Goal: Task Accomplishment & Management: Manage account settings

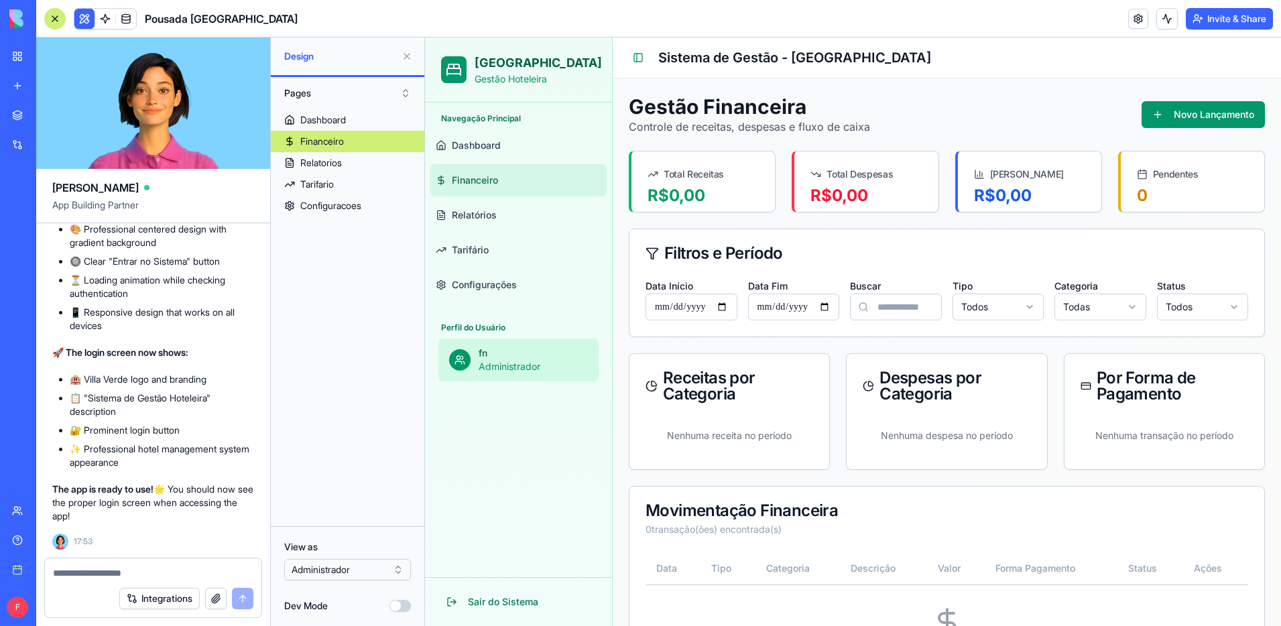
scroll to position [13653, 0]
click at [485, 597] on button "Sair do Sistema" at bounding box center [519, 602] width 166 height 27
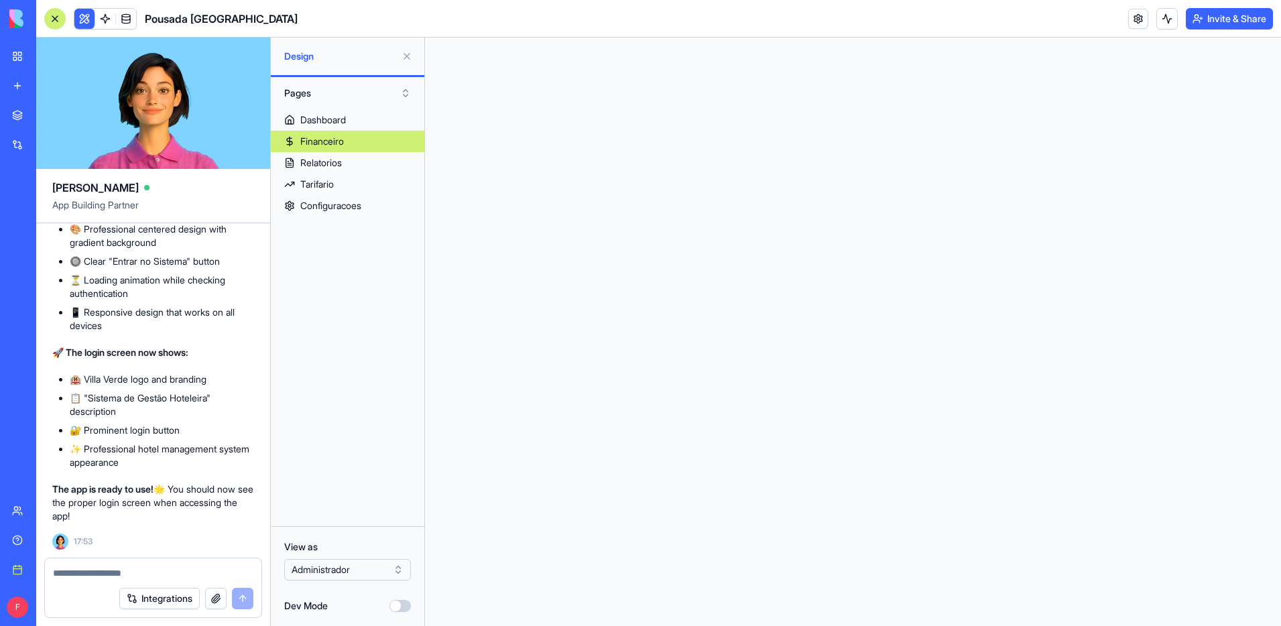
scroll to position [0, 0]
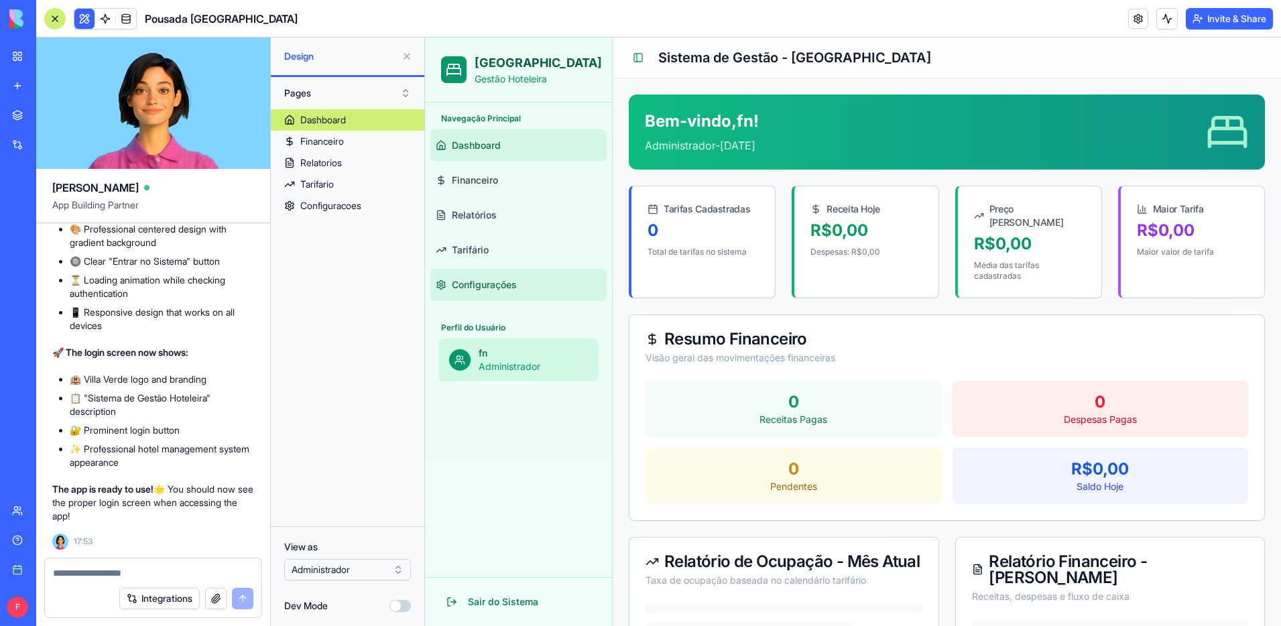
click at [511, 288] on span "Configurações" at bounding box center [484, 284] width 65 height 13
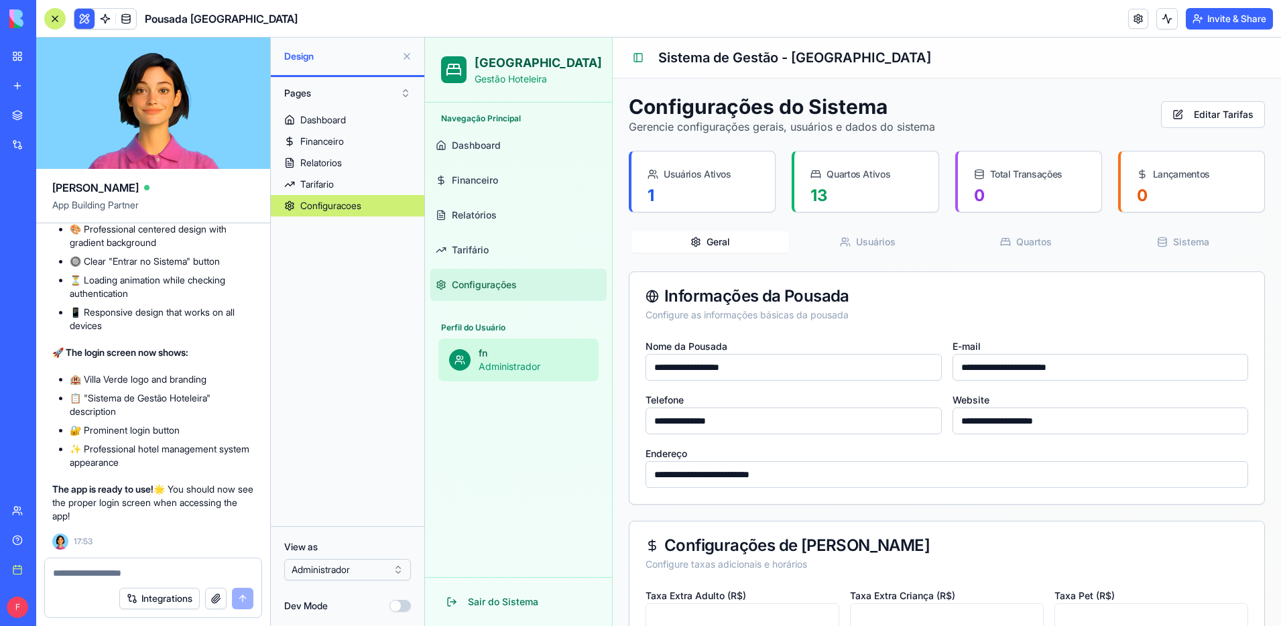
scroll to position [13688, 0]
click at [1177, 113] on button "Editar Tarifas" at bounding box center [1213, 114] width 104 height 27
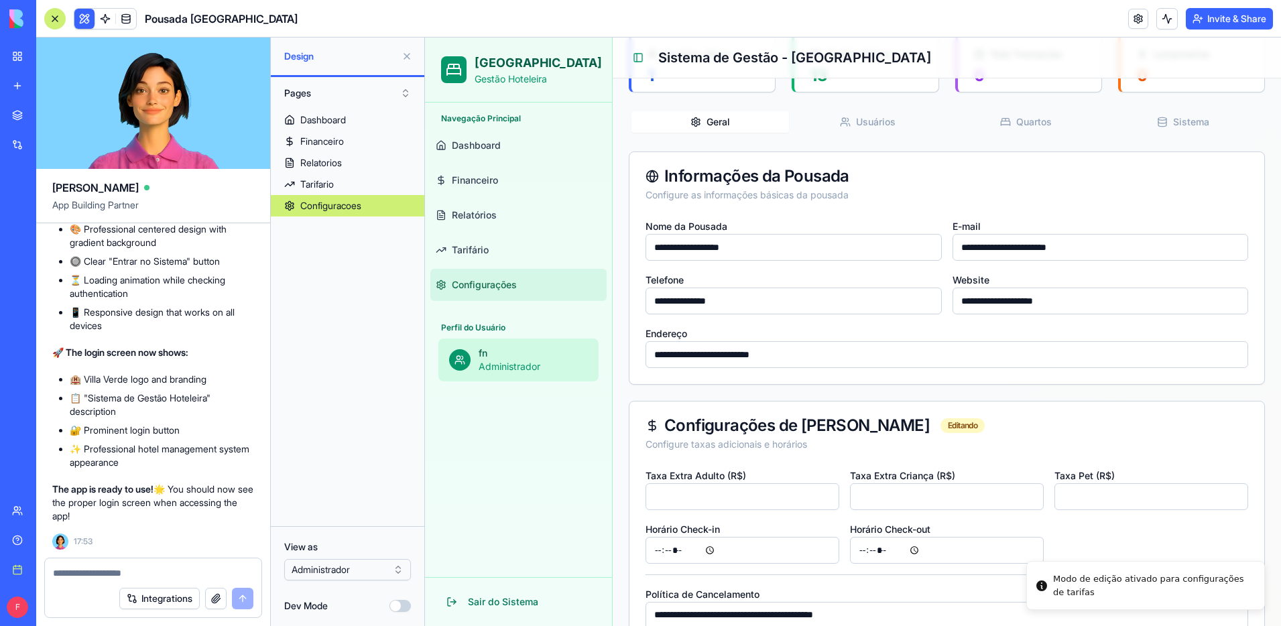
scroll to position [263, 0]
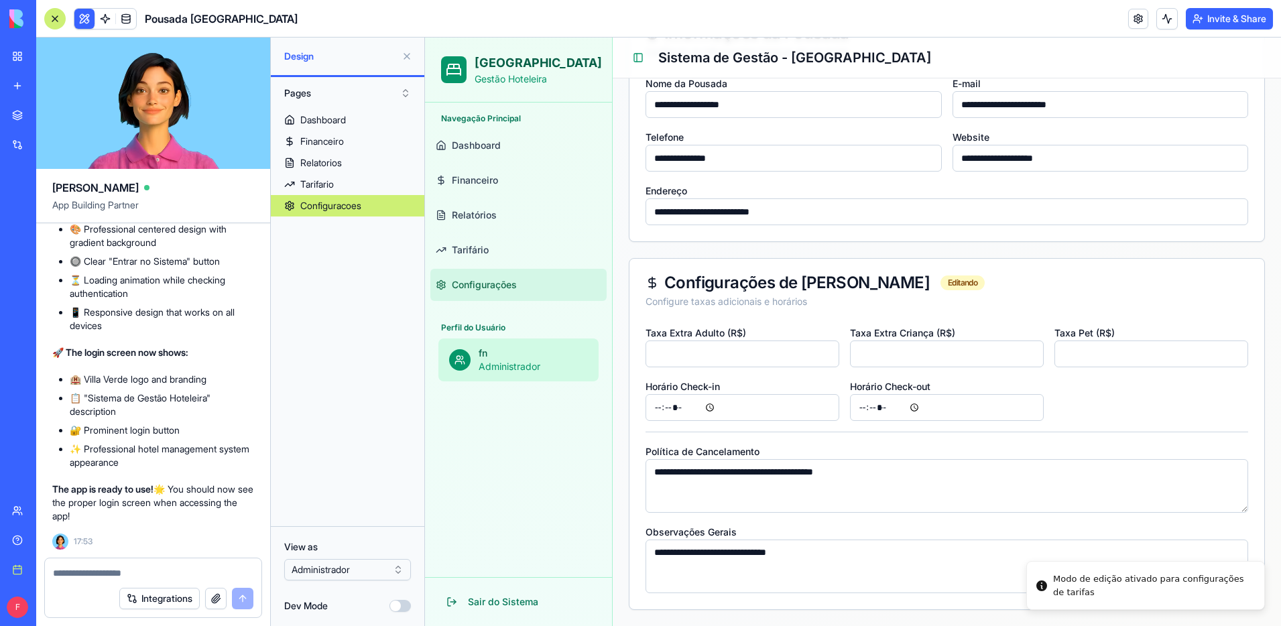
click at [741, 360] on input "**" at bounding box center [743, 354] width 194 height 27
click at [740, 361] on input "**" at bounding box center [743, 354] width 194 height 27
type input "***"
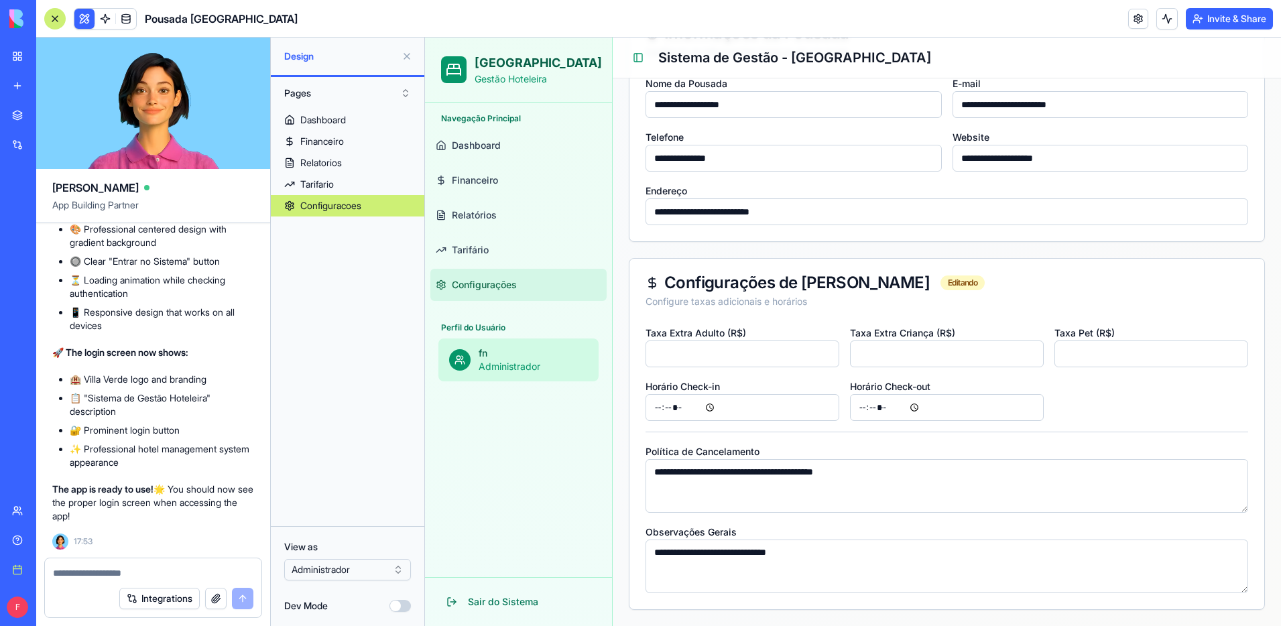
type input "**"
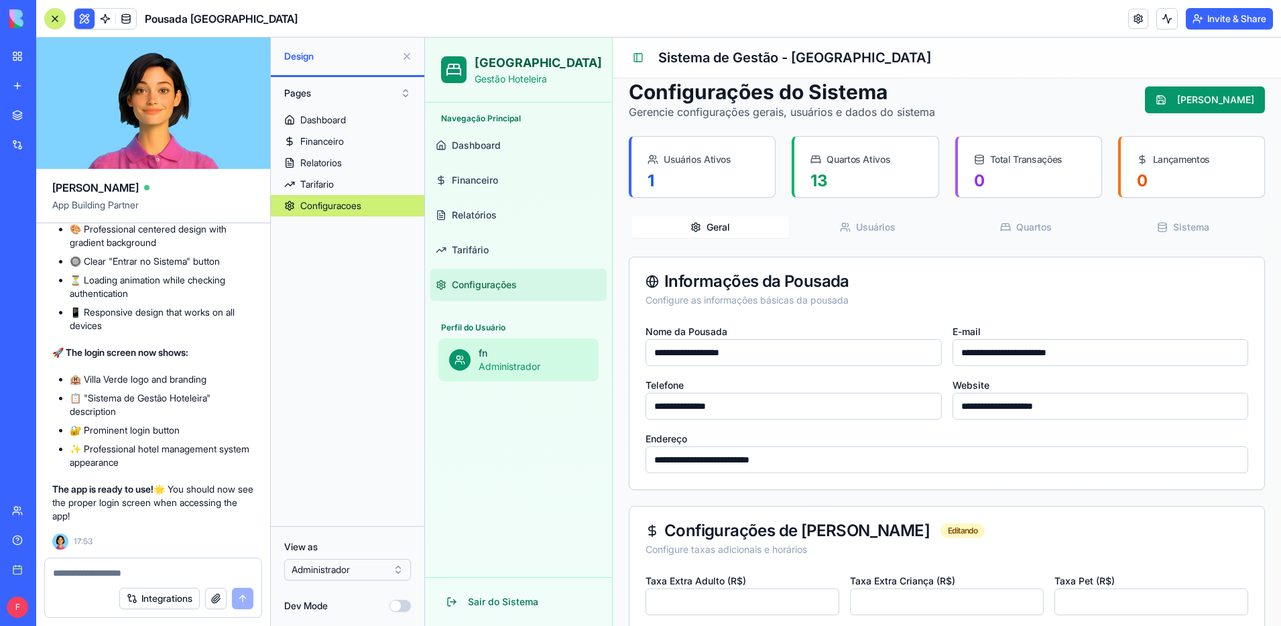
scroll to position [0, 0]
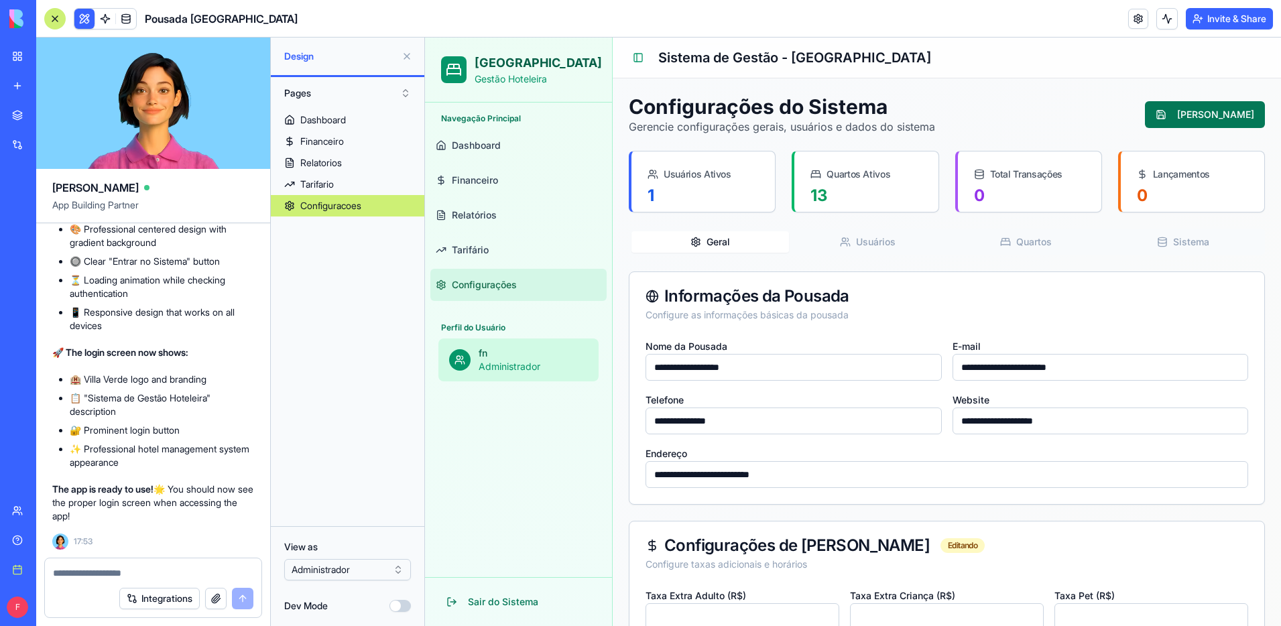
click at [1214, 114] on button "[PERSON_NAME]" at bounding box center [1205, 114] width 120 height 27
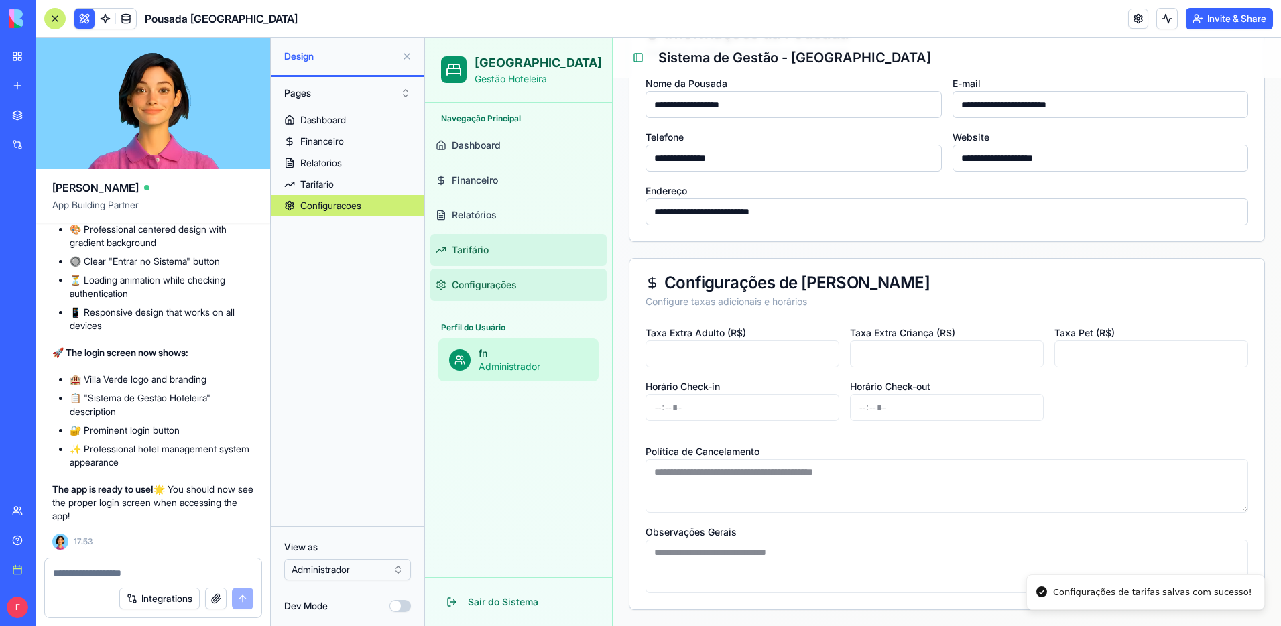
click at [467, 259] on link "Tarifário" at bounding box center [518, 250] width 176 height 32
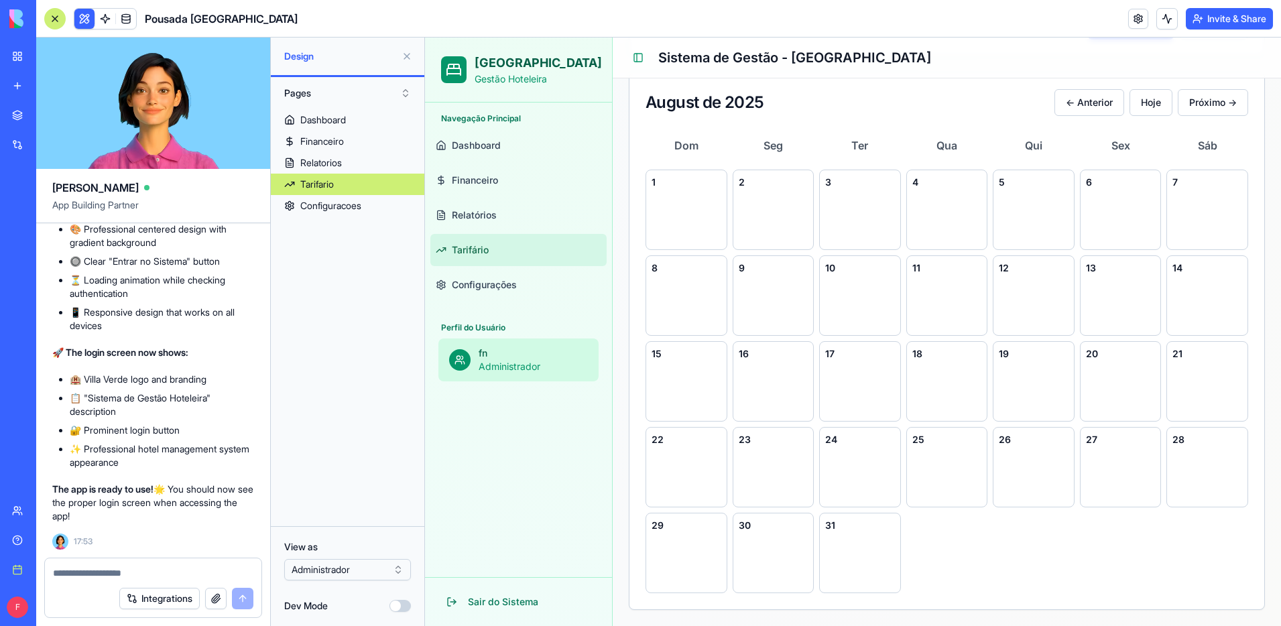
scroll to position [230, 0]
click at [1081, 113] on button "← Anterior" at bounding box center [1090, 102] width 70 height 27
click at [1228, 108] on button "Próximo →" at bounding box center [1213, 102] width 70 height 27
click at [1227, 107] on button "Próximo →" at bounding box center [1213, 102] width 70 height 27
click at [1093, 108] on button "← Anterior" at bounding box center [1090, 102] width 70 height 27
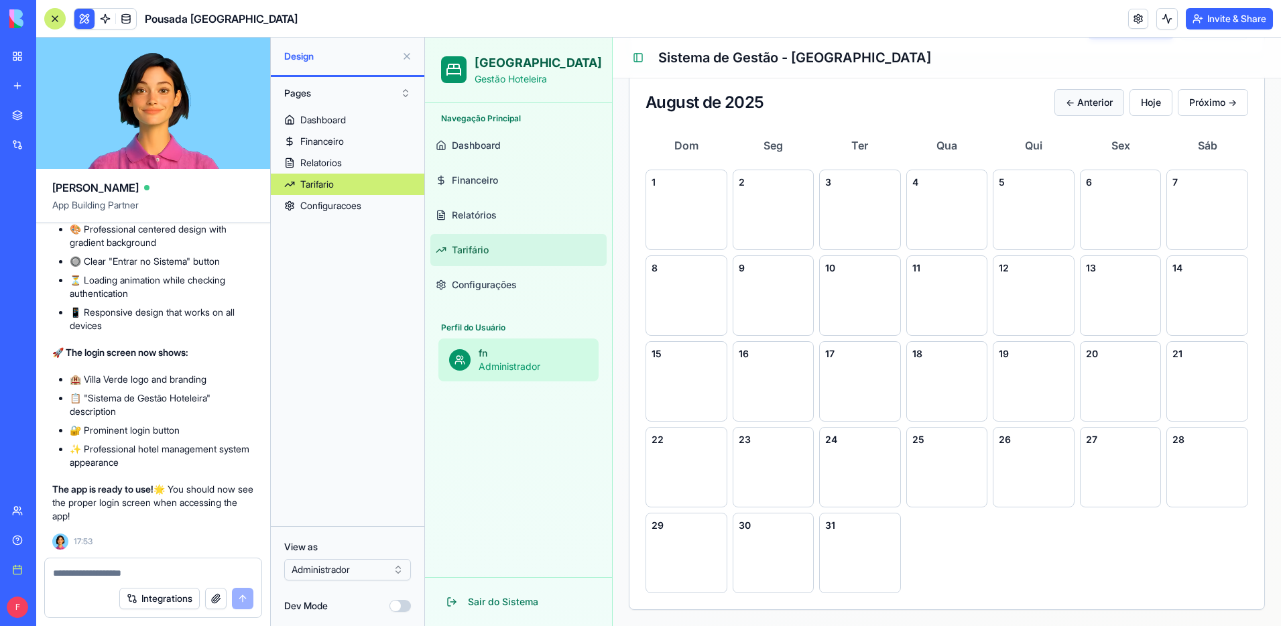
click at [1093, 108] on button "← Anterior" at bounding box center [1090, 102] width 70 height 27
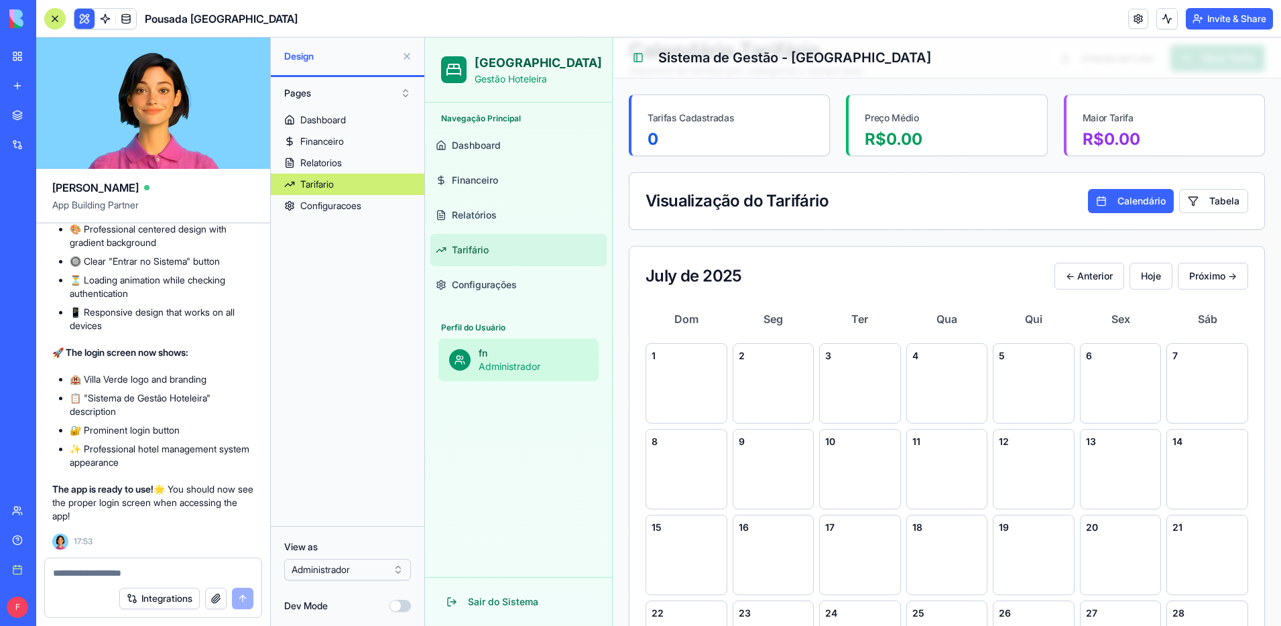
scroll to position [0, 0]
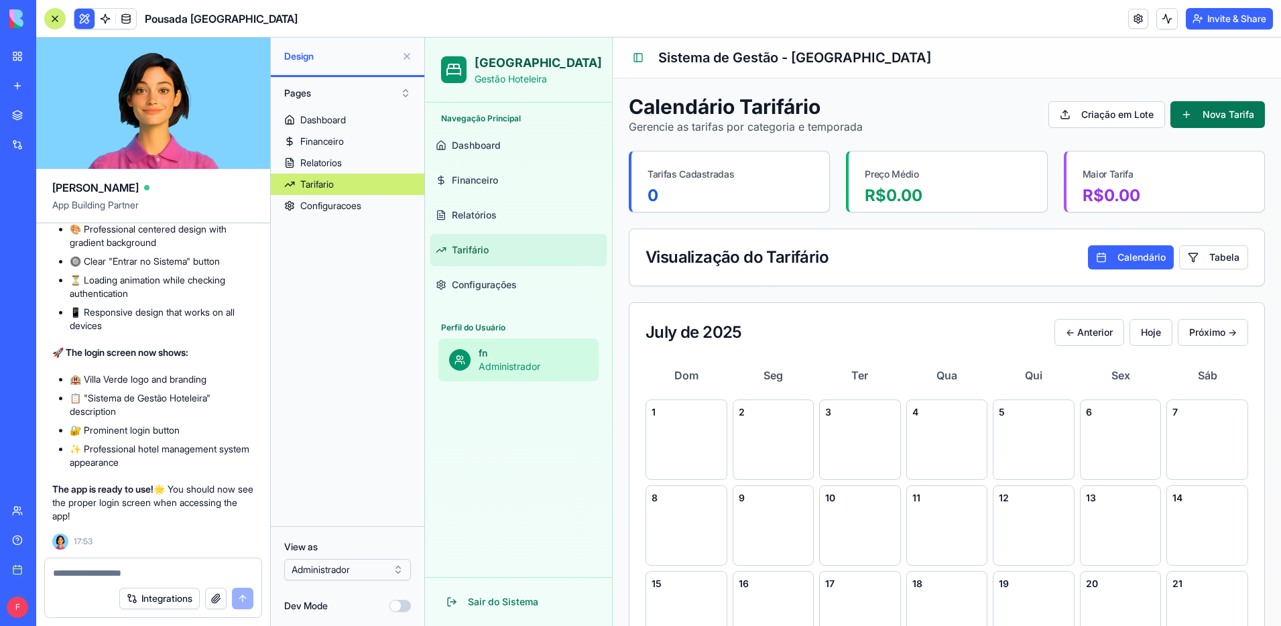
click at [1222, 118] on button "Nova Tarifa" at bounding box center [1218, 114] width 95 height 27
click at [1217, 340] on button "Próximo →" at bounding box center [1213, 332] width 70 height 27
click at [1241, 110] on button "Nova Tarifa" at bounding box center [1218, 114] width 95 height 27
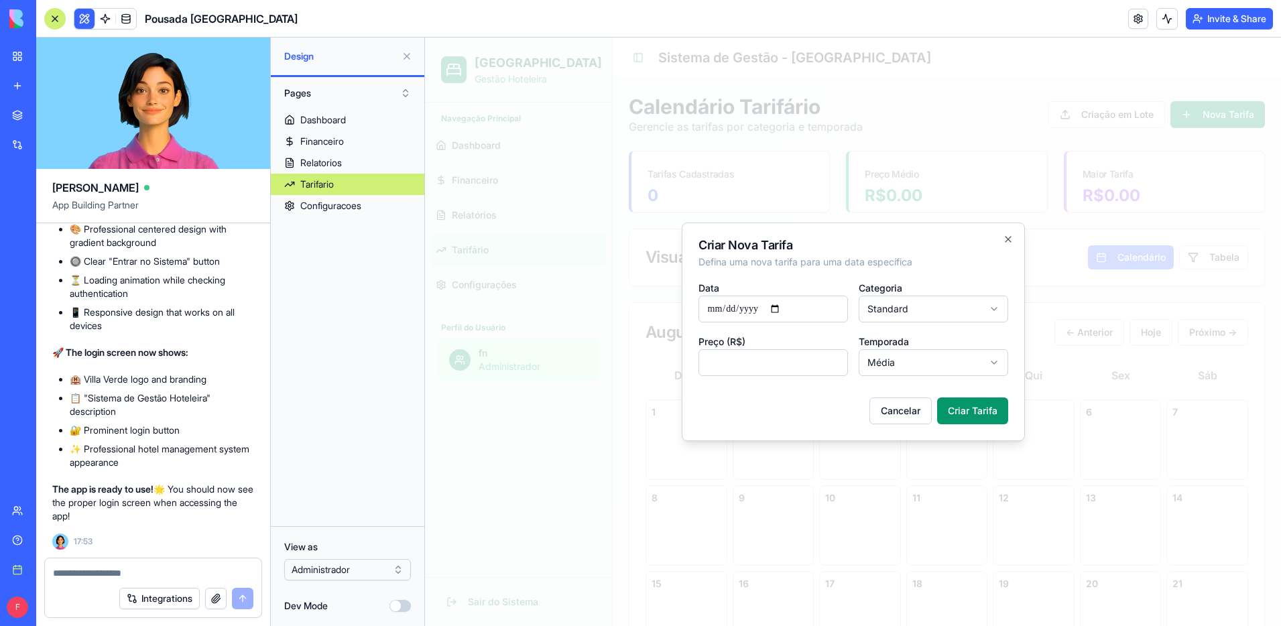
drag, startPoint x: 888, startPoint y: 422, endPoint x: 955, endPoint y: 379, distance: 79.6
click at [904, 414] on button "Cancelar" at bounding box center [901, 411] width 62 height 27
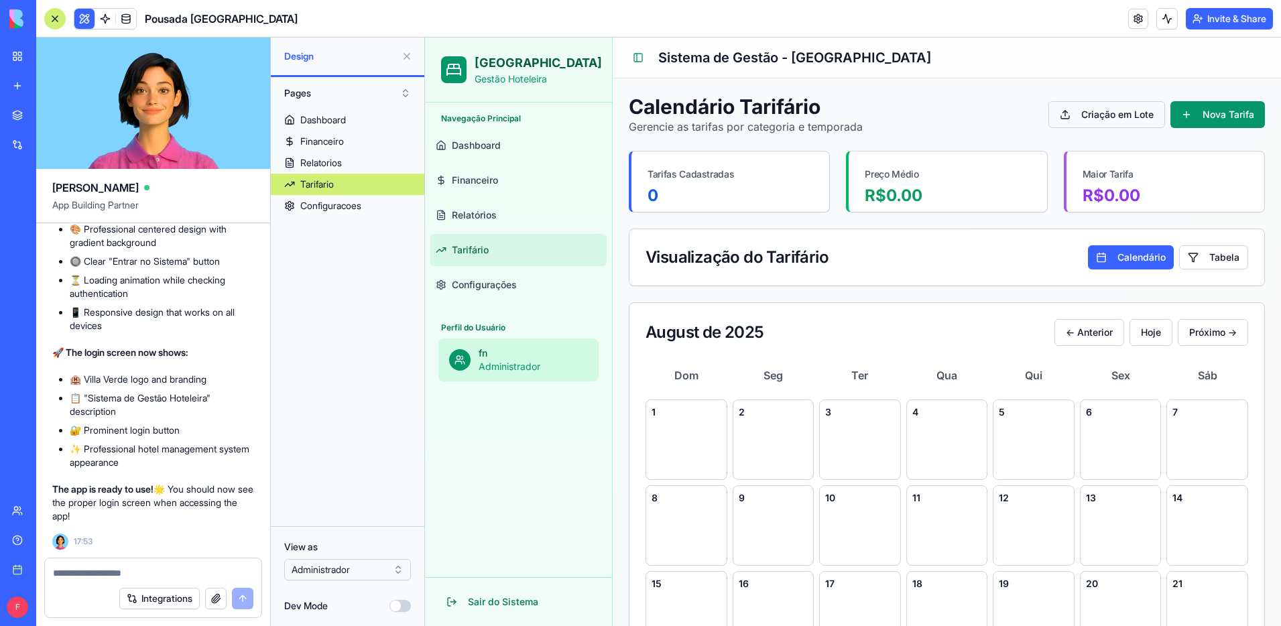
click at [1087, 109] on button "Criação em Lote" at bounding box center [1107, 114] width 117 height 27
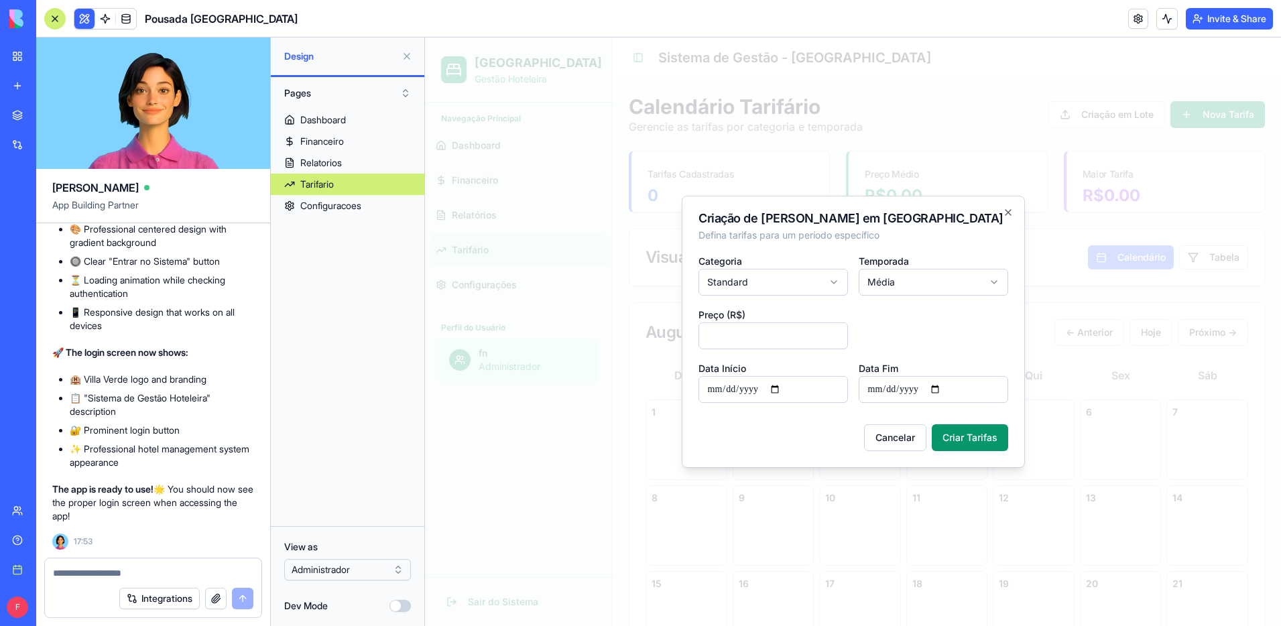
click at [776, 345] on input "*" at bounding box center [774, 335] width 150 height 27
click at [777, 345] on input "*" at bounding box center [774, 335] width 150 height 27
type input "***"
click at [947, 391] on input "**********" at bounding box center [934, 389] width 150 height 27
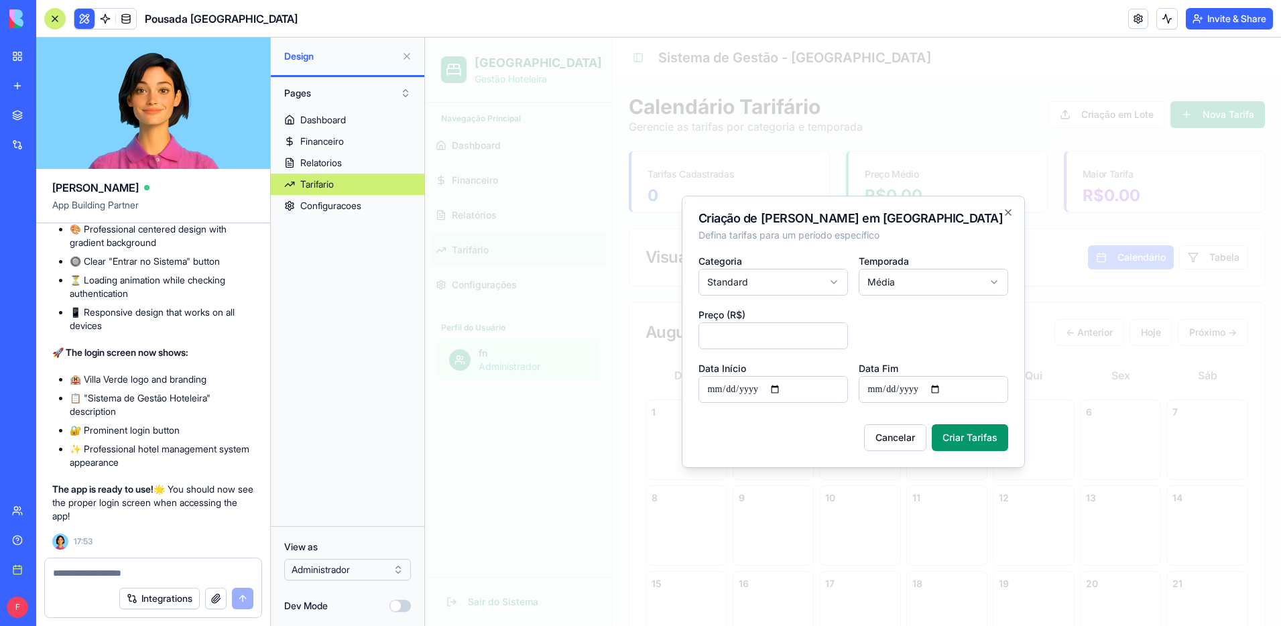
click at [947, 392] on input "**********" at bounding box center [934, 389] width 150 height 27
type input "**********"
click at [965, 442] on button "Criar Tarifas" at bounding box center [970, 437] width 76 height 27
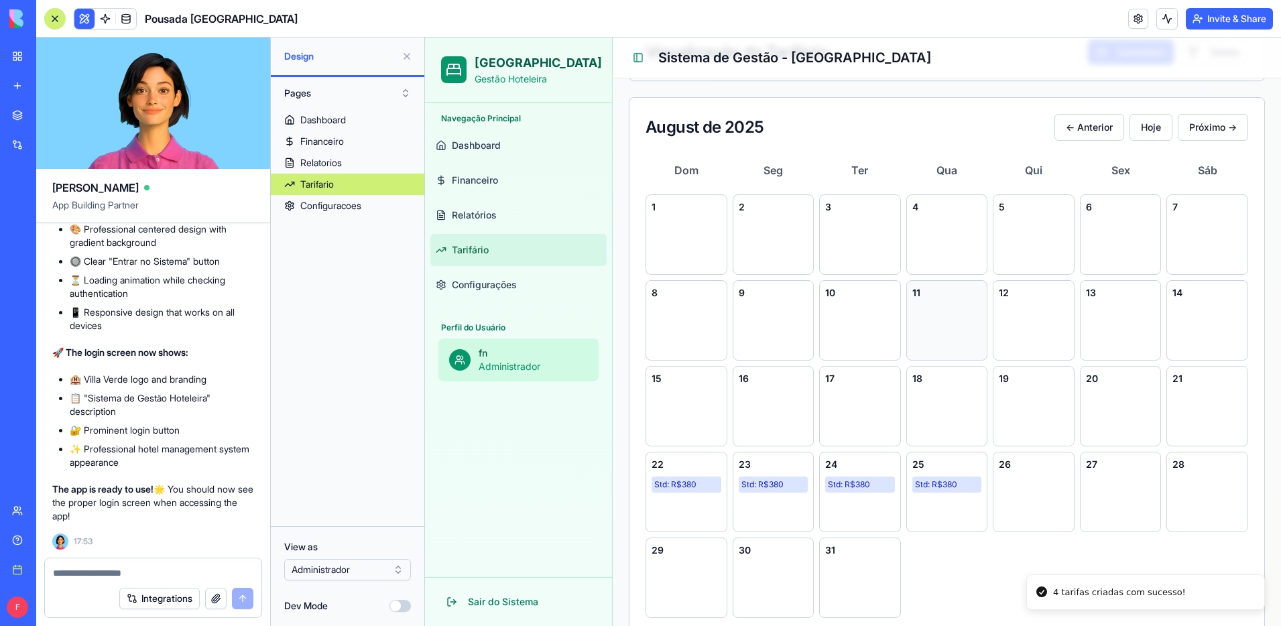
scroll to position [221, 0]
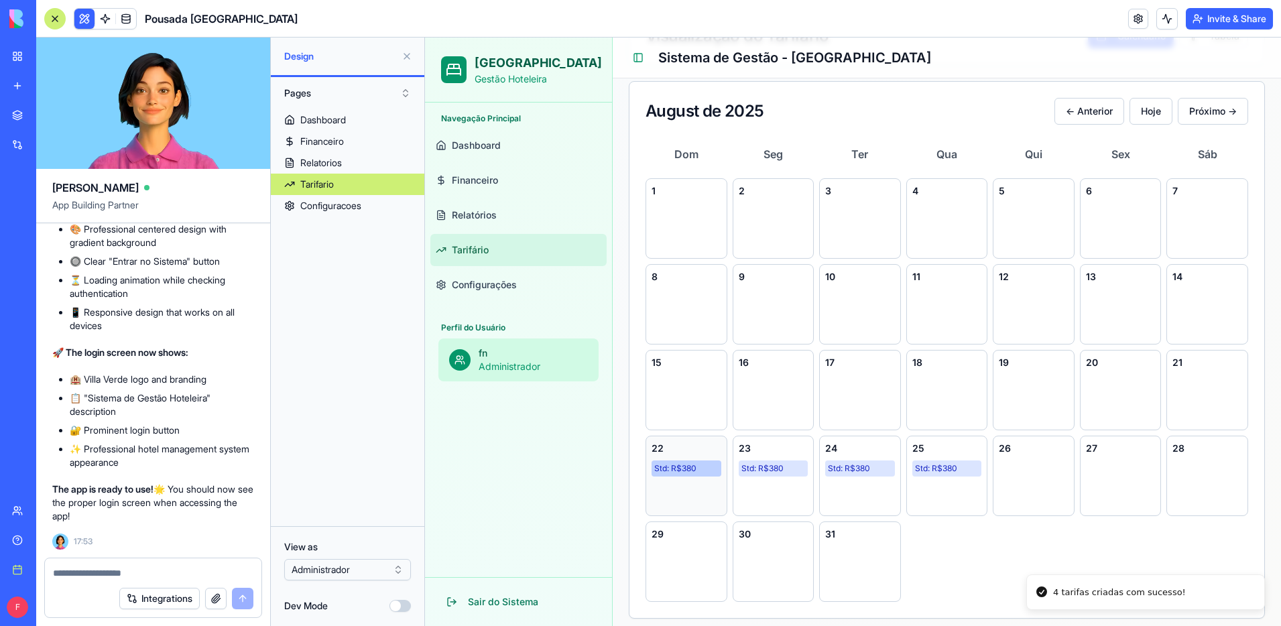
click at [682, 468] on span "Std: R$ 380" at bounding box center [675, 468] width 42 height 10
click at [703, 451] on div "22" at bounding box center [687, 448] width 70 height 13
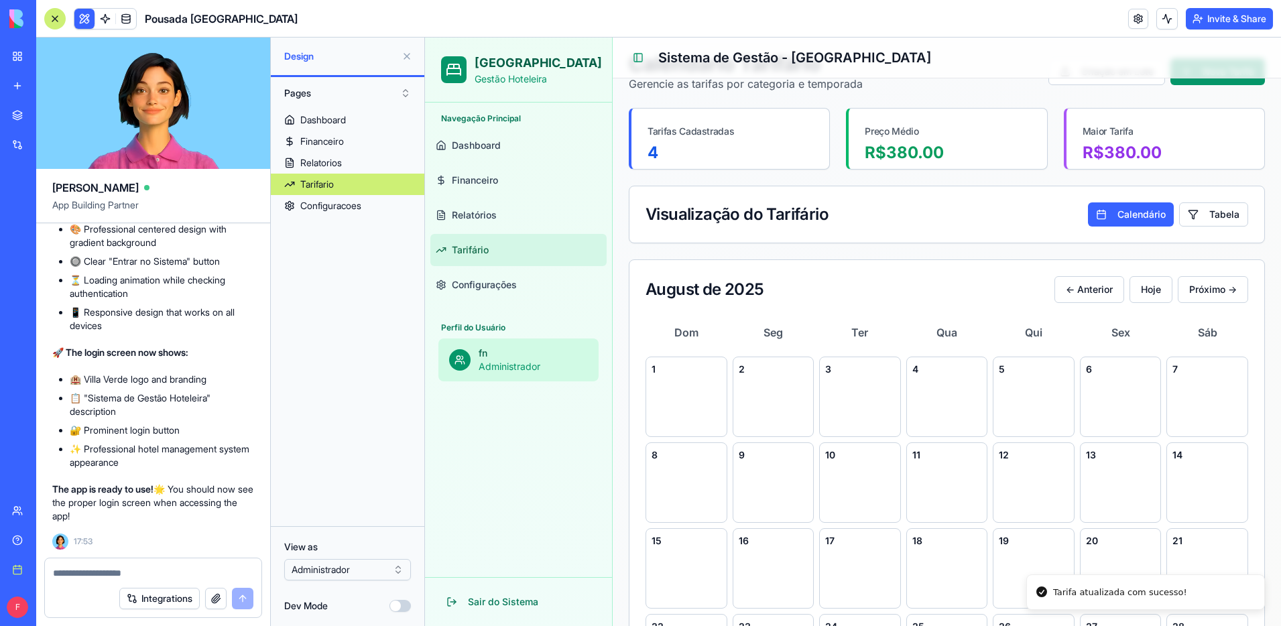
scroll to position [0, 0]
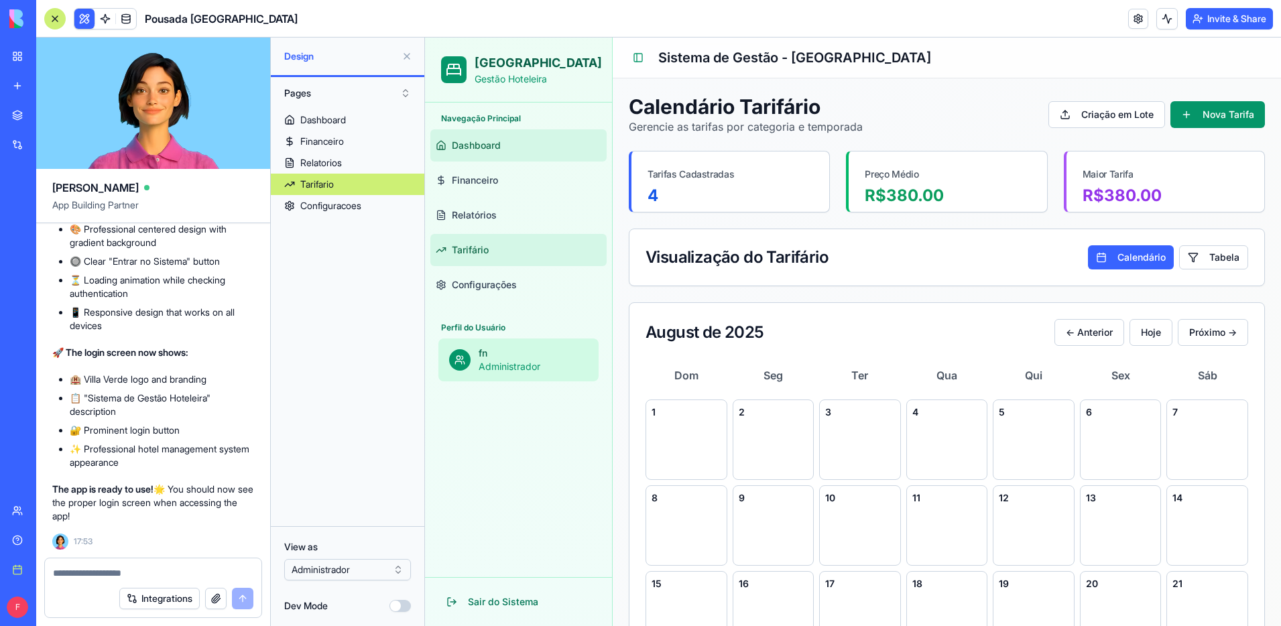
click at [514, 152] on link "Dashboard" at bounding box center [518, 145] width 176 height 32
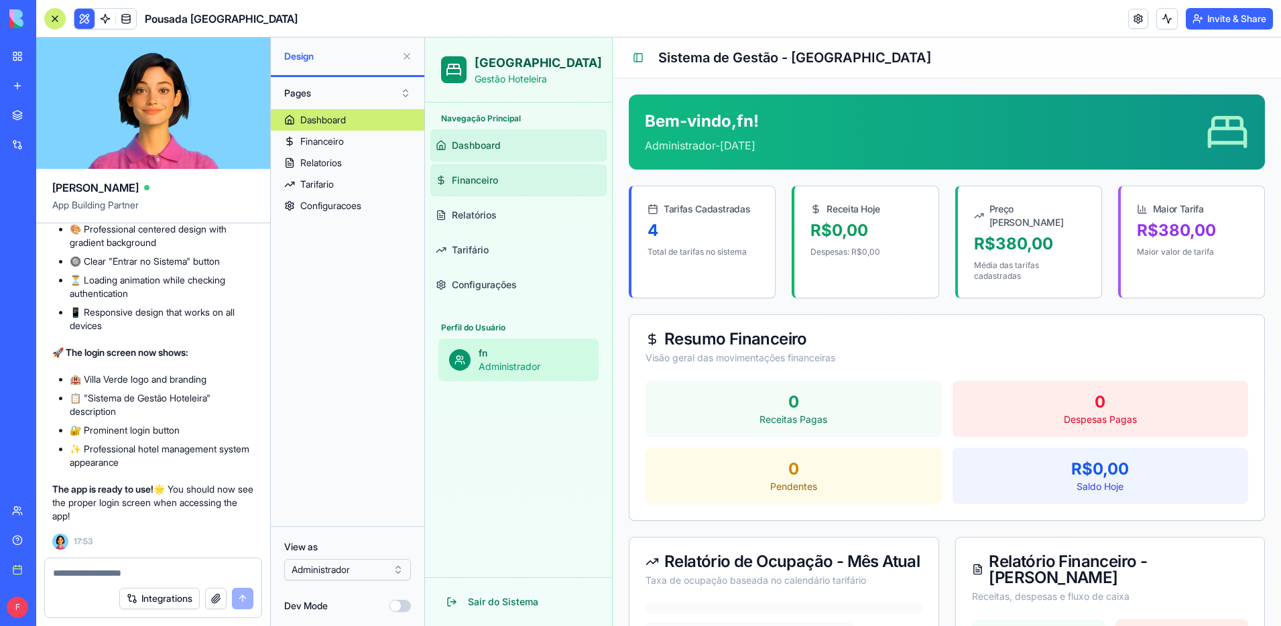
click at [529, 186] on link "Financeiro" at bounding box center [518, 180] width 176 height 32
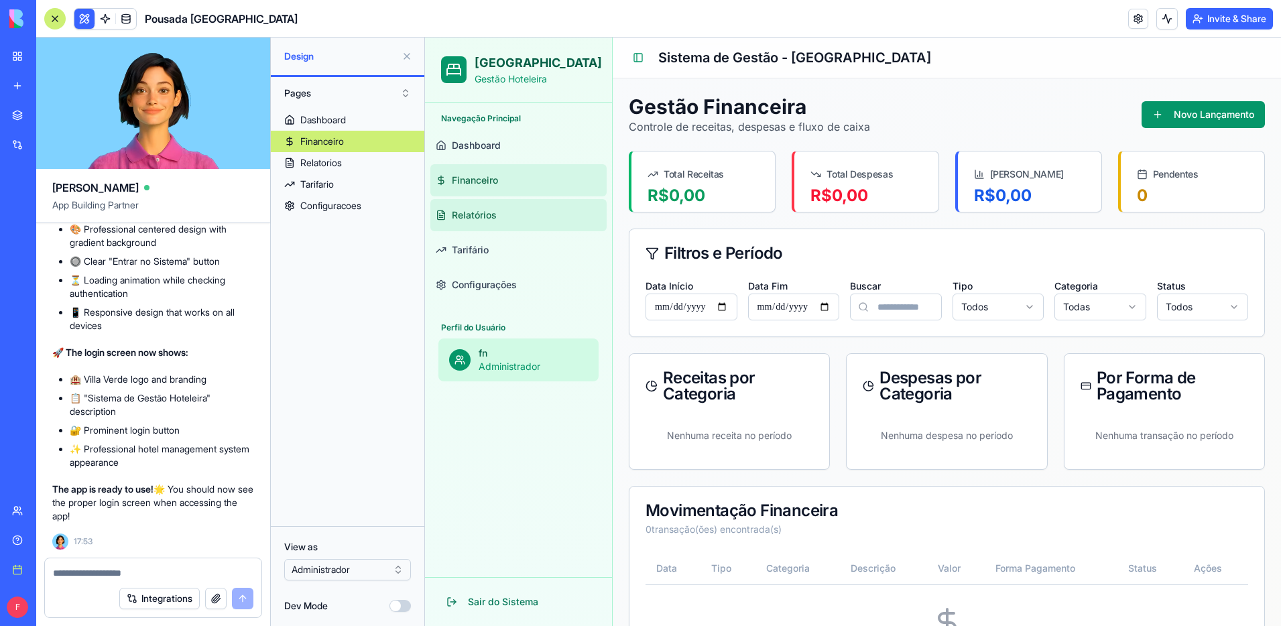
click at [523, 212] on link "Relatórios" at bounding box center [518, 215] width 176 height 32
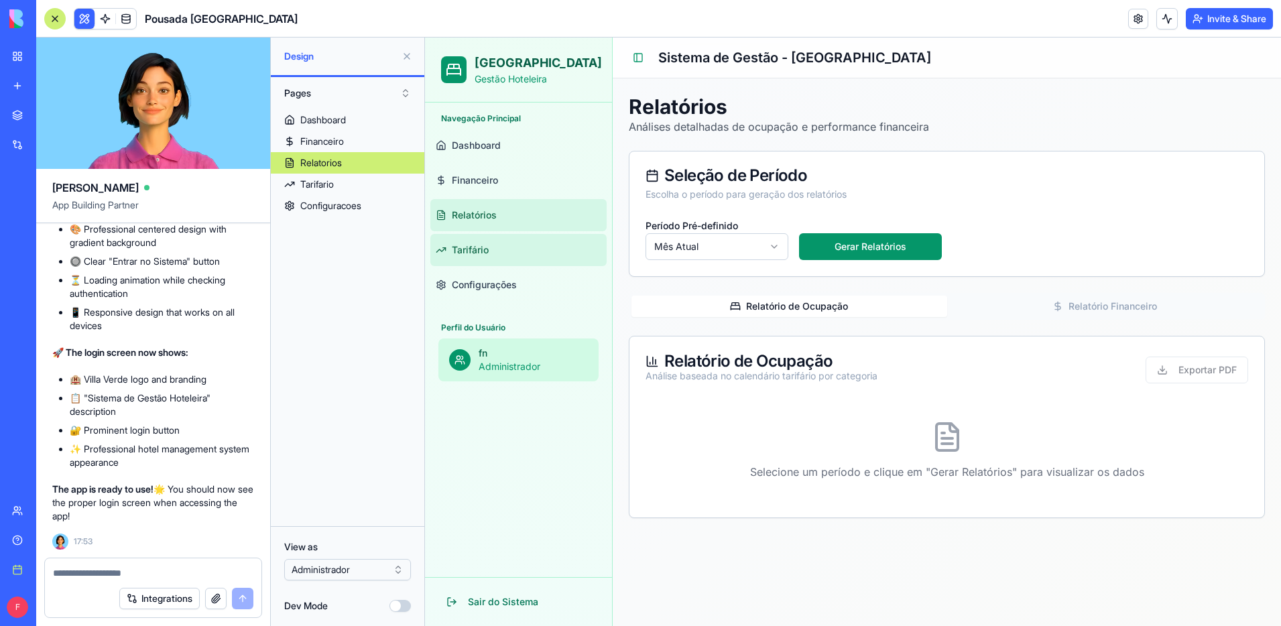
click at [509, 247] on link "Tarifário" at bounding box center [518, 250] width 176 height 32
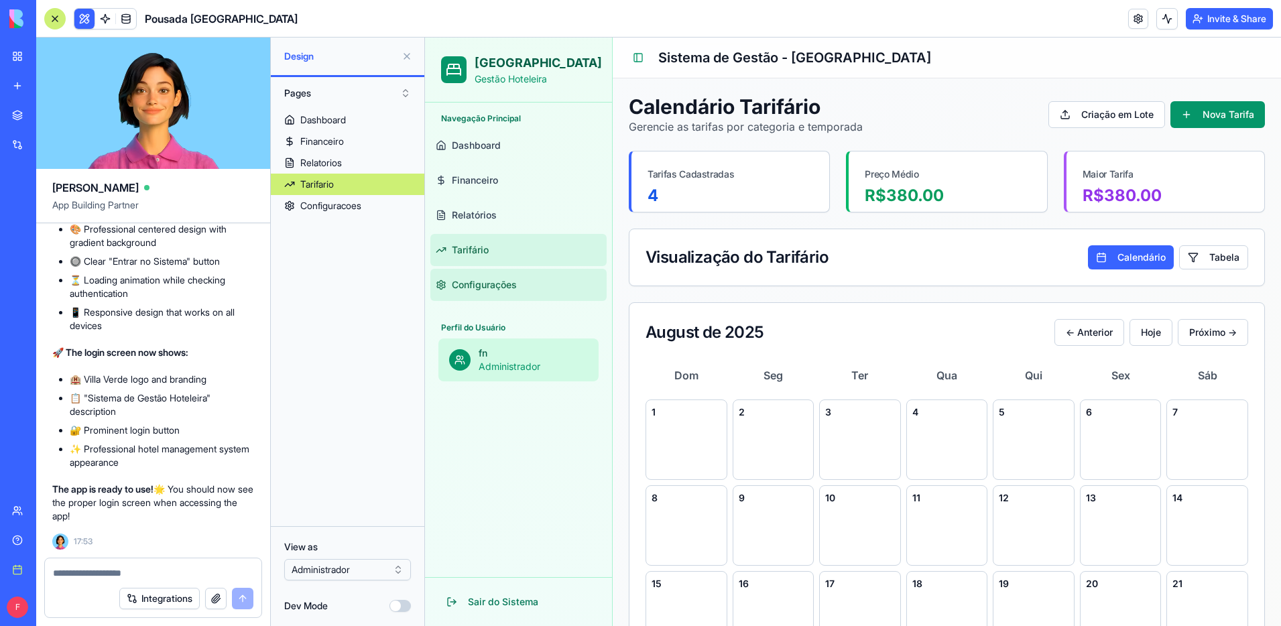
click at [508, 290] on span "Configurações" at bounding box center [484, 284] width 65 height 13
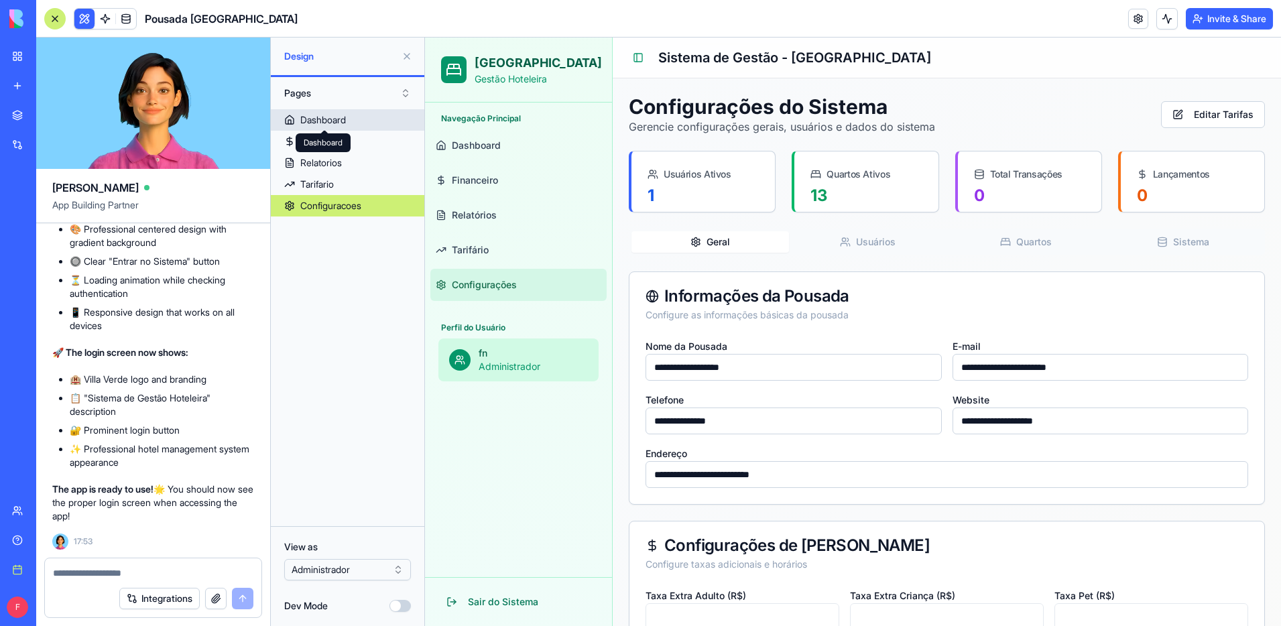
click at [344, 115] on div "Dashboard" at bounding box center [323, 119] width 46 height 13
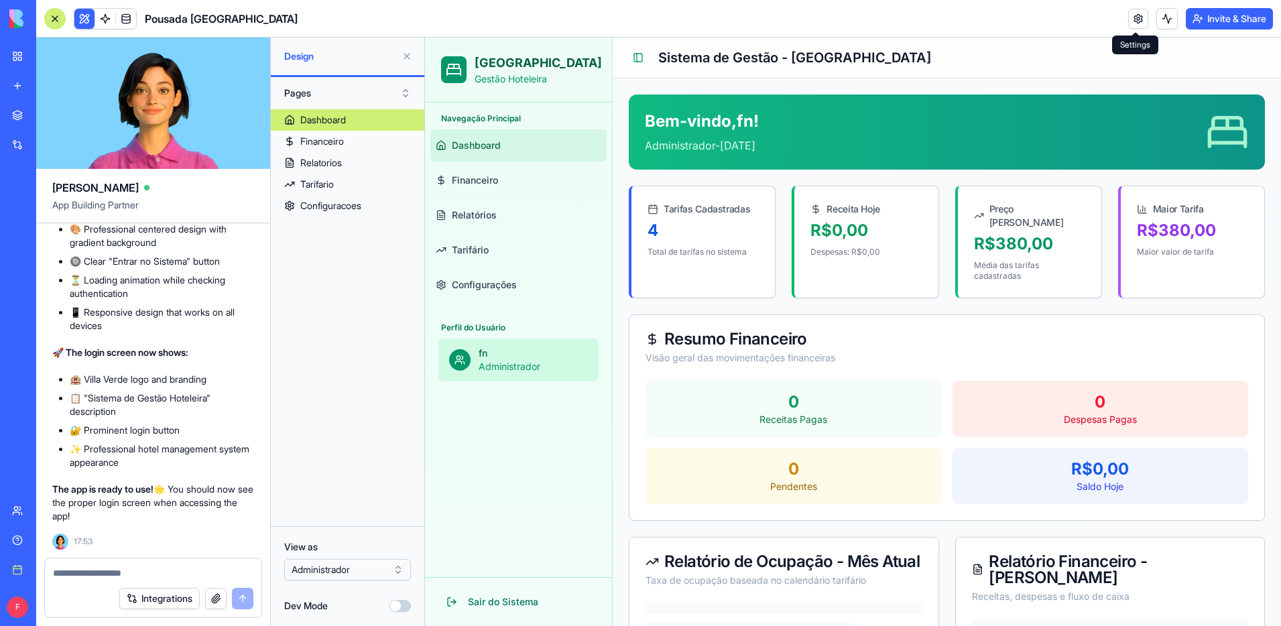
click at [1130, 23] on link at bounding box center [1138, 19] width 20 height 20
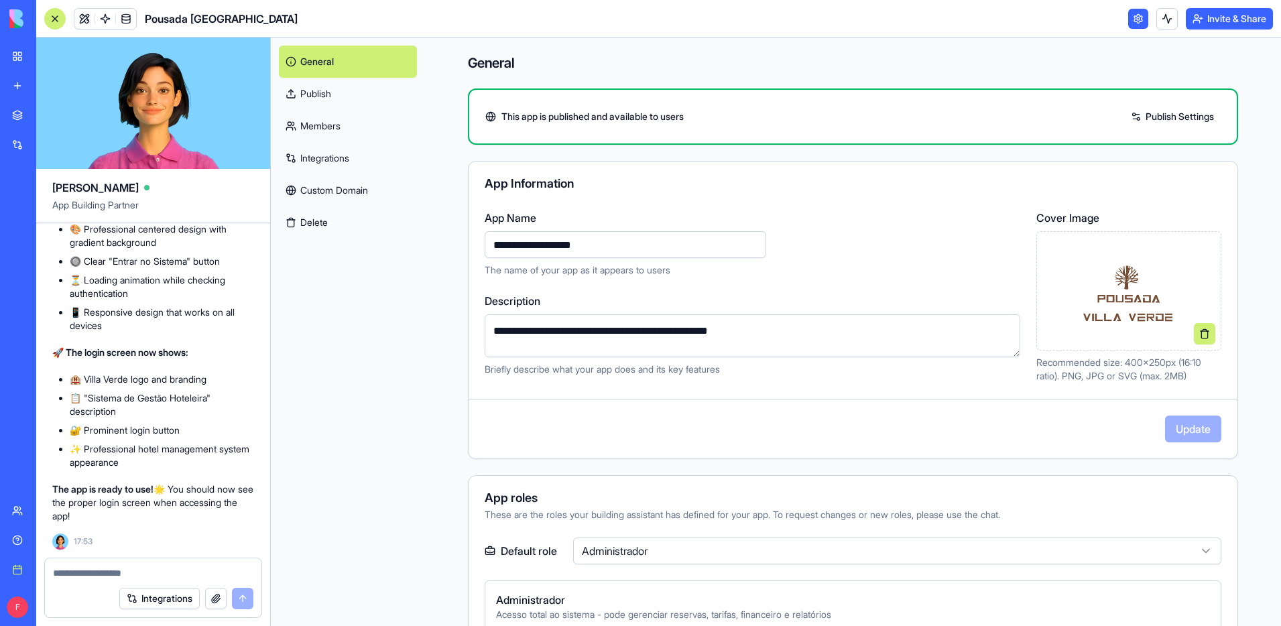
click at [1156, 117] on link "Publish Settings" at bounding box center [1172, 116] width 97 height 21
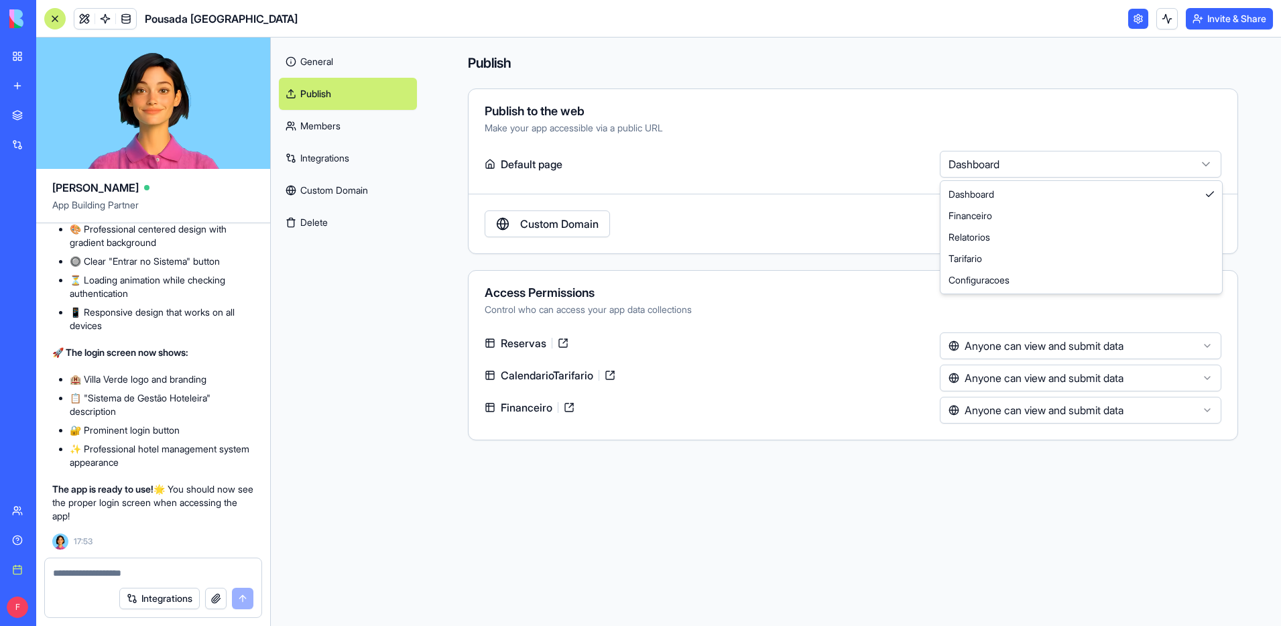
click at [1131, 166] on html "BETA My Workspace New app Marketplace Integrations Recent Pousada [GEOGRAPHIC_D…" at bounding box center [640, 313] width 1281 height 626
click at [1130, 166] on html "BETA My Workspace New app Marketplace Integrations Recent Pousada [GEOGRAPHIC_D…" at bounding box center [640, 313] width 1281 height 626
click at [1118, 330] on div "Access Permissions Control who can access your app data collections Reservas An…" at bounding box center [853, 355] width 770 height 170
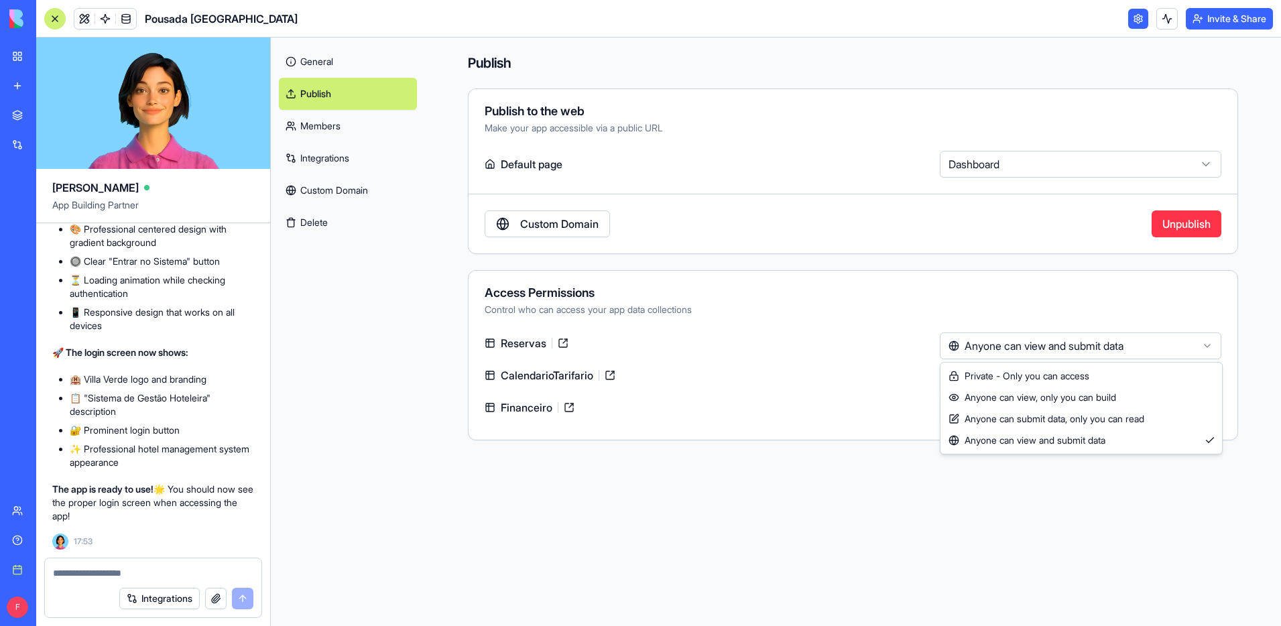
click at [1115, 340] on html "BETA My Workspace New app Marketplace Integrations Recent Pousada [GEOGRAPHIC_D…" at bounding box center [640, 313] width 1281 height 626
click at [987, 351] on html "BETA My Workspace New app Marketplace Integrations Recent Pousada [GEOGRAPHIC_D…" at bounding box center [640, 313] width 1281 height 626
click at [986, 353] on html "BETA My Workspace New app Marketplace Integrations Recent Pousada [GEOGRAPHIC_D…" at bounding box center [640, 313] width 1281 height 626
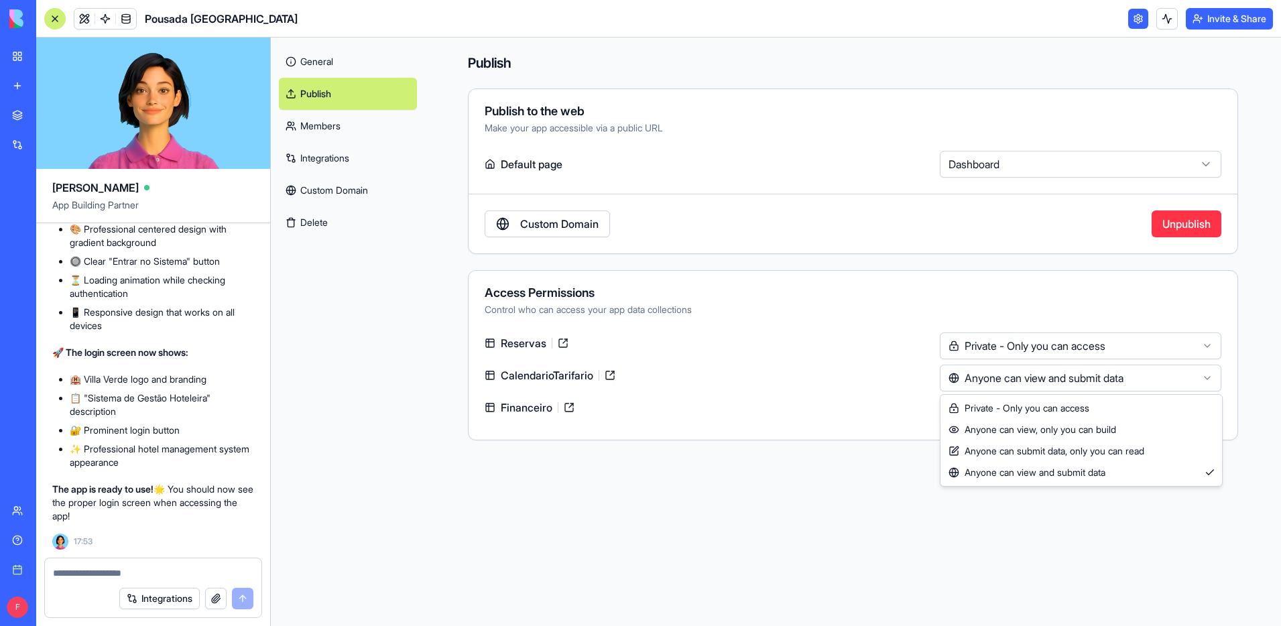
click at [990, 373] on html "BETA My Workspace New app Marketplace Integrations Recent Pousada [GEOGRAPHIC_D…" at bounding box center [640, 313] width 1281 height 626
click at [994, 416] on html "BETA My Workspace New app Marketplace Integrations Recent Pousada [GEOGRAPHIC_D…" at bounding box center [640, 313] width 1281 height 626
click at [1169, 227] on button "Unpublish" at bounding box center [1187, 224] width 70 height 27
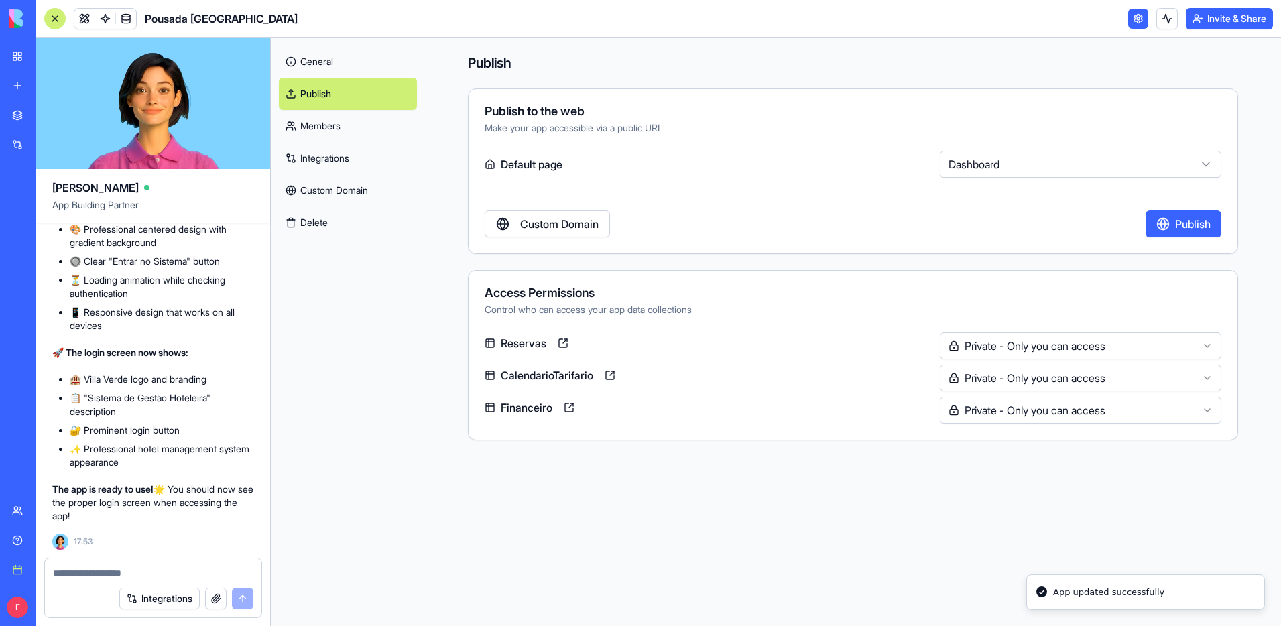
click at [1195, 227] on button "Publish" at bounding box center [1184, 224] width 76 height 27
click at [1189, 23] on button "Invite & Share" at bounding box center [1229, 18] width 87 height 21
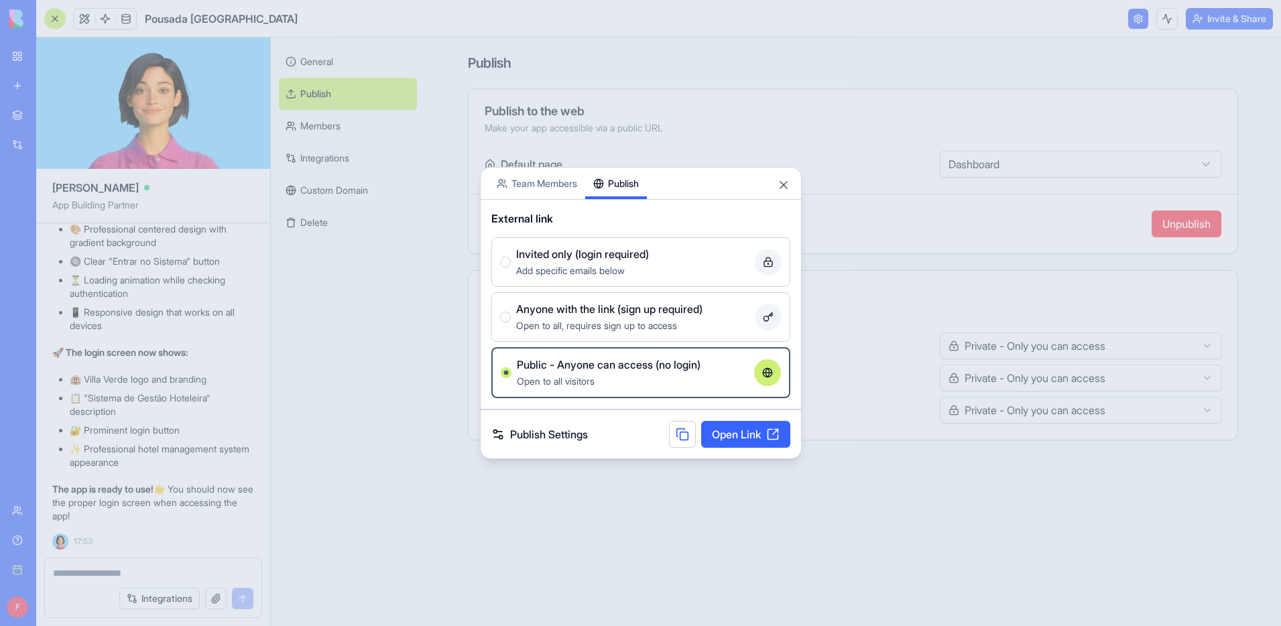
click at [628, 189] on button "Publish" at bounding box center [616, 184] width 62 height 32
click at [548, 431] on link "Publish Settings" at bounding box center [539, 434] width 97 height 16
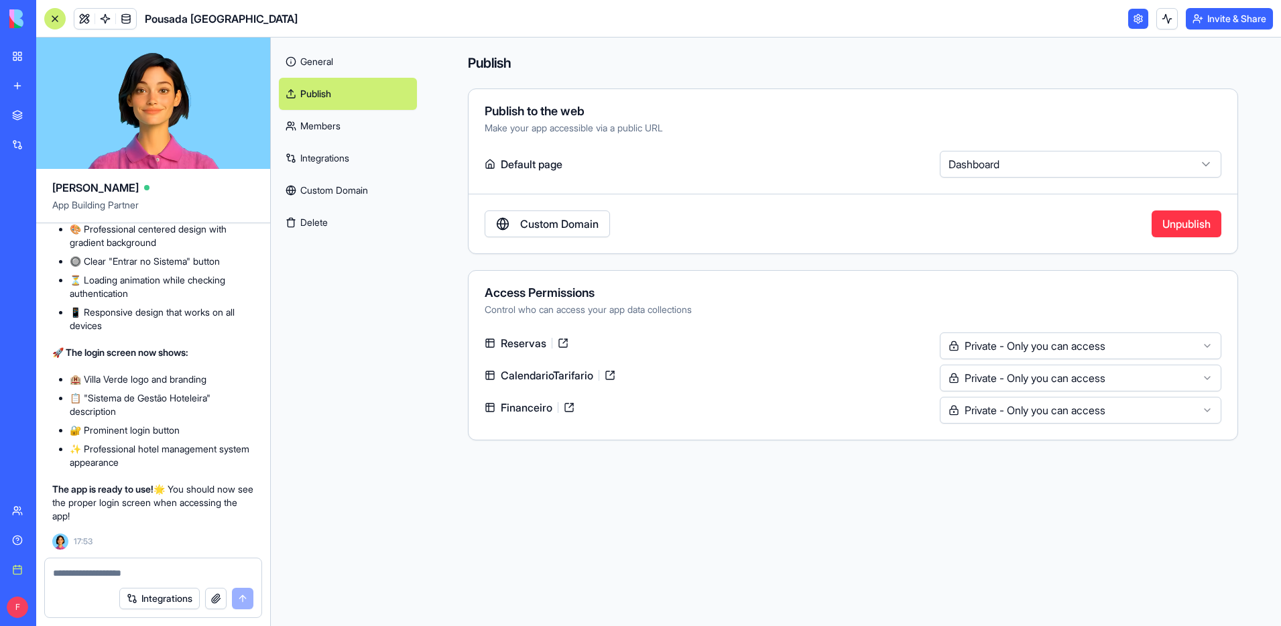
click at [1217, 25] on button "Invite & Share" at bounding box center [1229, 18] width 87 height 21
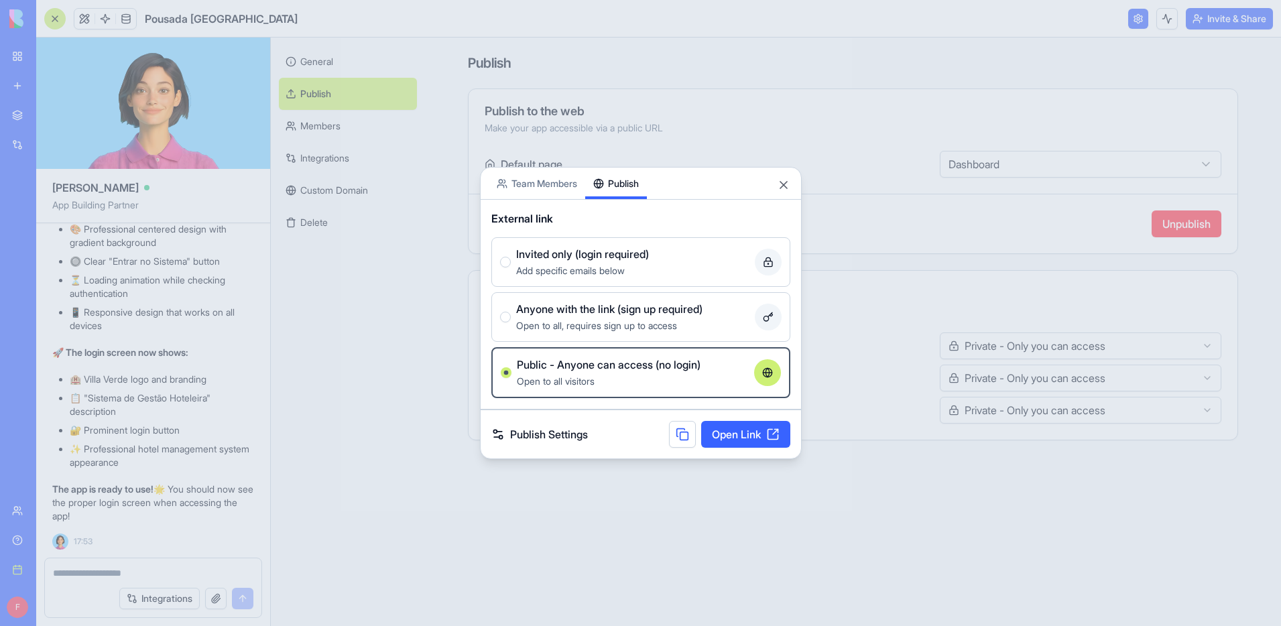
click at [625, 312] on span "Anyone with the link (sign up required)" at bounding box center [609, 309] width 186 height 16
click at [511, 312] on button "Anyone with the link (sign up required) Open to all, requires sign up to access" at bounding box center [505, 317] width 11 height 11
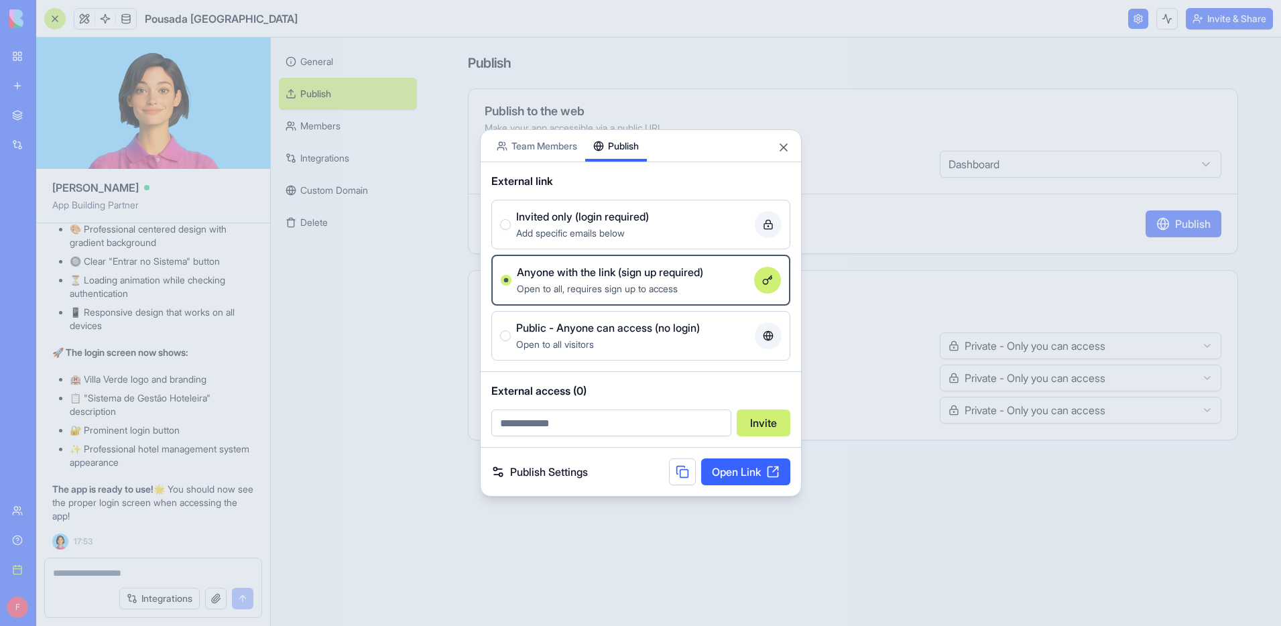
click at [686, 476] on button at bounding box center [682, 472] width 27 height 27
click at [674, 473] on button at bounding box center [682, 472] width 27 height 27
click at [640, 227] on div "Add specific emails below" at bounding box center [632, 233] width 233 height 16
click at [511, 227] on button "Invited only (login required) Add specific emails below" at bounding box center [505, 224] width 11 height 11
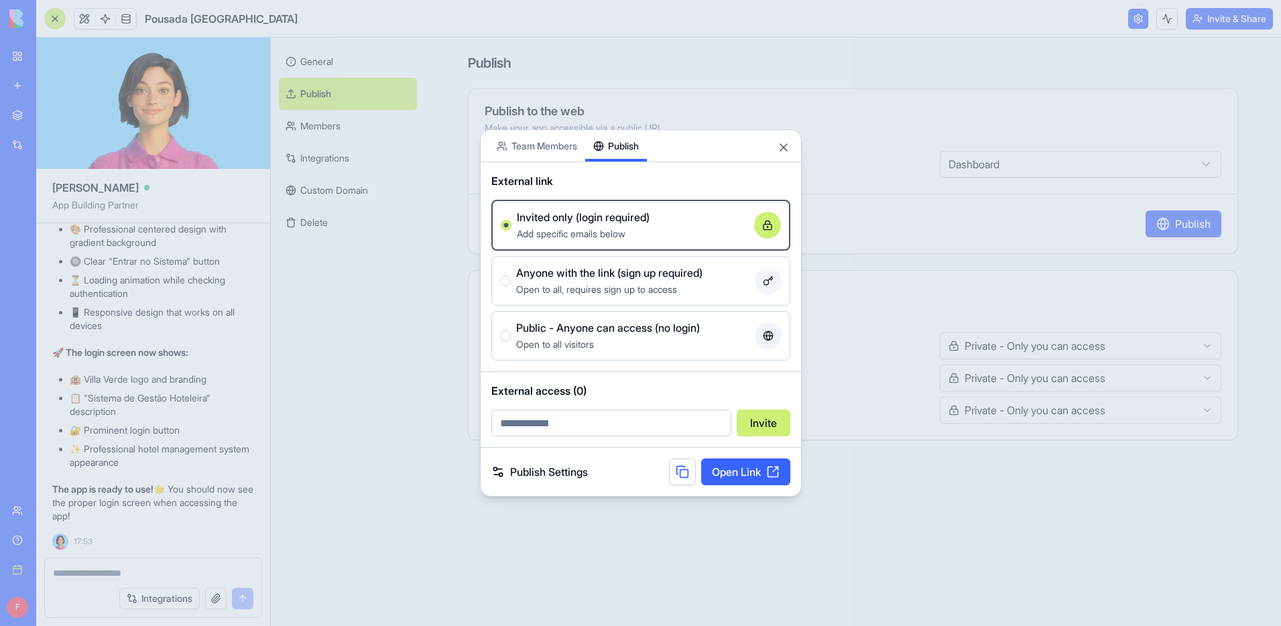
click at [647, 333] on span "Public - Anyone can access (no login)" at bounding box center [608, 328] width 184 height 16
click at [511, 333] on button "Public - Anyone can access (no login) Open to all visitors" at bounding box center [505, 336] width 11 height 11
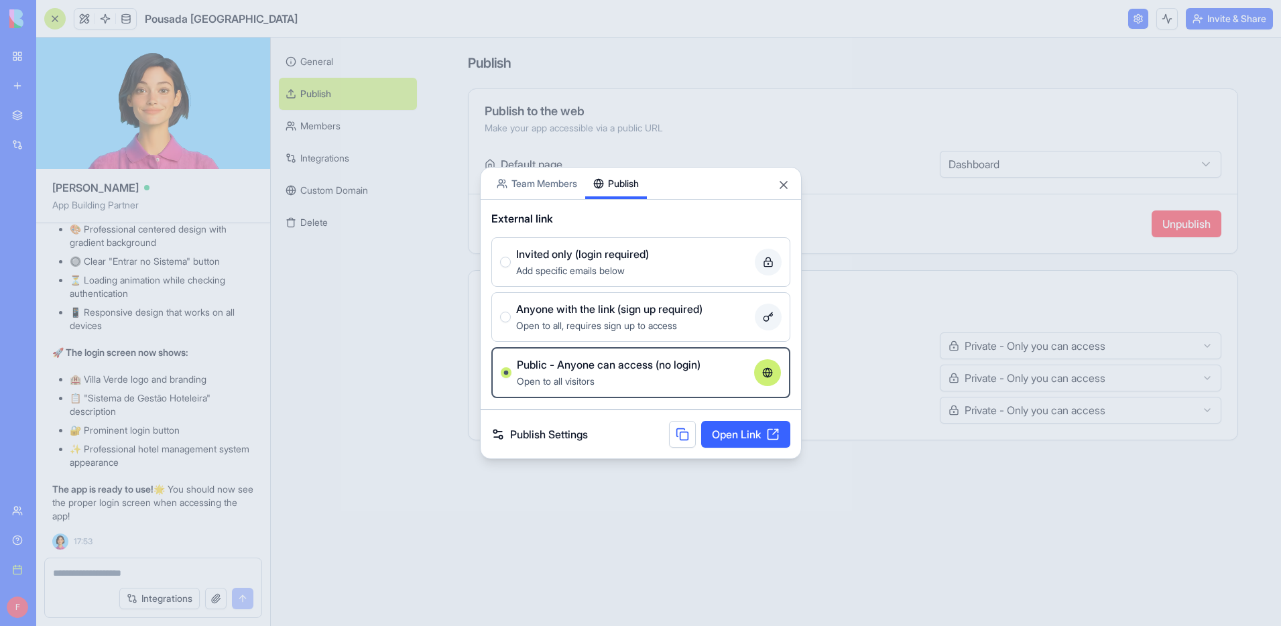
click at [686, 435] on button at bounding box center [682, 434] width 27 height 27
click at [535, 183] on button "Team Members" at bounding box center [537, 184] width 97 height 32
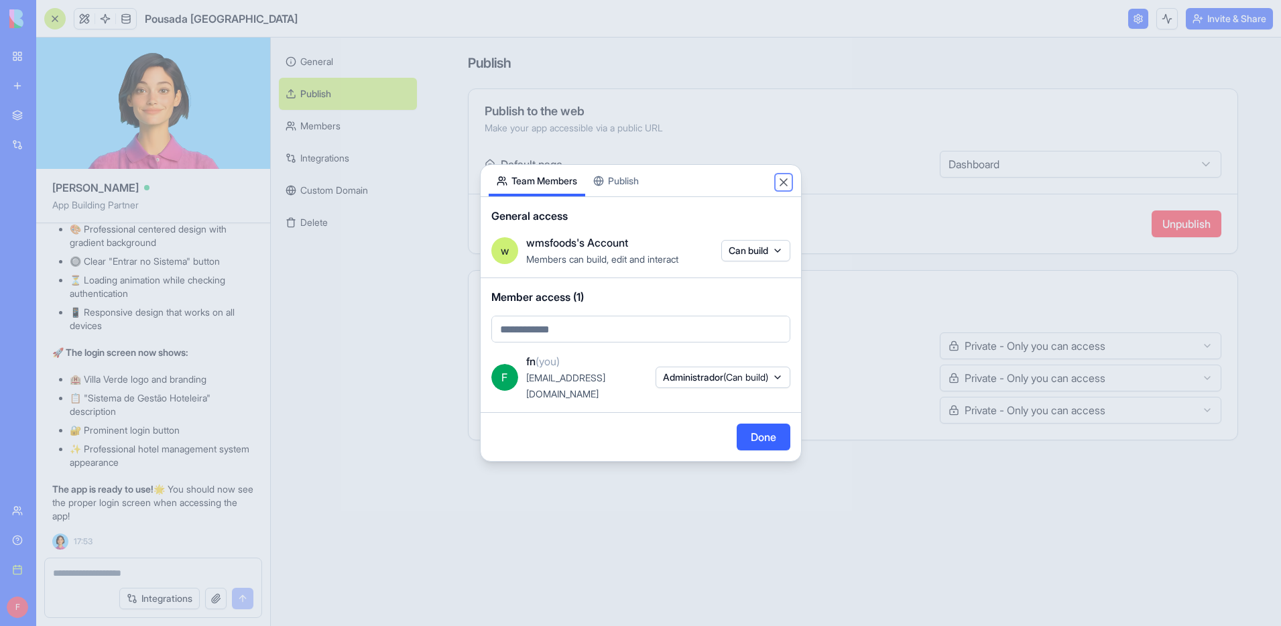
click at [786, 184] on button "Close" at bounding box center [783, 182] width 13 height 13
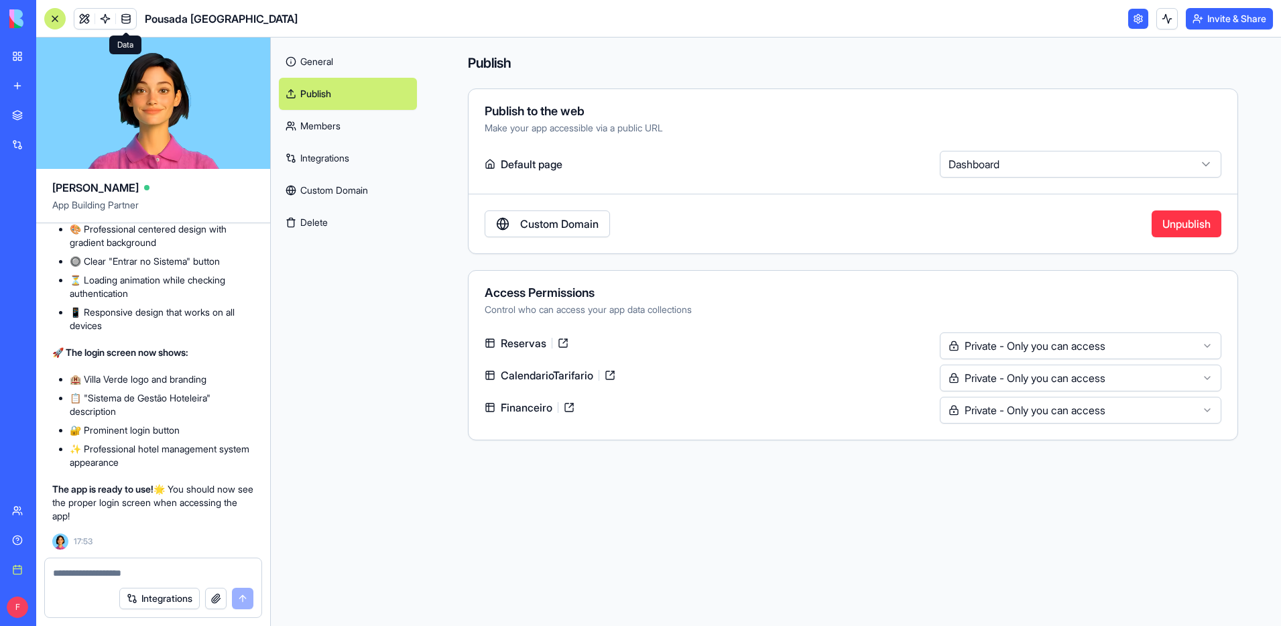
click at [121, 19] on link at bounding box center [126, 19] width 20 height 20
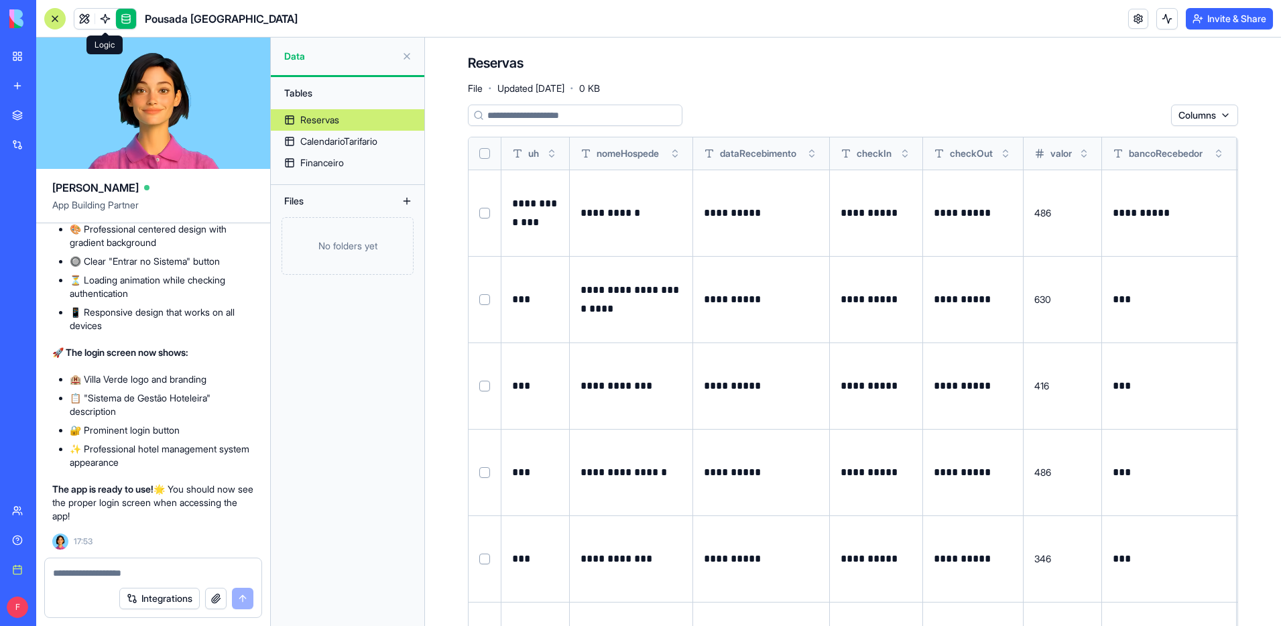
click at [109, 23] on link at bounding box center [105, 19] width 20 height 20
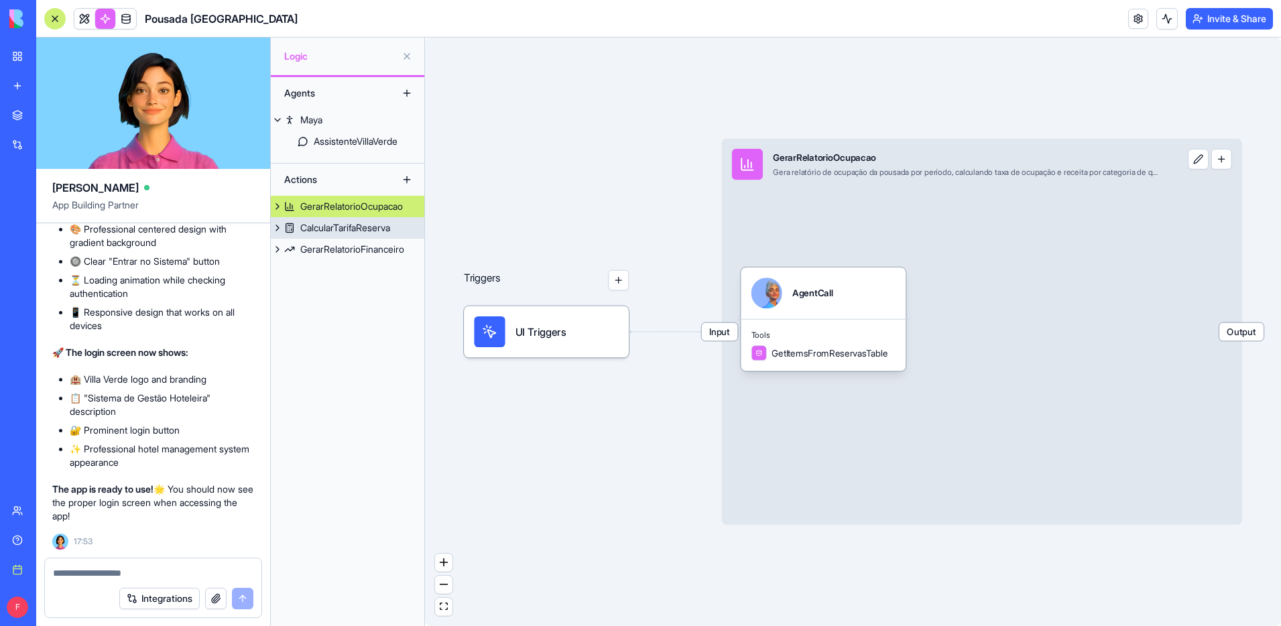
click at [375, 231] on div "CalcularTarifaReserva" at bounding box center [345, 227] width 90 height 13
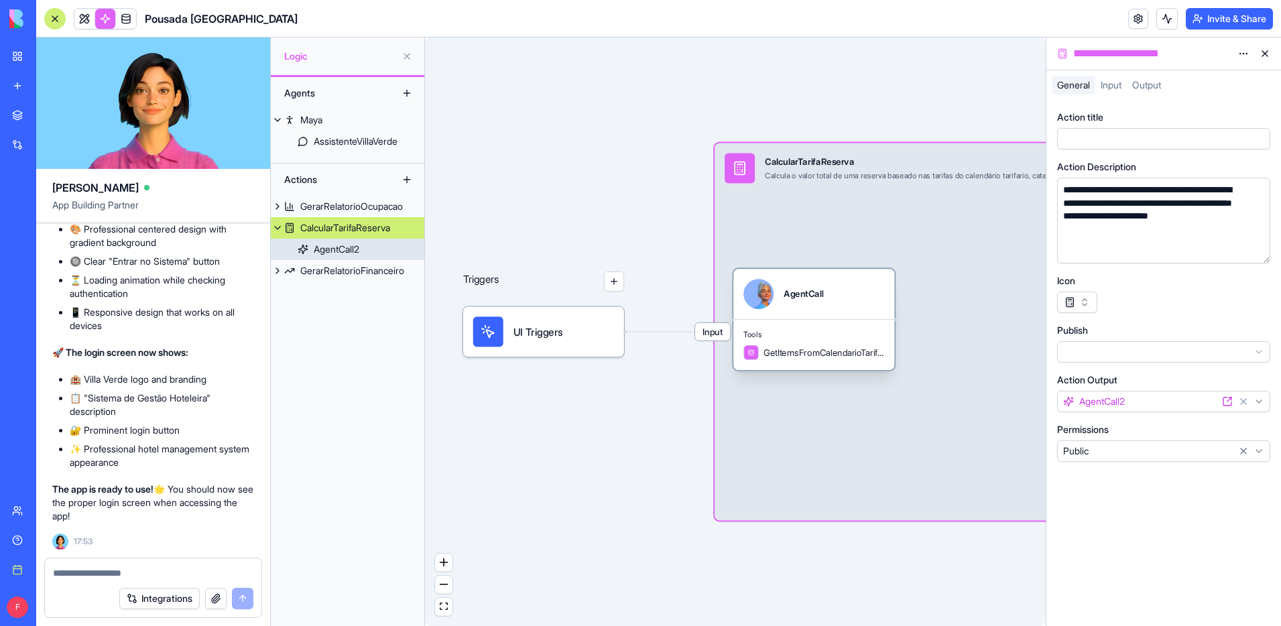
click at [348, 249] on div "AgentCall2" at bounding box center [337, 249] width 46 height 13
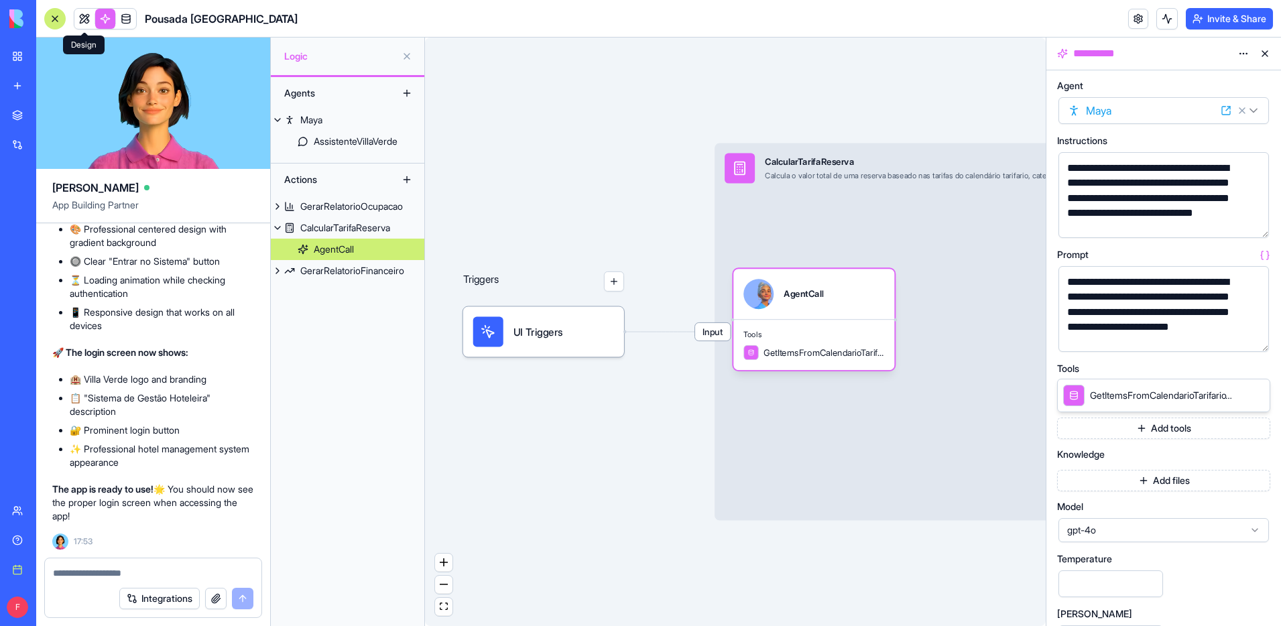
click at [82, 19] on link at bounding box center [84, 19] width 20 height 20
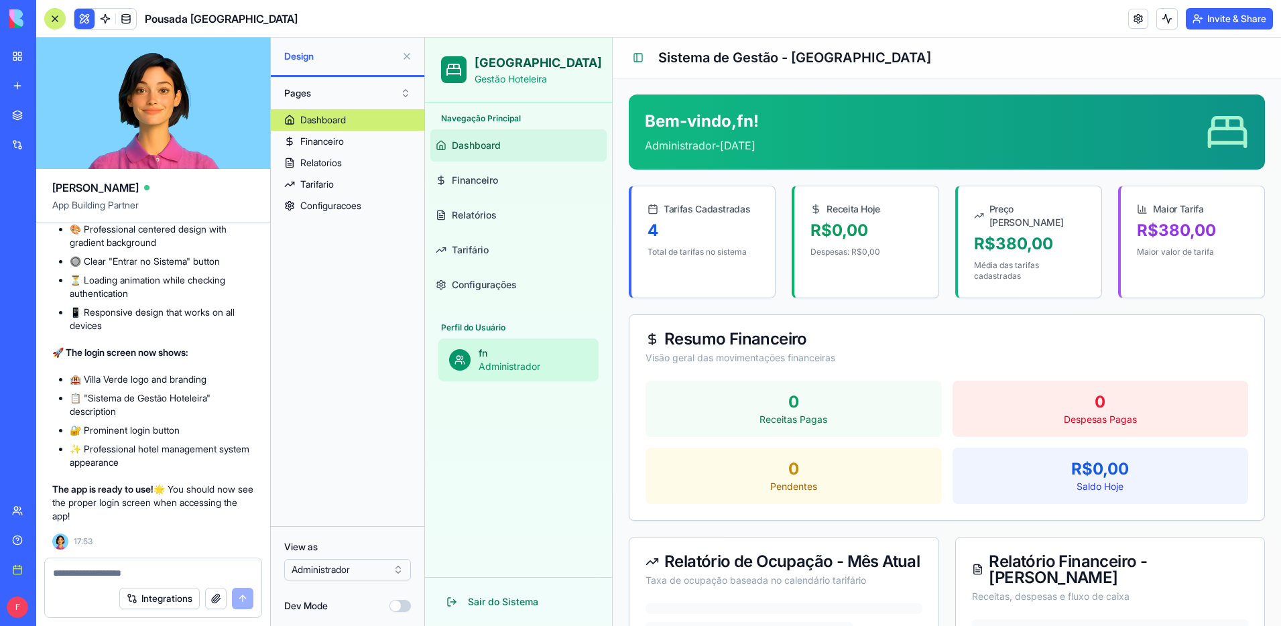
click at [157, 567] on textarea at bounding box center [153, 573] width 200 height 13
type textarea "*"
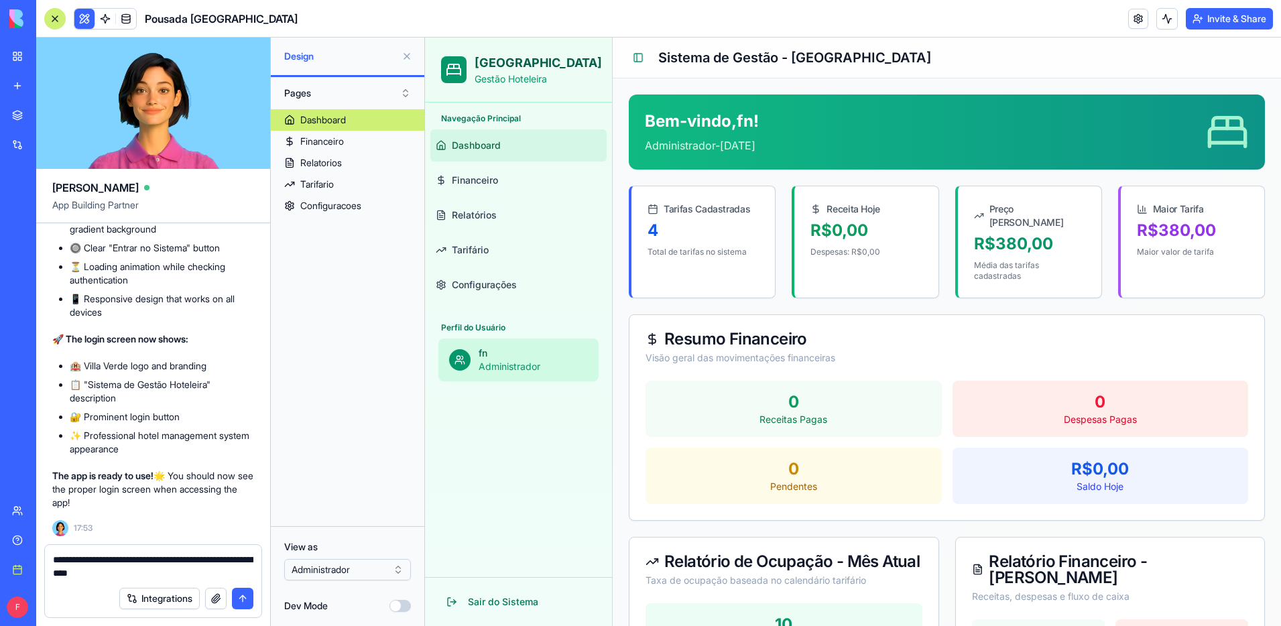
type textarea "**********"
click at [242, 592] on button "submit" at bounding box center [242, 598] width 21 height 21
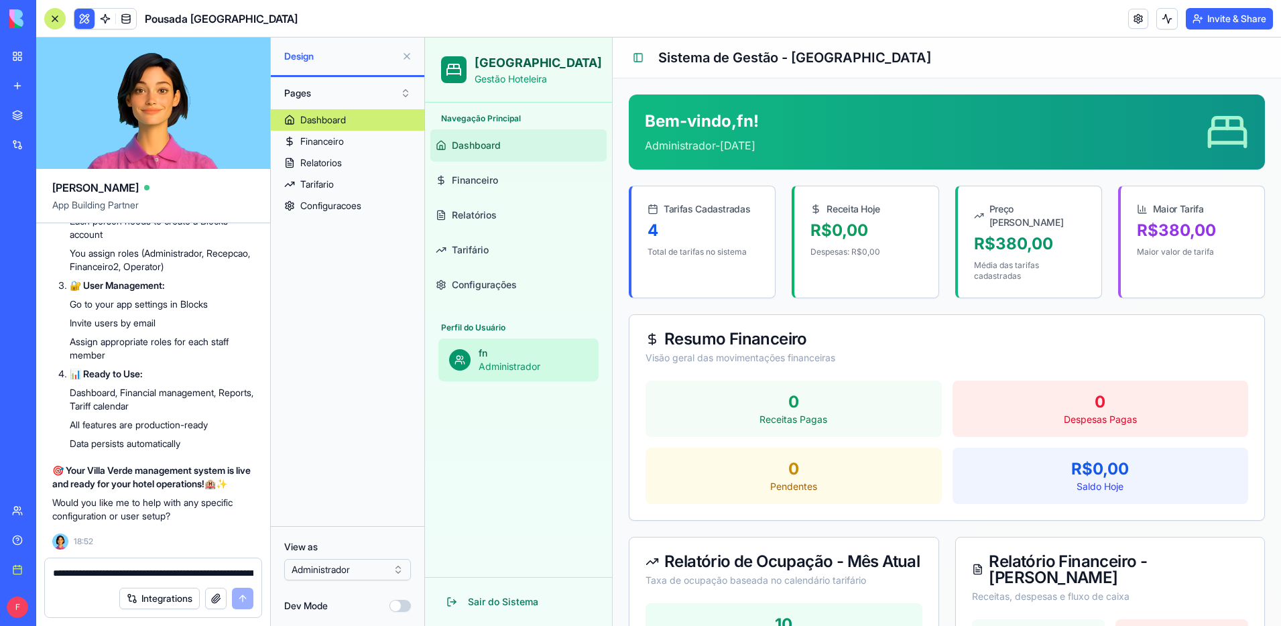
scroll to position [14220, 0]
click at [182, 152] on code "[DOMAIN_NAME][URL]" at bounding box center [161, 139] width 182 height 25
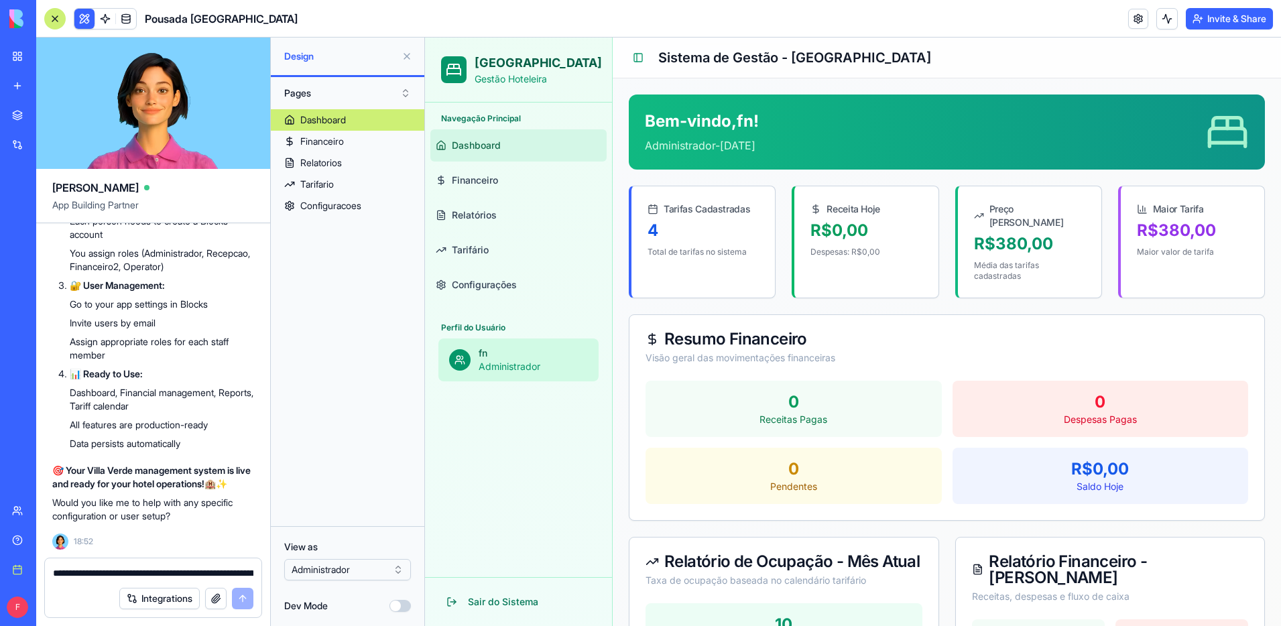
click at [182, 152] on code "[DOMAIN_NAME][URL]" at bounding box center [161, 139] width 182 height 25
click at [251, 152] on code "[DOMAIN_NAME][URL]" at bounding box center [161, 139] width 182 height 25
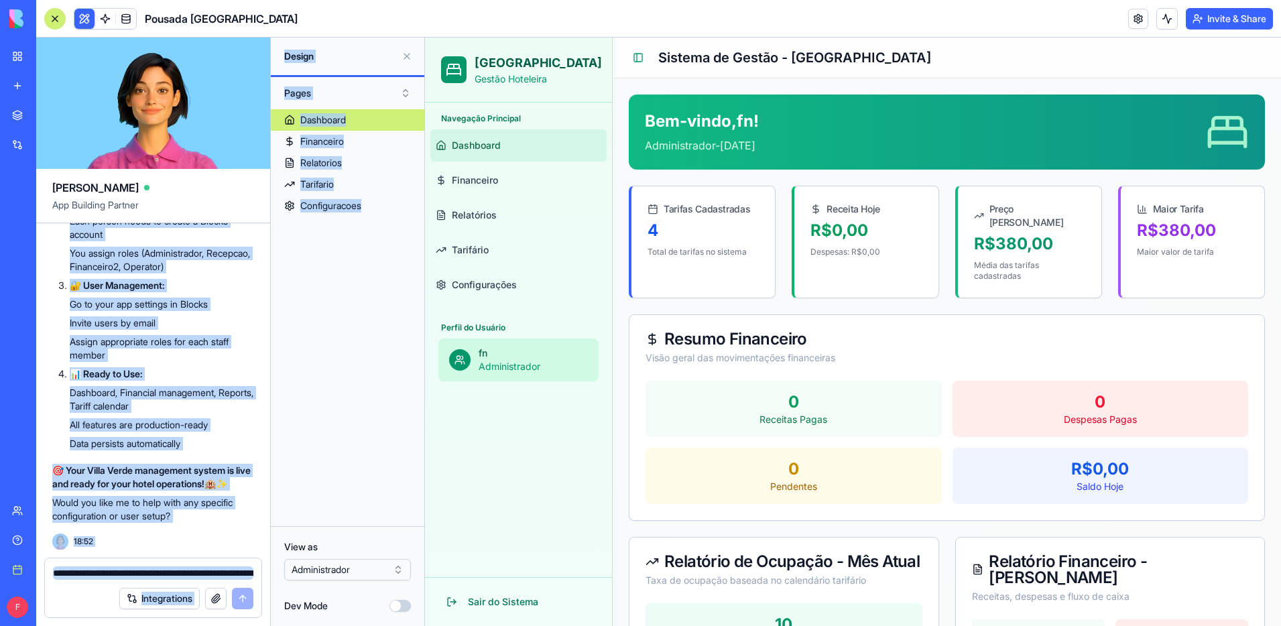
drag, startPoint x: 275, startPoint y: 385, endPoint x: 259, endPoint y: 364, distance: 26.3
click at [286, 383] on div "Ella App Building Partner [PERSON_NAME] Villa Verde.xlsx application/vnd.openxm…" at bounding box center [658, 332] width 1245 height 589
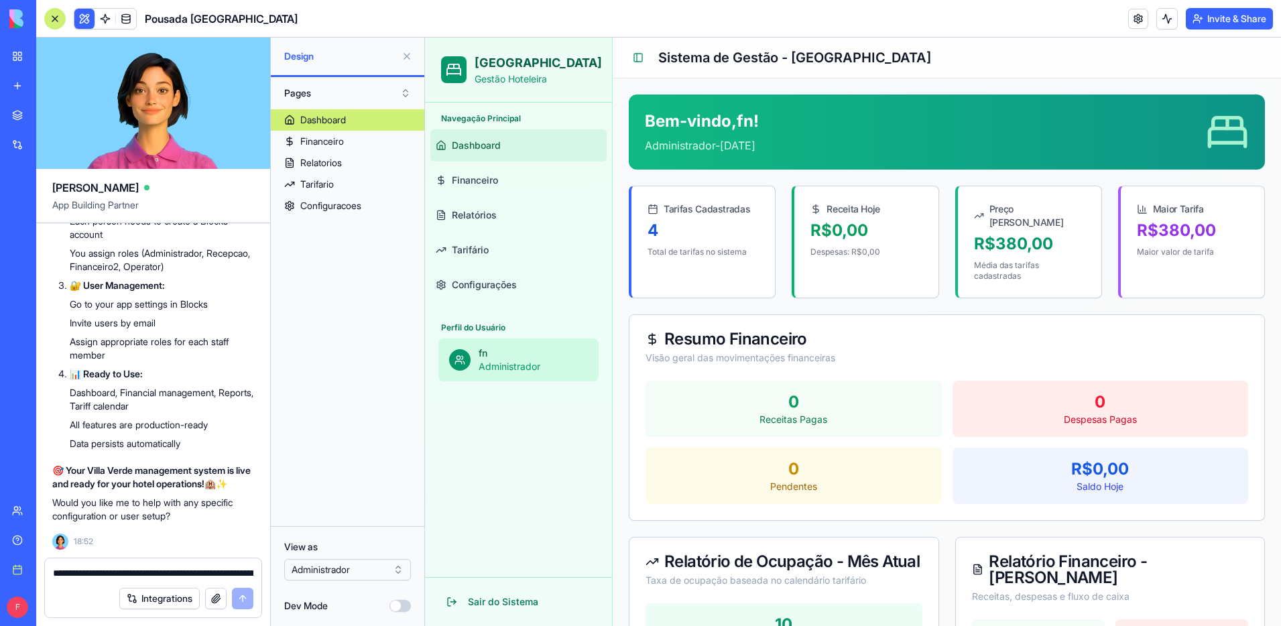
click at [132, 153] on li "Your app is already live at: [DOMAIN_NAME][URL]" at bounding box center [162, 139] width 184 height 28
drag, startPoint x: 68, startPoint y: 373, endPoint x: 65, endPoint y: 355, distance: 19.0
click at [63, 353] on ol "📱 Access Your App: Your app is already live at: [DOMAIN_NAME][URL] Anyone with …" at bounding box center [153, 278] width 202 height 345
copy ul "[DOMAIN_NAME][URL]"
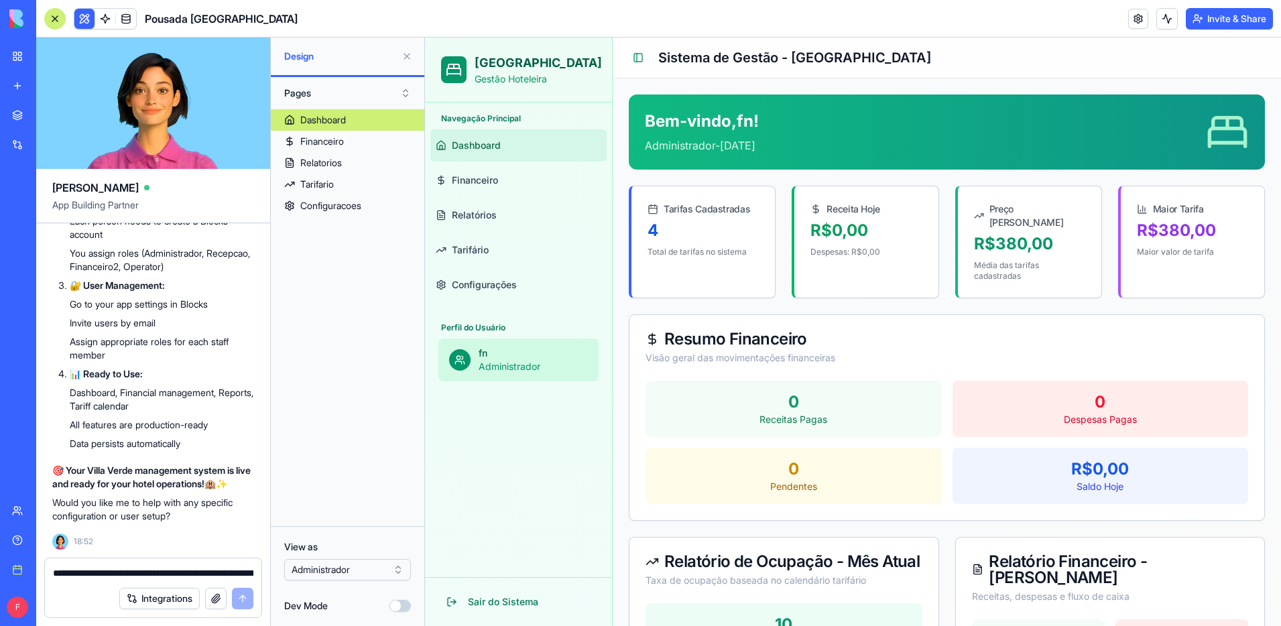
click at [409, 62] on button at bounding box center [406, 56] width 21 height 21
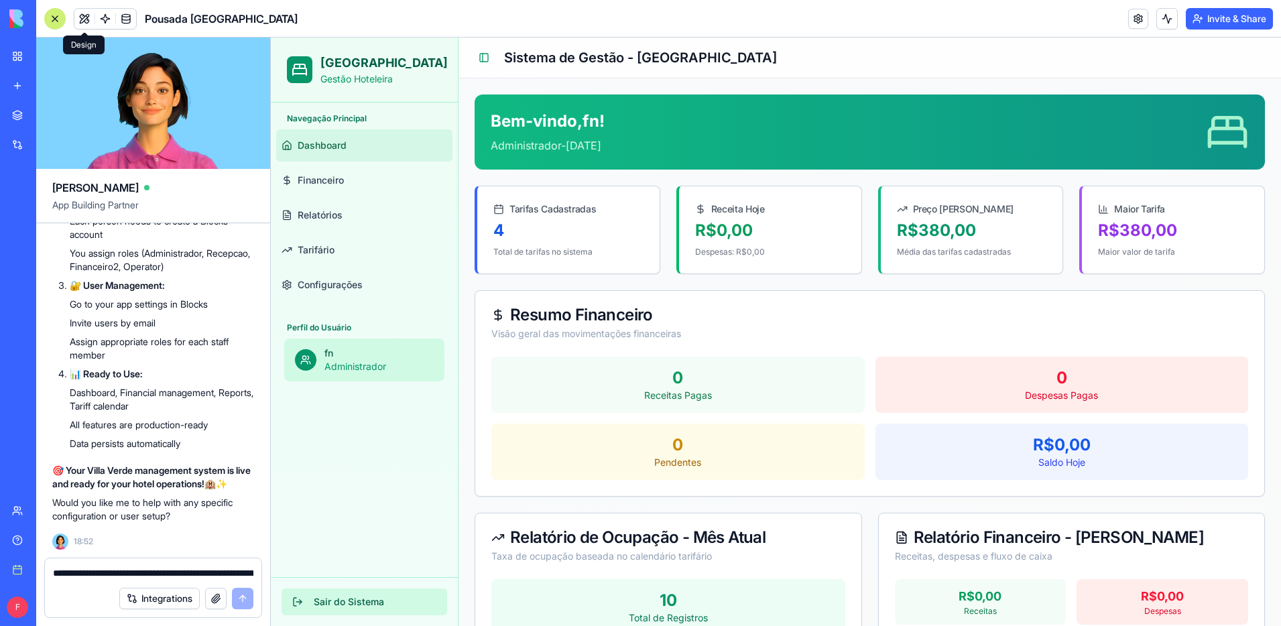
click at [351, 597] on button "Sair do Sistema" at bounding box center [365, 602] width 166 height 27
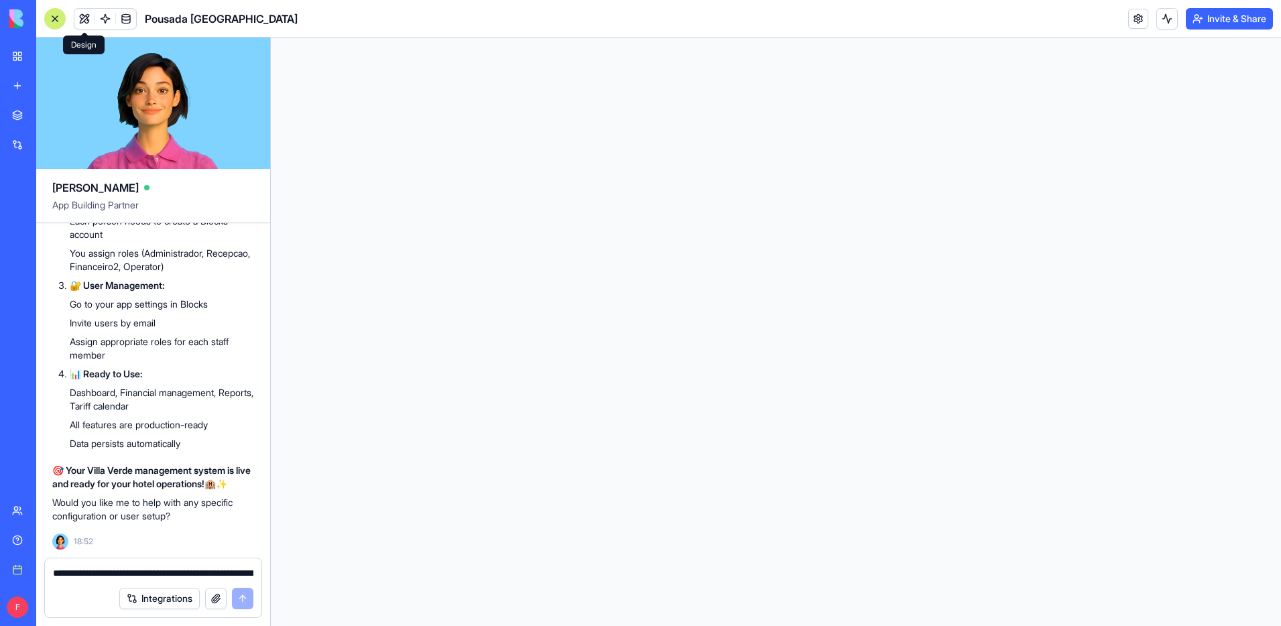
scroll to position [0, 0]
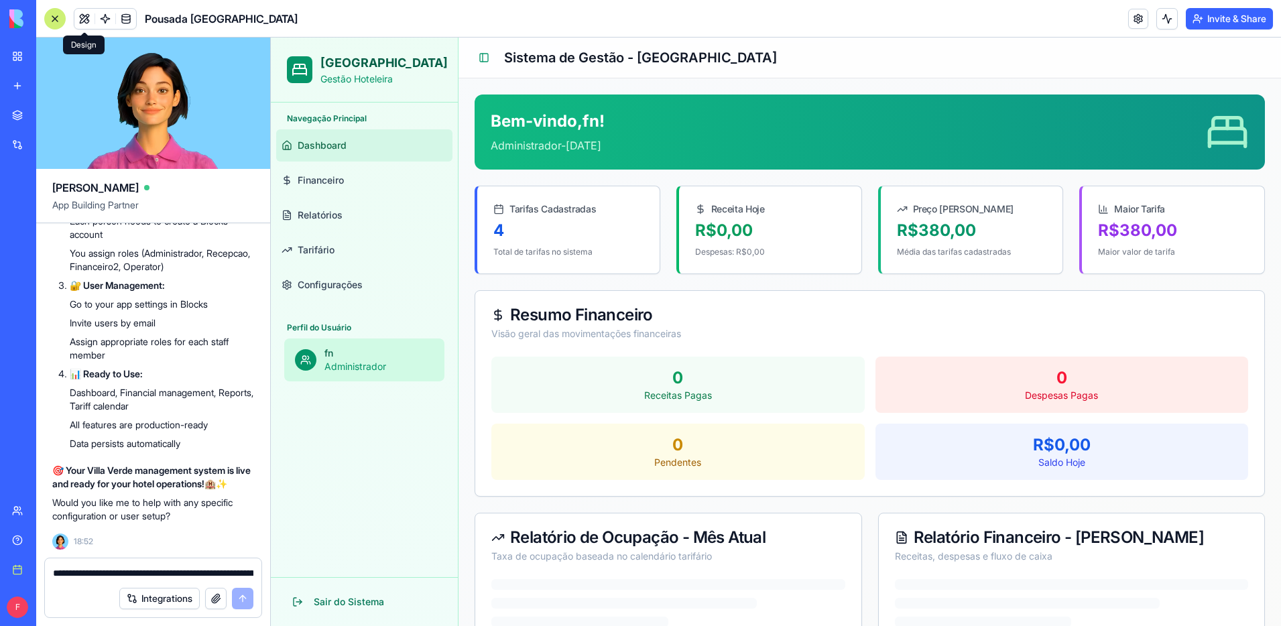
click at [123, 569] on textarea "**********" at bounding box center [153, 573] width 200 height 13
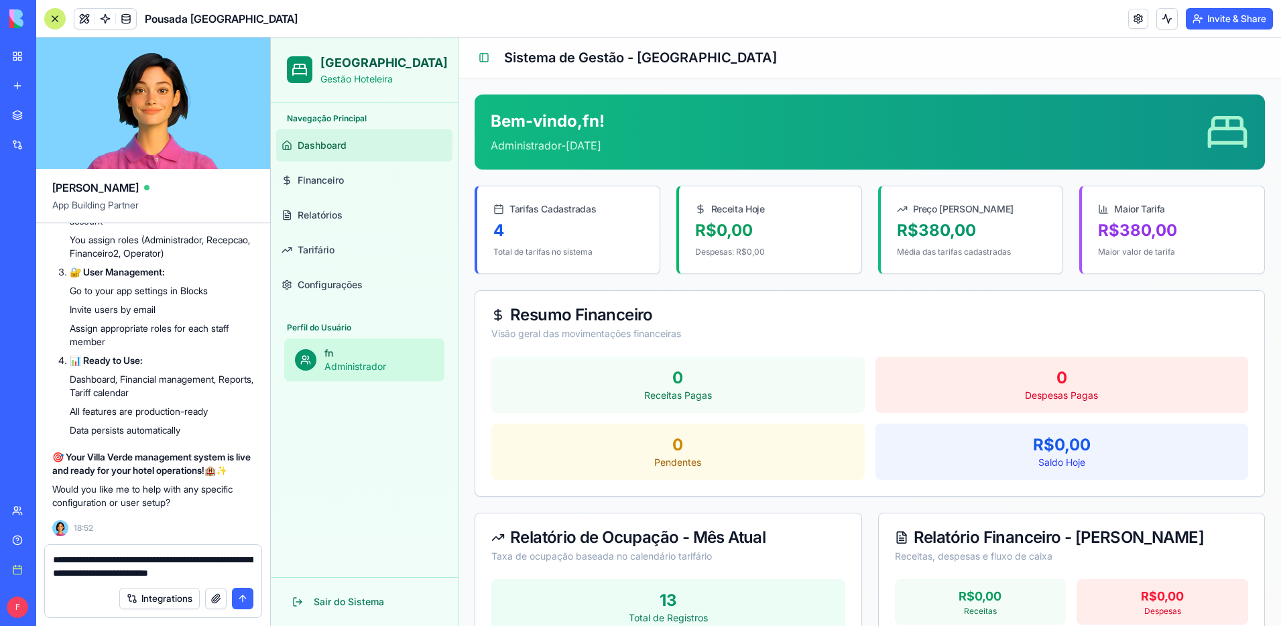
type textarea "**********"
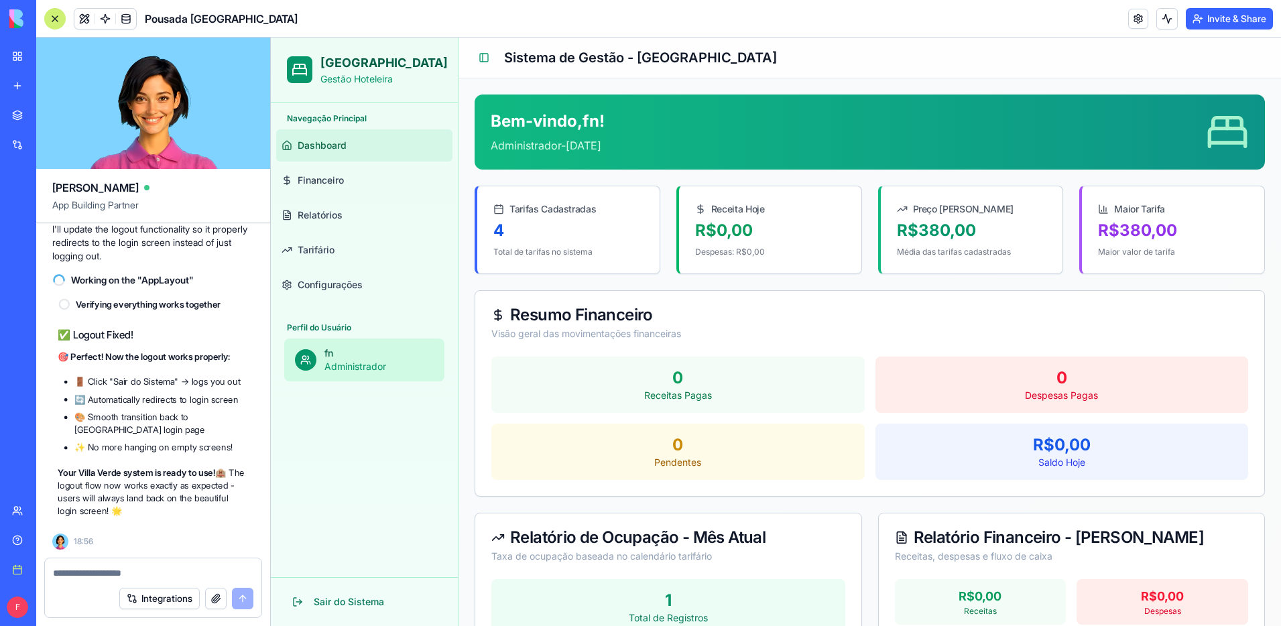
scroll to position [14911, 0]
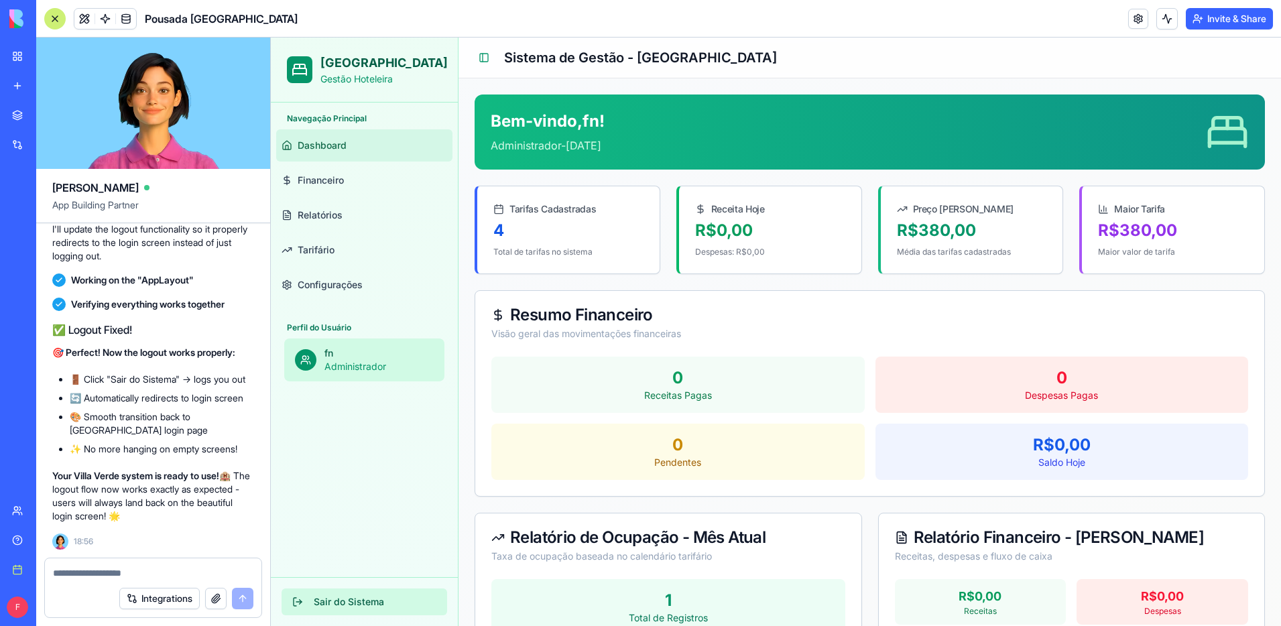
click at [351, 609] on button "Sair do Sistema" at bounding box center [365, 602] width 166 height 27
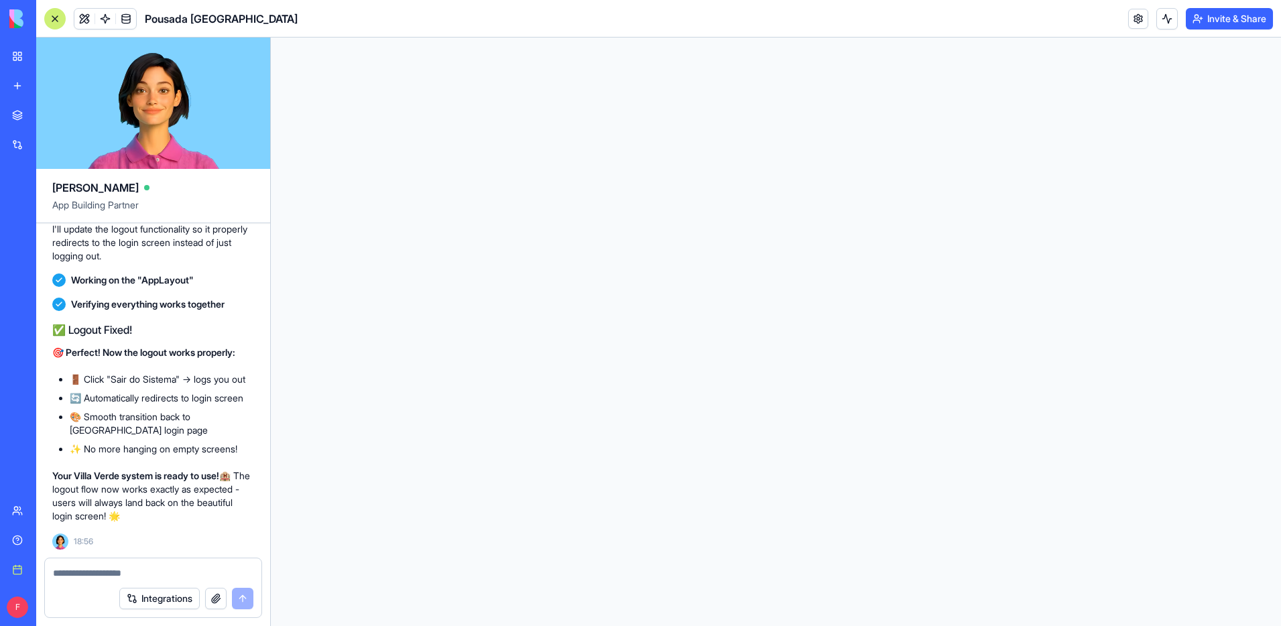
scroll to position [0, 0]
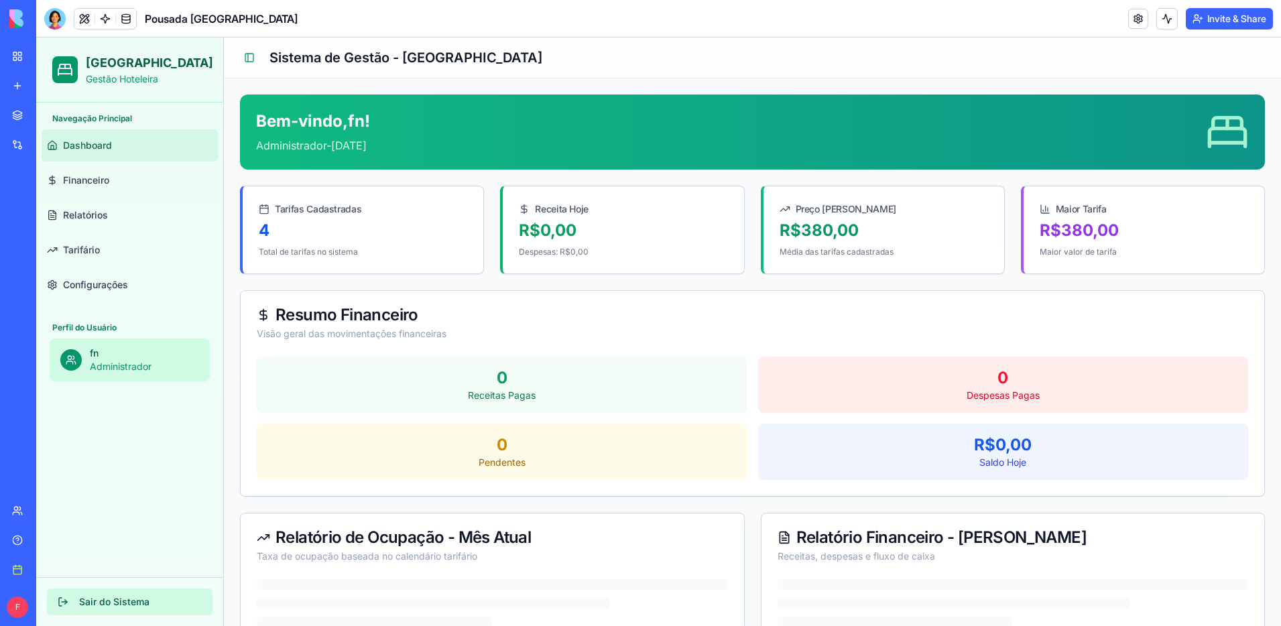
click at [127, 609] on button "Sair do Sistema" at bounding box center [130, 602] width 166 height 27
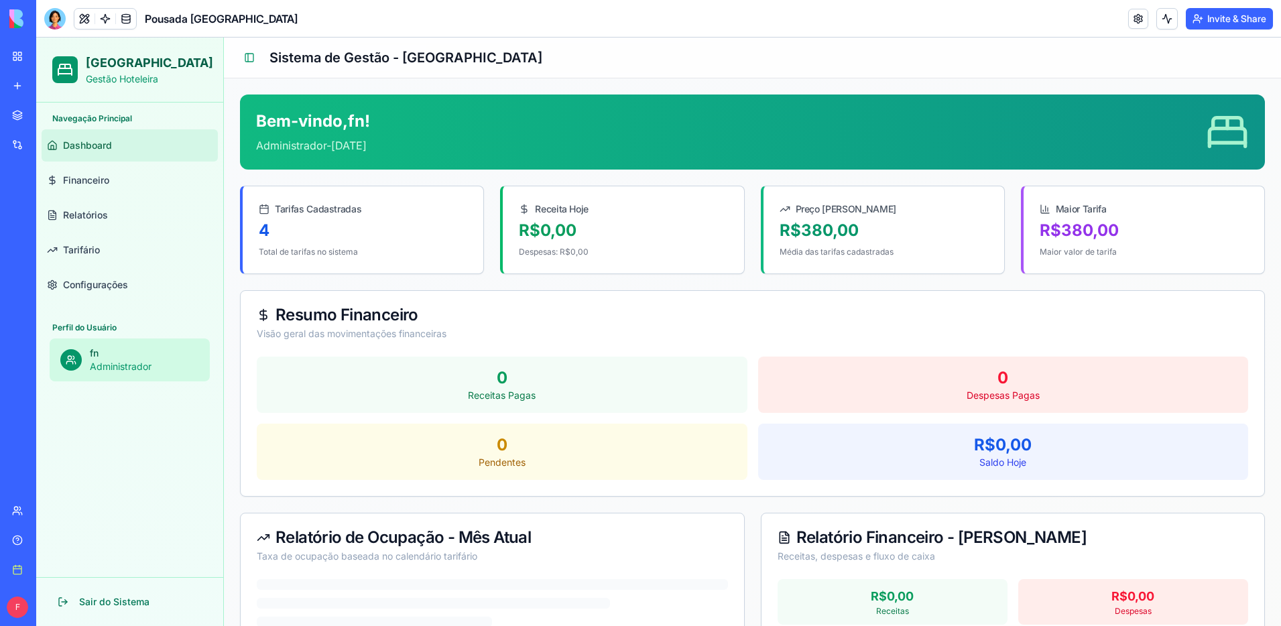
click at [123, 355] on p "fn" at bounding box center [144, 353] width 109 height 13
click at [97, 592] on button "Sair do Sistema" at bounding box center [130, 602] width 166 height 27
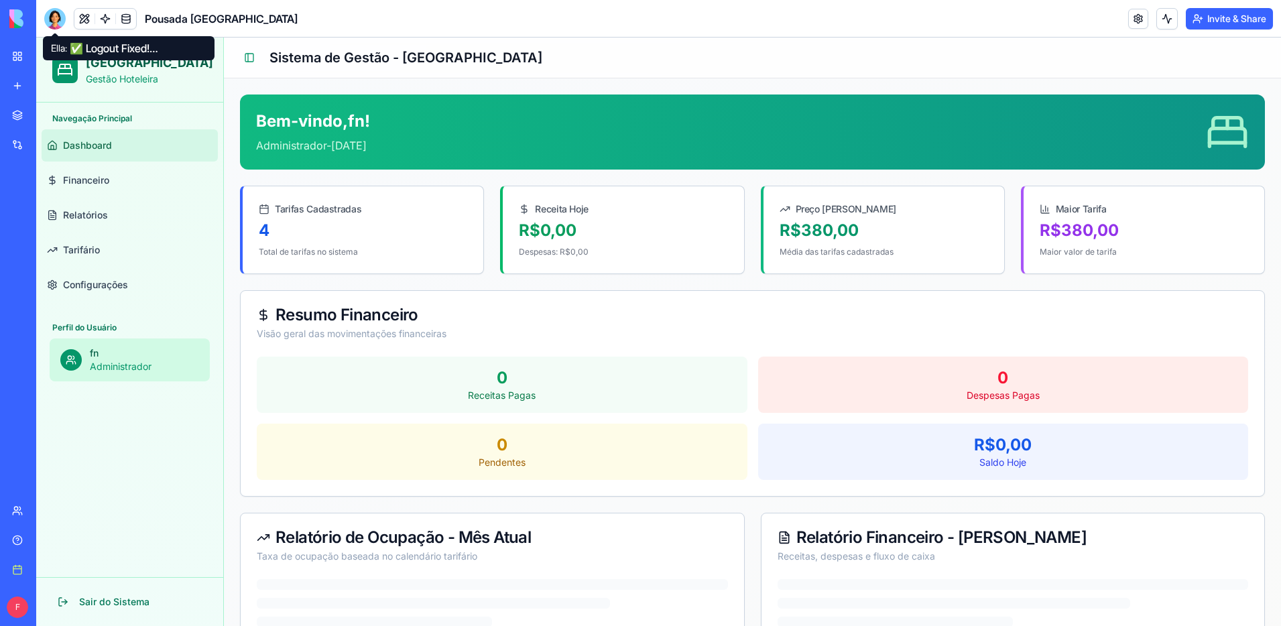
click at [47, 27] on div at bounding box center [54, 18] width 21 height 21
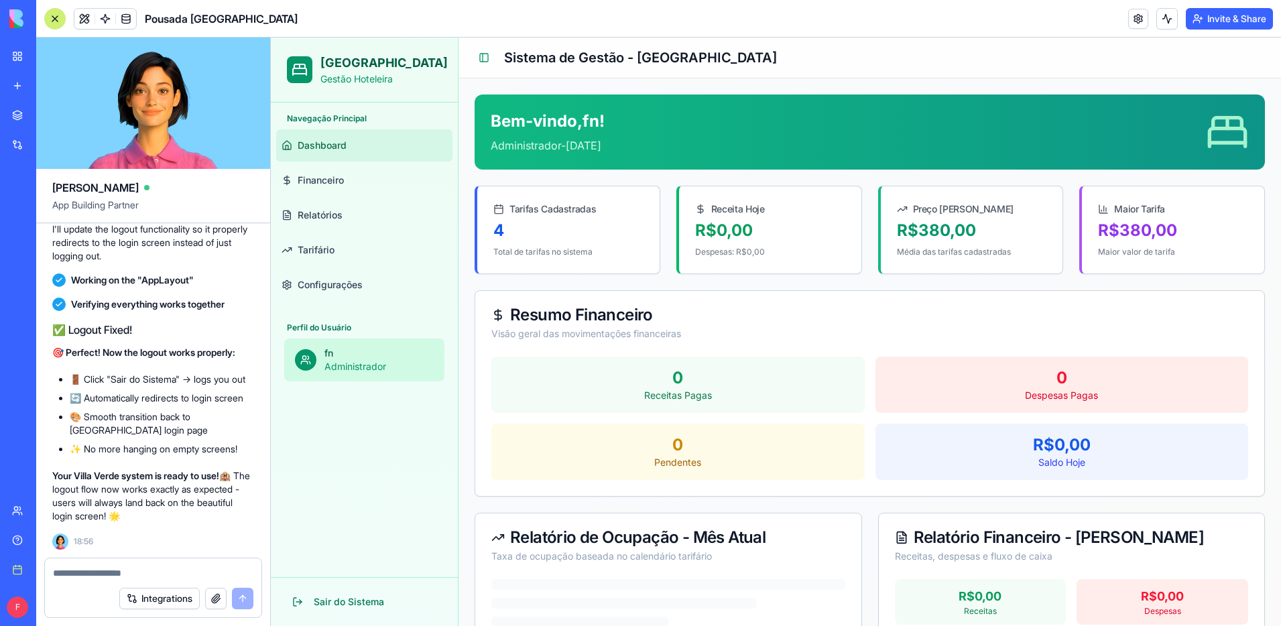
scroll to position [14911, 0]
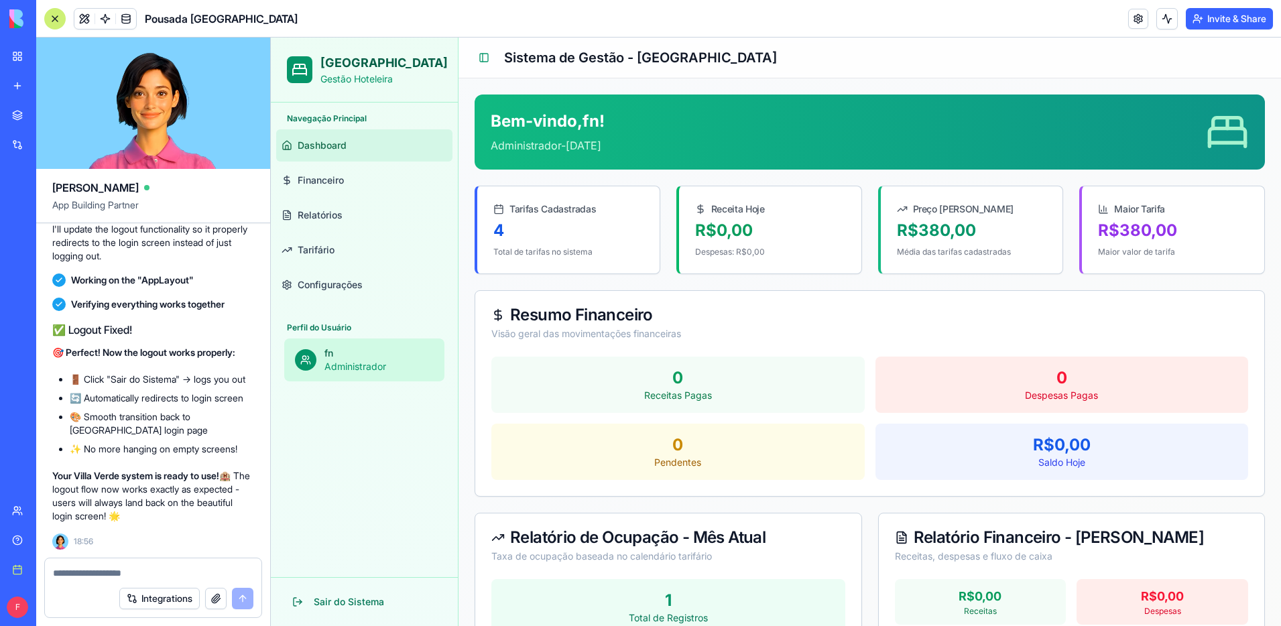
click at [211, 599] on button "button" at bounding box center [215, 598] width 21 height 21
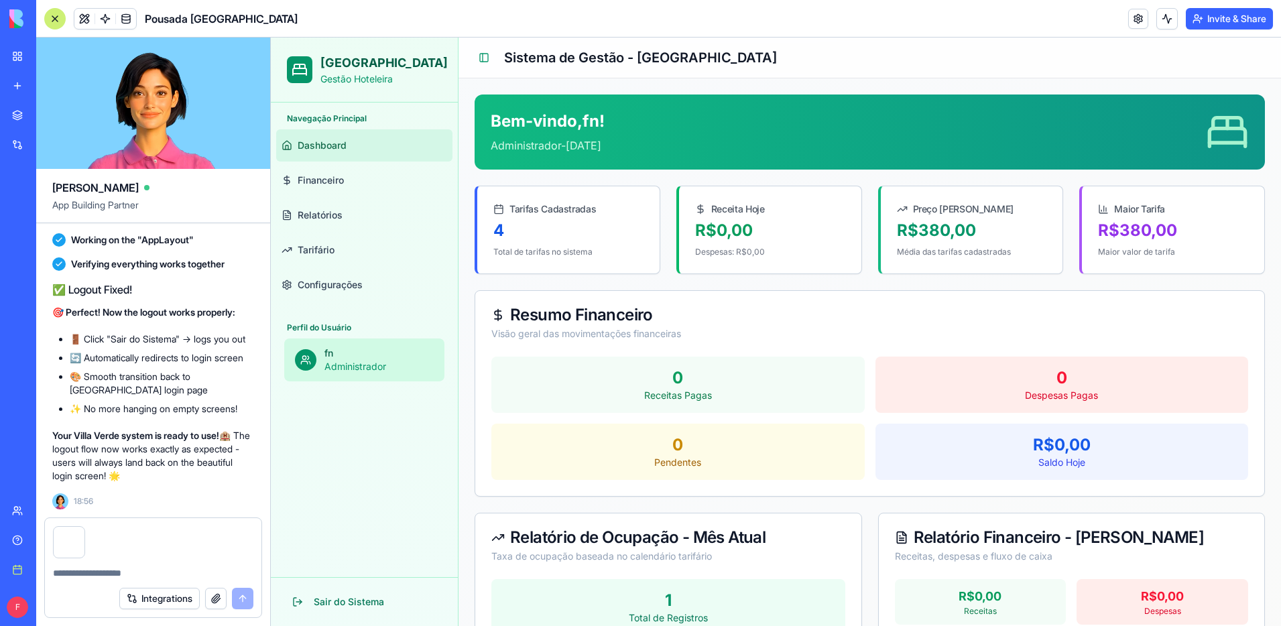
drag, startPoint x: 158, startPoint y: 556, endPoint x: 155, endPoint y: 564, distance: 9.3
click at [158, 558] on form "Integrations" at bounding box center [153, 568] width 218 height 101
click at [143, 572] on textarea at bounding box center [153, 573] width 200 height 13
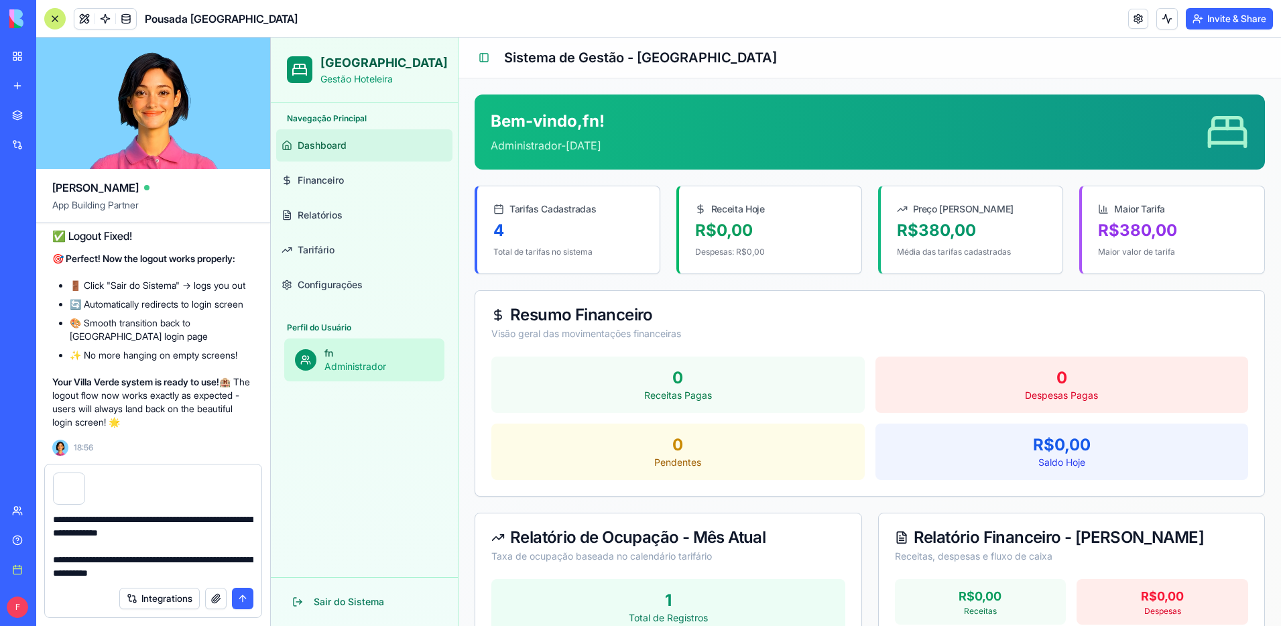
type textarea "**********"
click at [244, 593] on button "submit" at bounding box center [242, 598] width 21 height 21
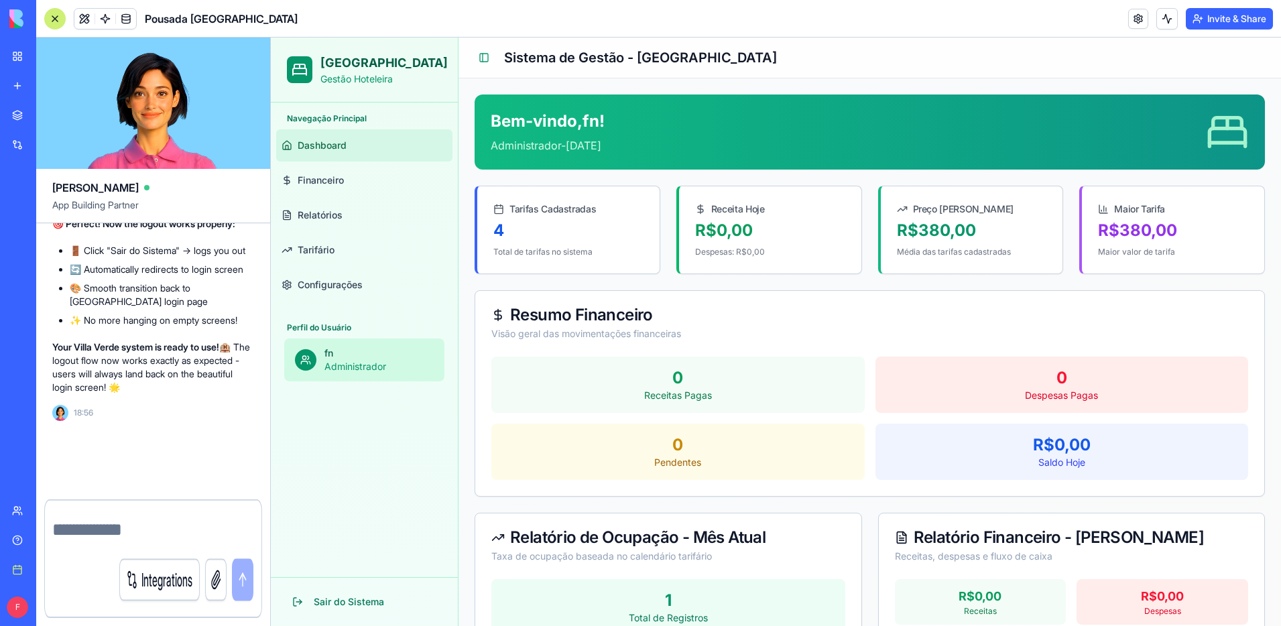
scroll to position [15040, 0]
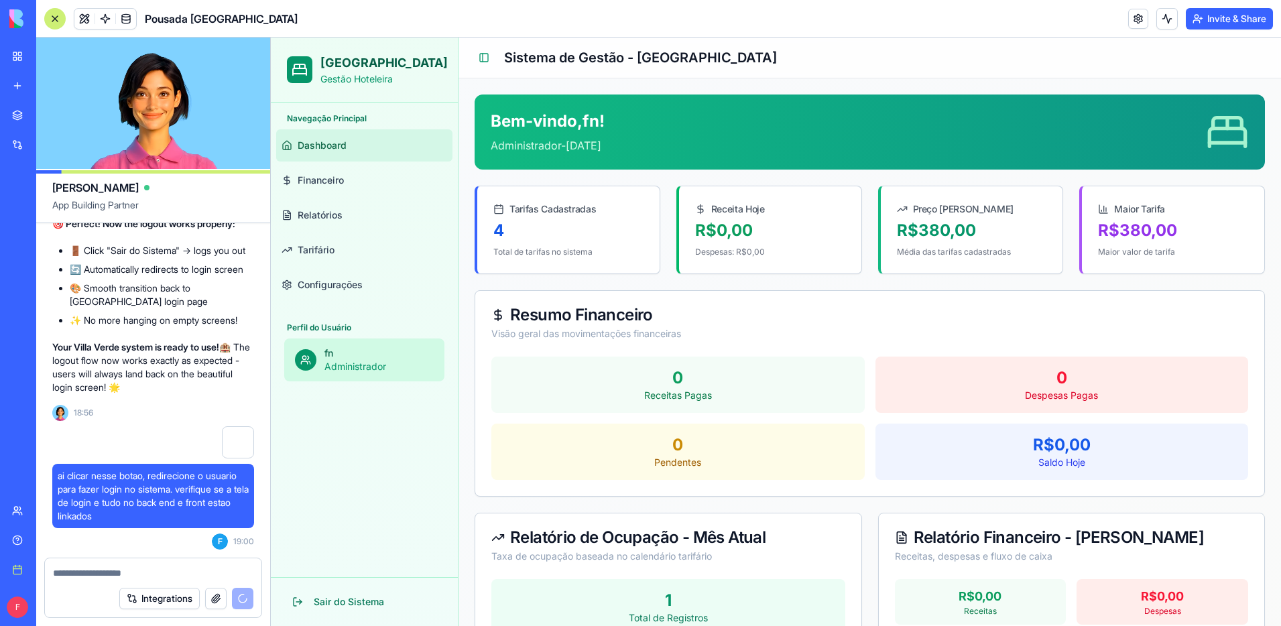
click at [154, 576] on textarea at bounding box center [153, 573] width 200 height 13
click at [106, 572] on textarea at bounding box center [153, 573] width 200 height 13
type textarea "***"
drag, startPoint x: 120, startPoint y: 571, endPoint x: 147, endPoint y: 575, distance: 27.0
click at [135, 572] on textarea "***" at bounding box center [153, 573] width 200 height 13
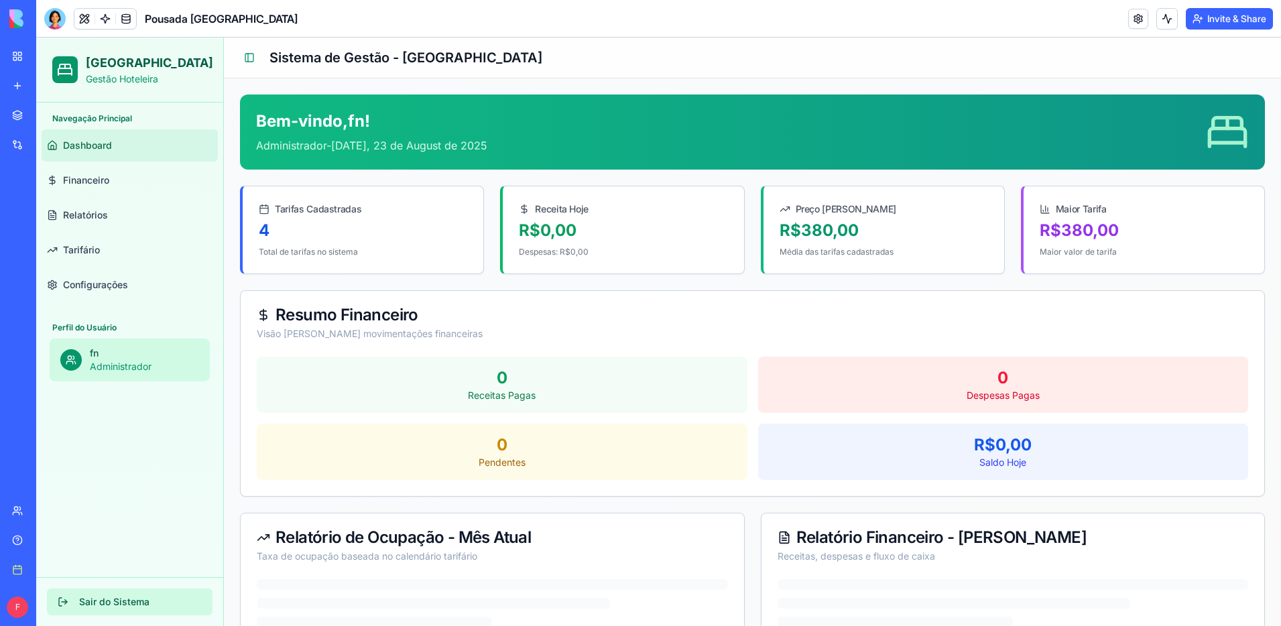
click at [136, 599] on button "Sair do Sistema" at bounding box center [130, 602] width 166 height 27
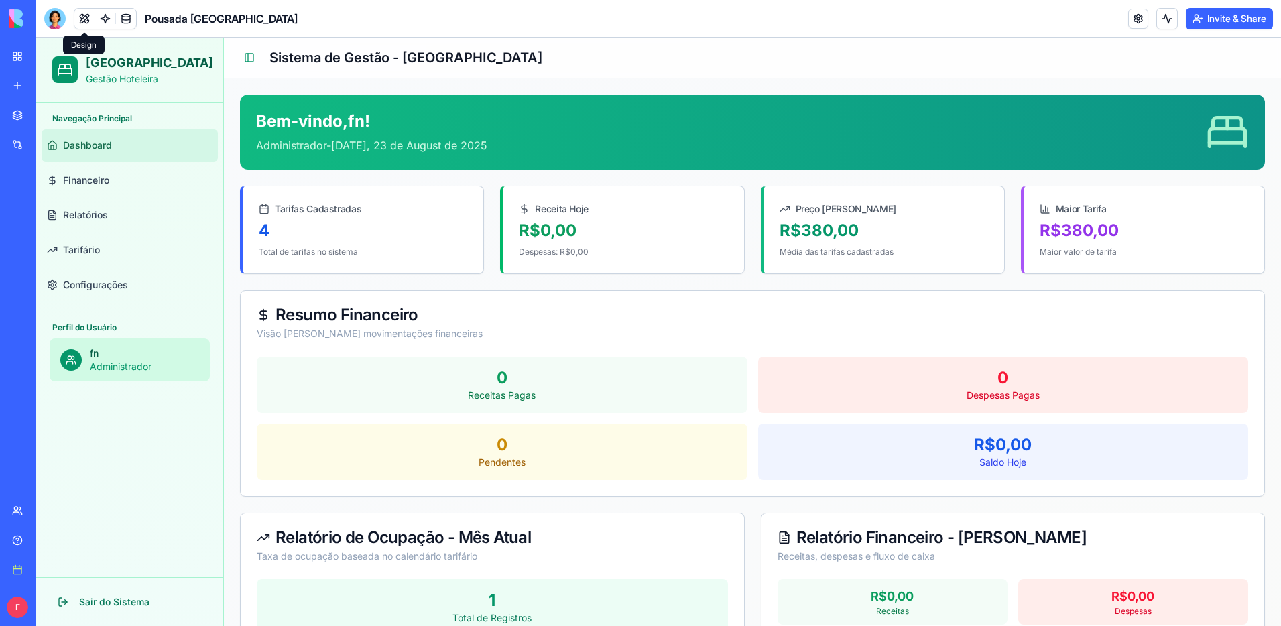
click at [88, 21] on button at bounding box center [84, 19] width 20 height 20
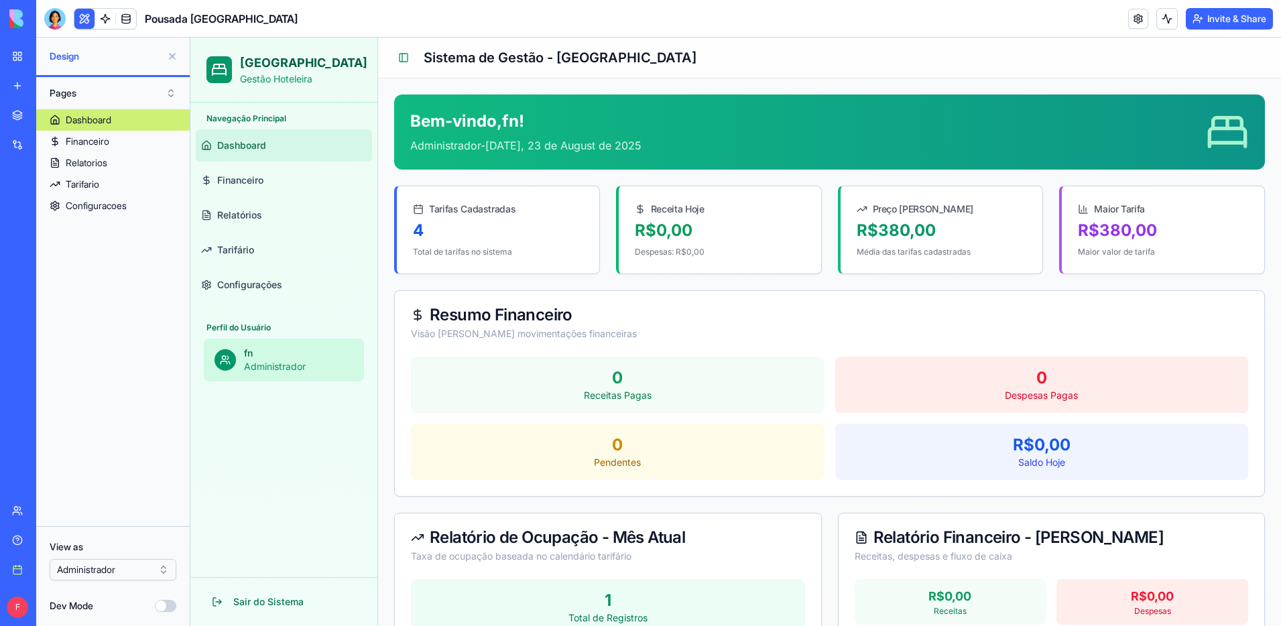
click at [162, 600] on button "Dev Mode" at bounding box center [165, 606] width 21 height 12
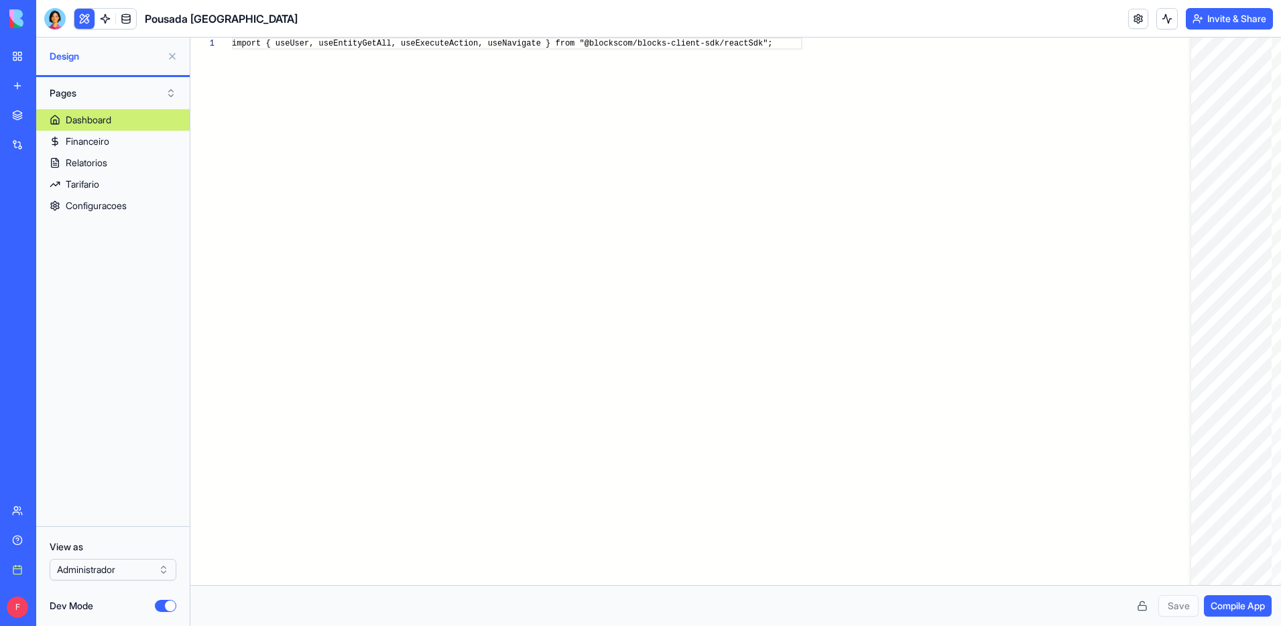
scroll to position [84, 0]
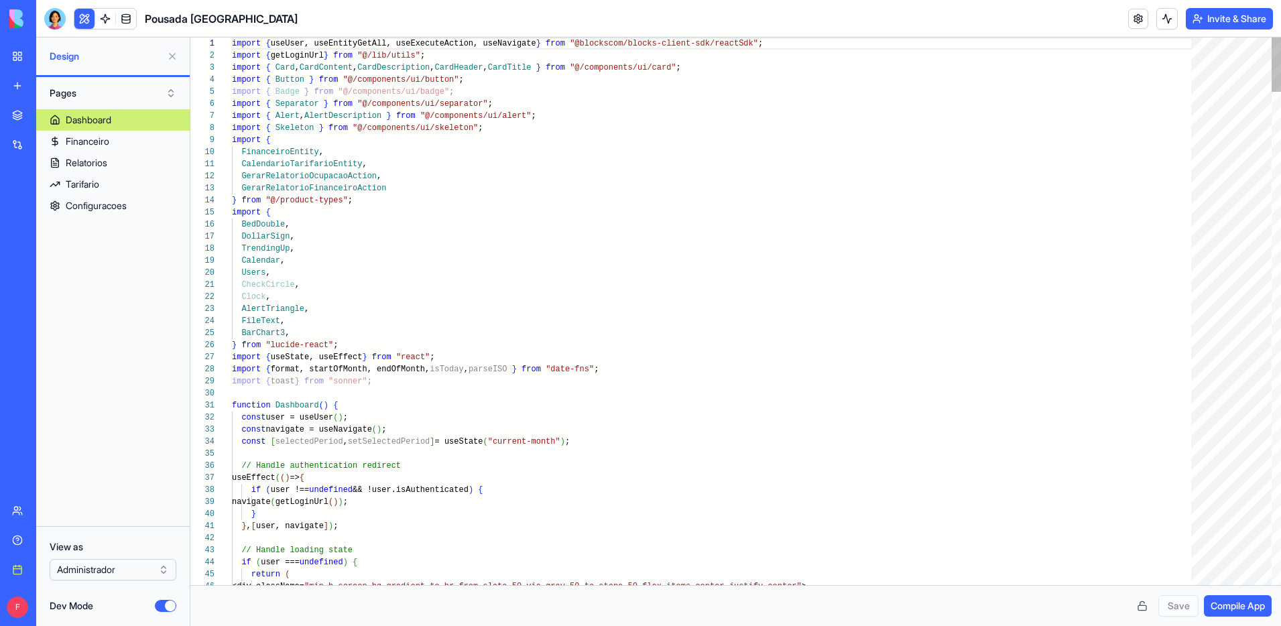
click at [487, 349] on div "} from "lucide-react" ;" at bounding box center [716, 345] width 969 height 12
click at [1262, 616] on button "Compile App" at bounding box center [1238, 605] width 68 height 21
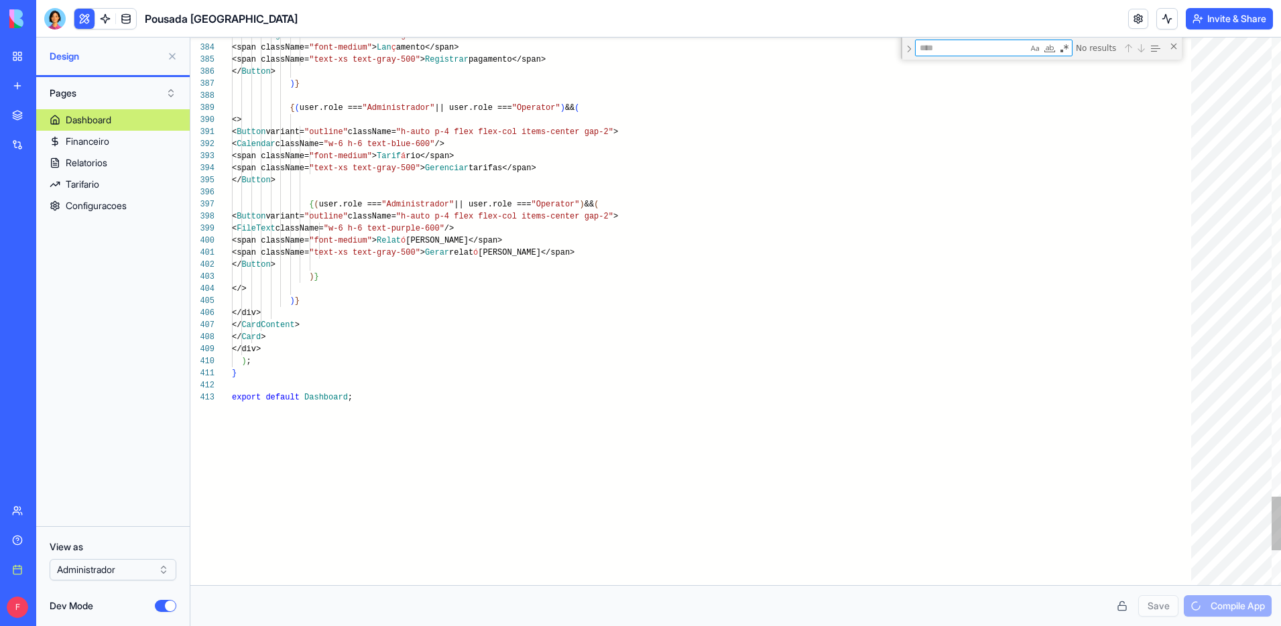
type textarea "**********"
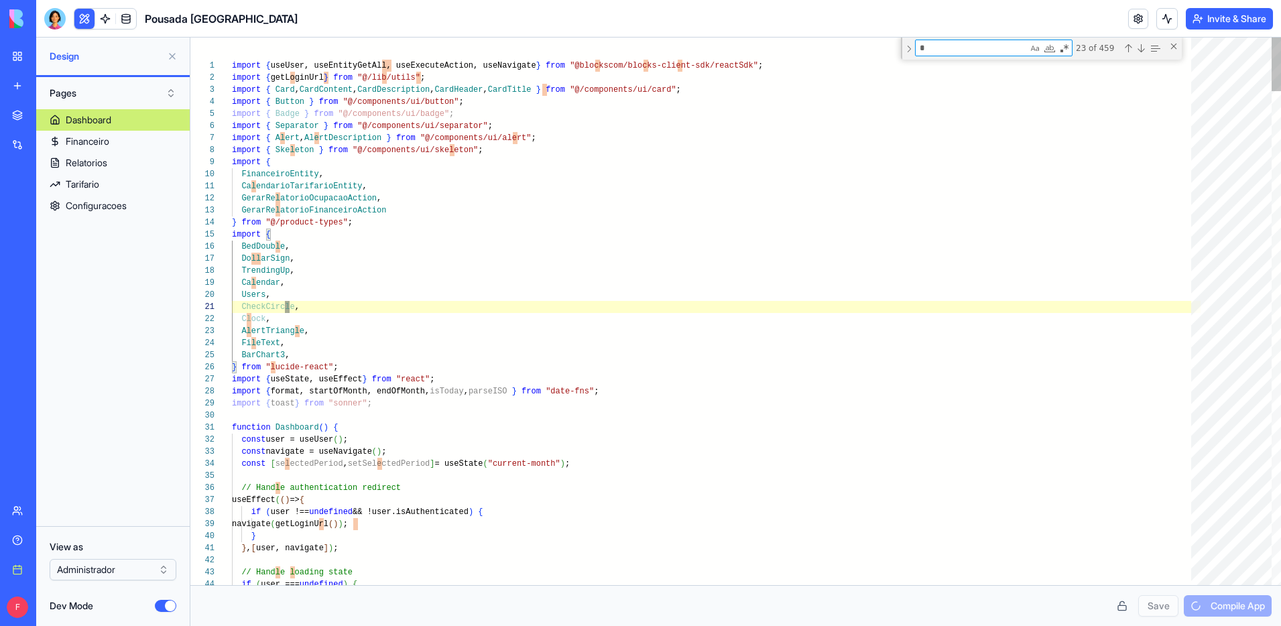
type textarea "**"
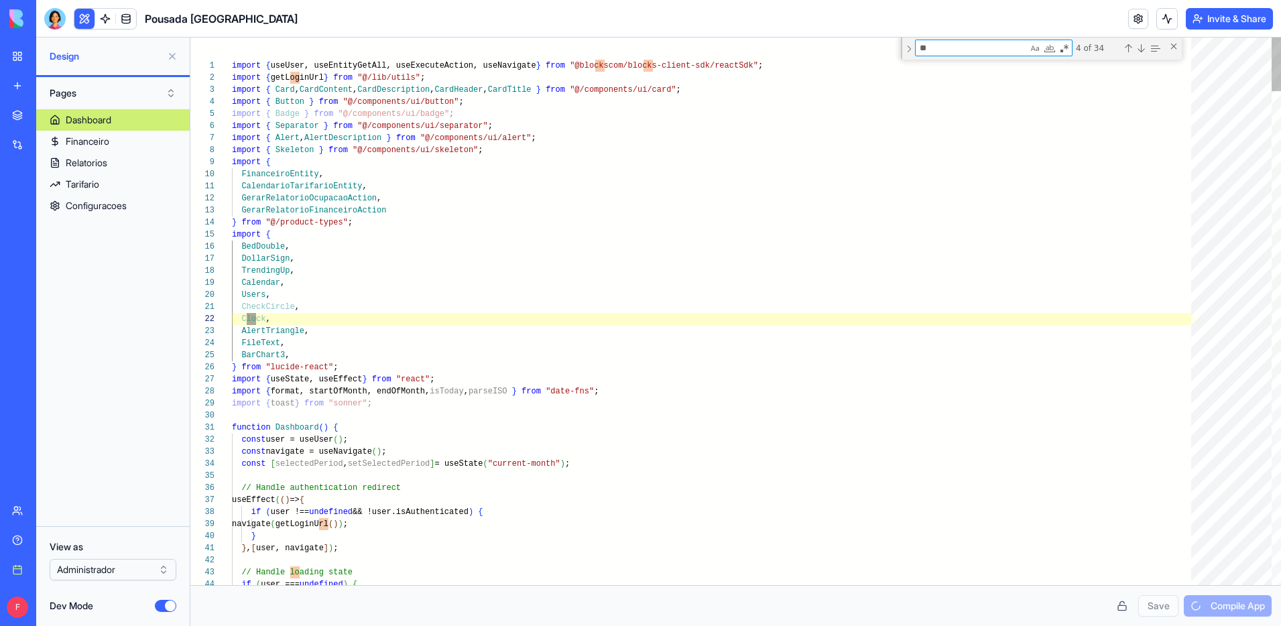
type textarea "**********"
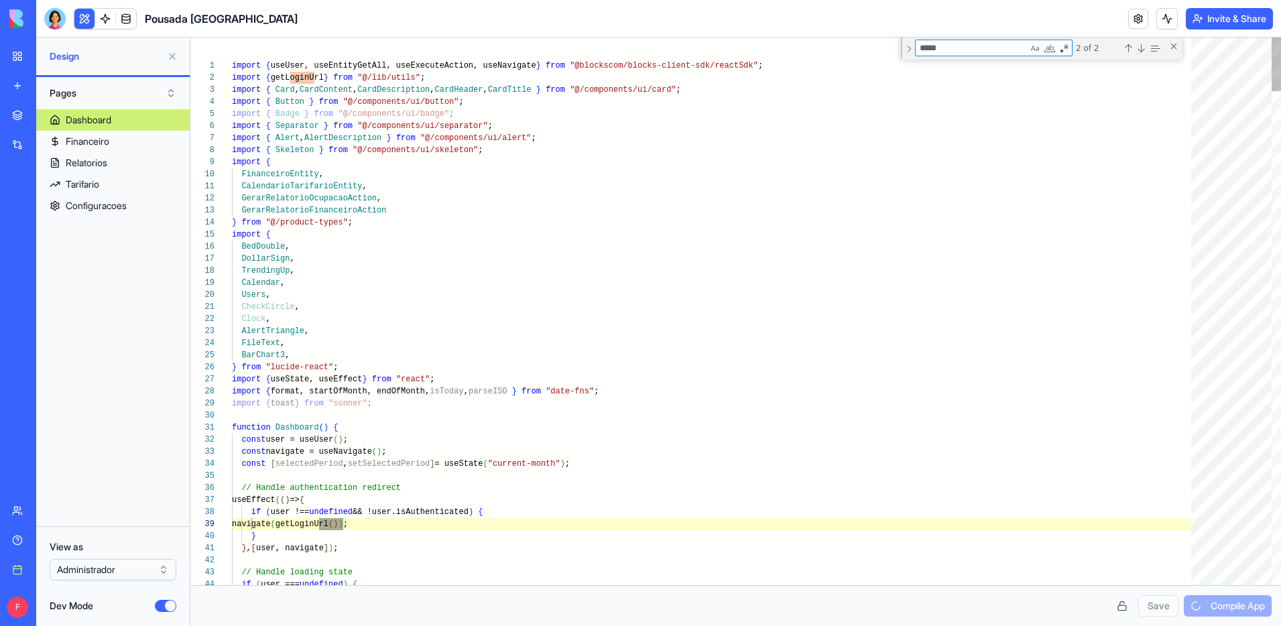
scroll to position [121, 111]
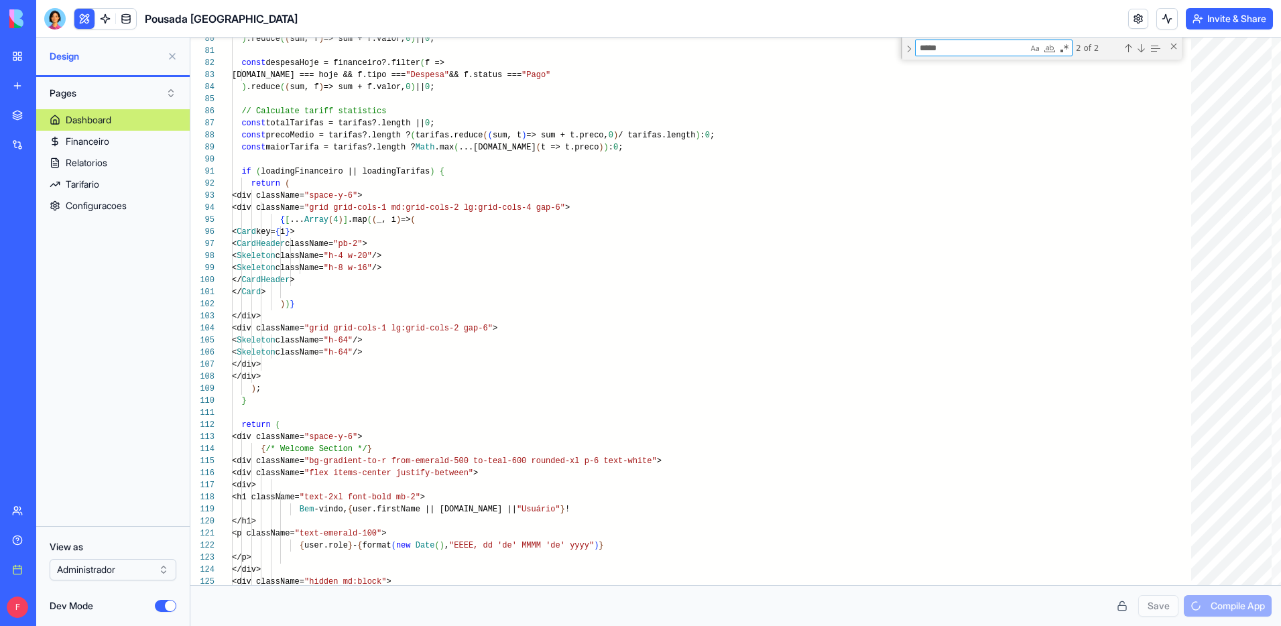
type textarea "*****"
click at [82, 18] on button at bounding box center [84, 19] width 20 height 20
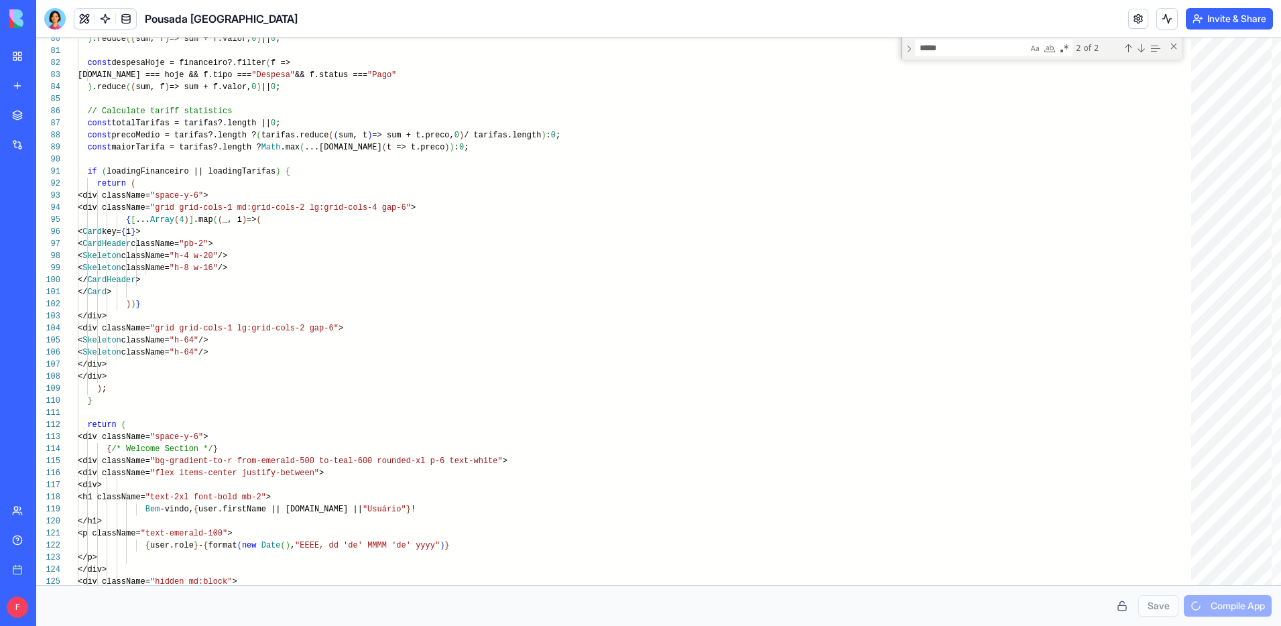
click at [82, 18] on button at bounding box center [84, 19] width 20 height 20
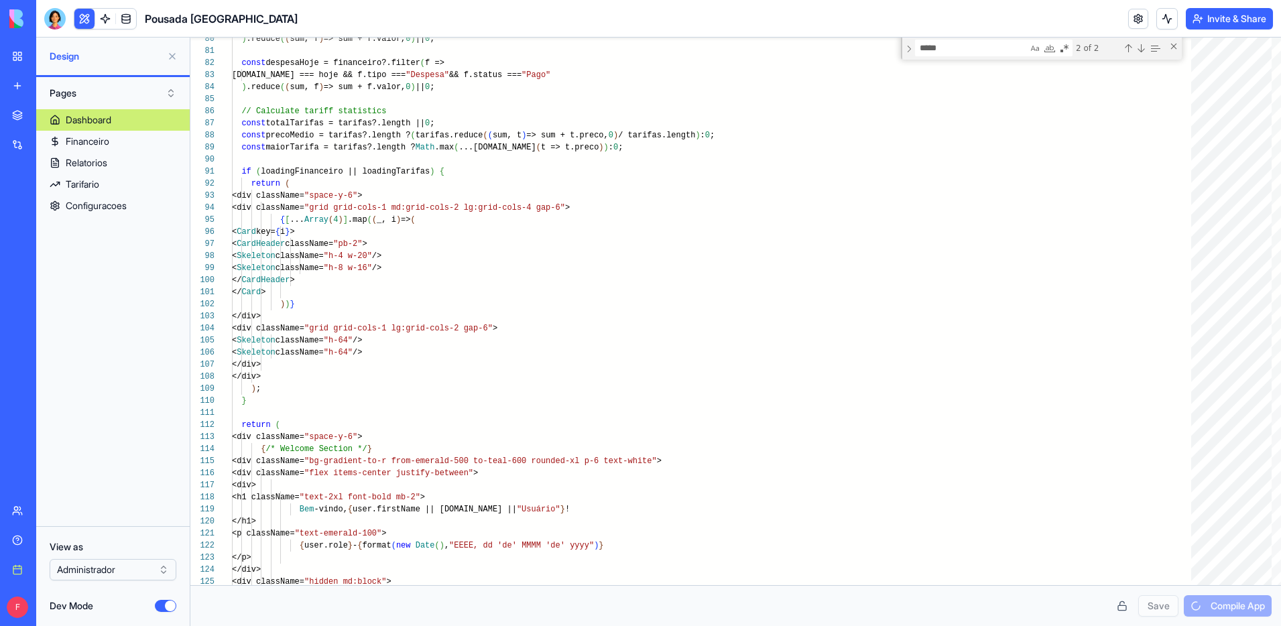
click at [169, 602] on button "Dev Mode" at bounding box center [165, 606] width 21 height 12
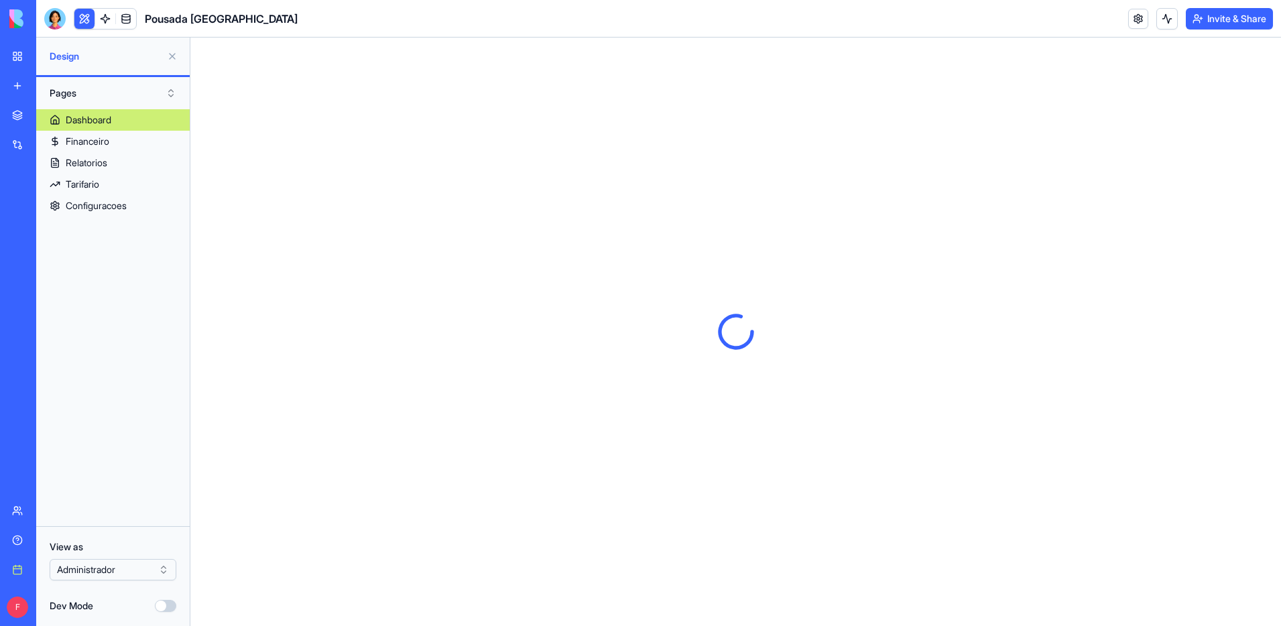
scroll to position [0, 0]
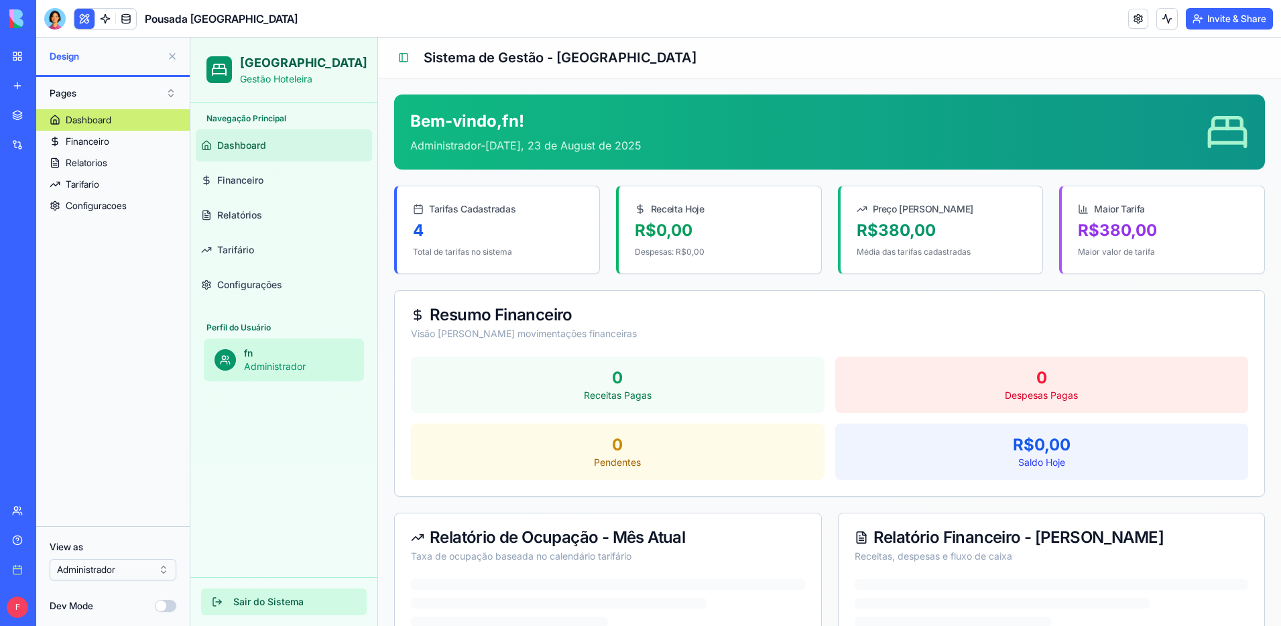
click at [268, 603] on button "Sair do Sistema" at bounding box center [284, 602] width 166 height 27
click at [156, 575] on html "BETA My Workspace New app Marketplace Integrations Recent Pousada Villa Verde W…" at bounding box center [640, 313] width 1281 height 626
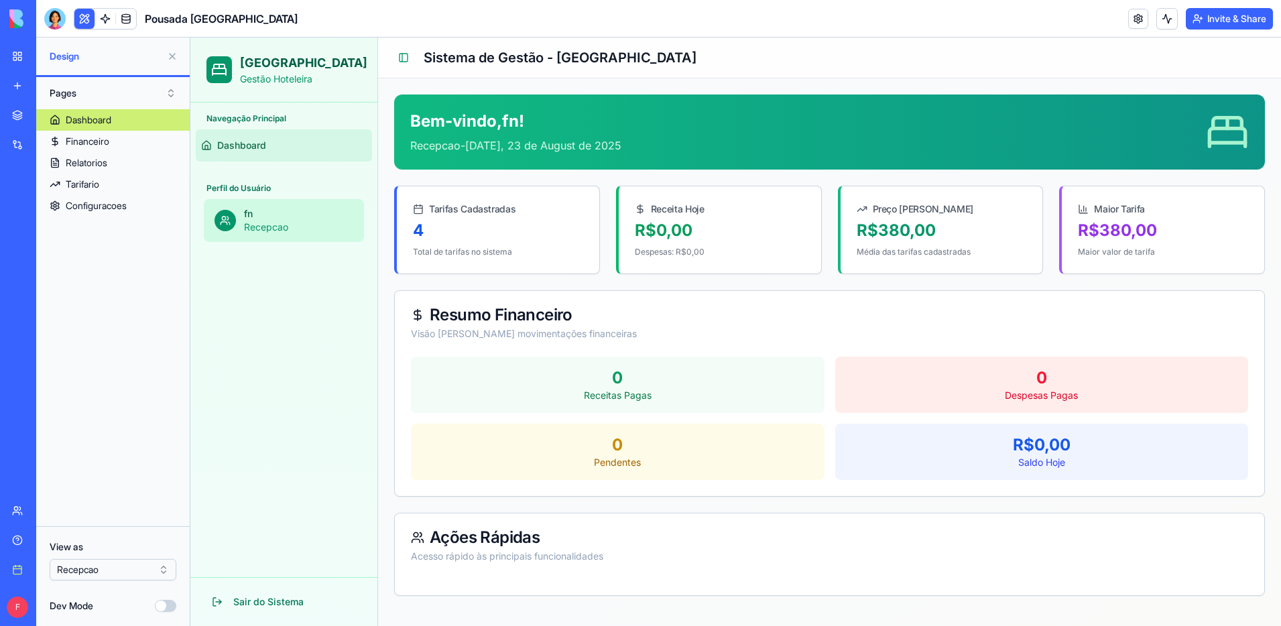
click at [110, 562] on html "BETA My Workspace New app Marketplace Integrations Recent Pousada Villa Verde W…" at bounding box center [640, 313] width 1281 height 626
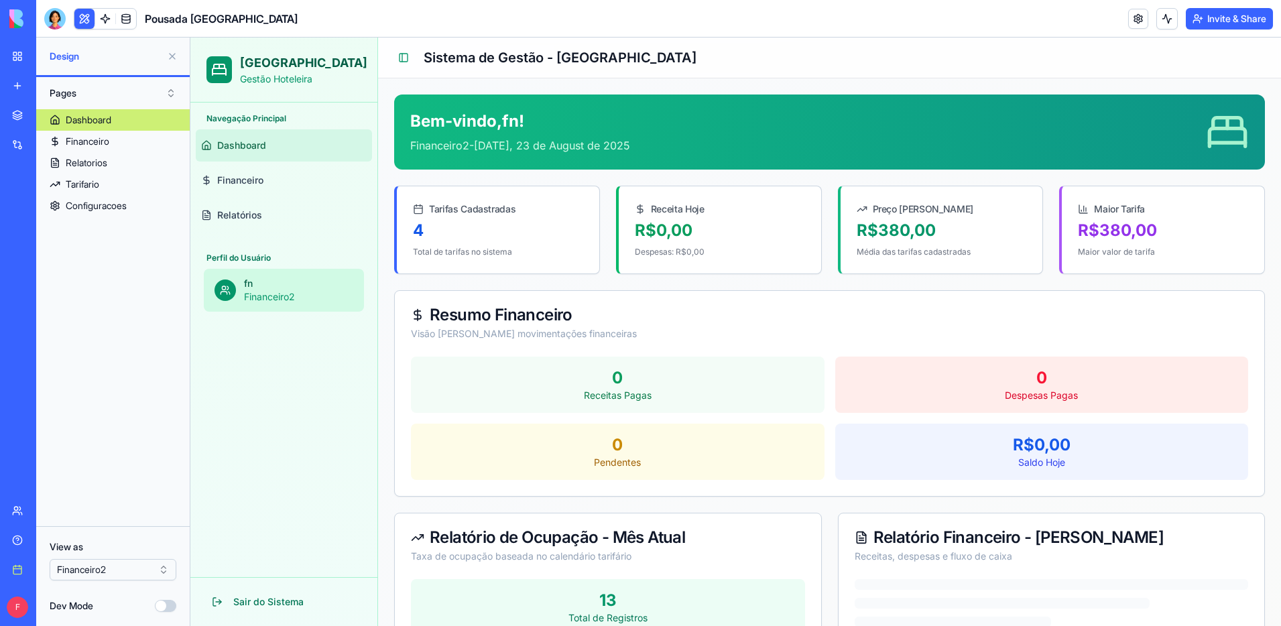
click at [115, 571] on html "BETA My Workspace New app Marketplace Integrations Recent Pousada Villa Verde W…" at bounding box center [640, 313] width 1281 height 626
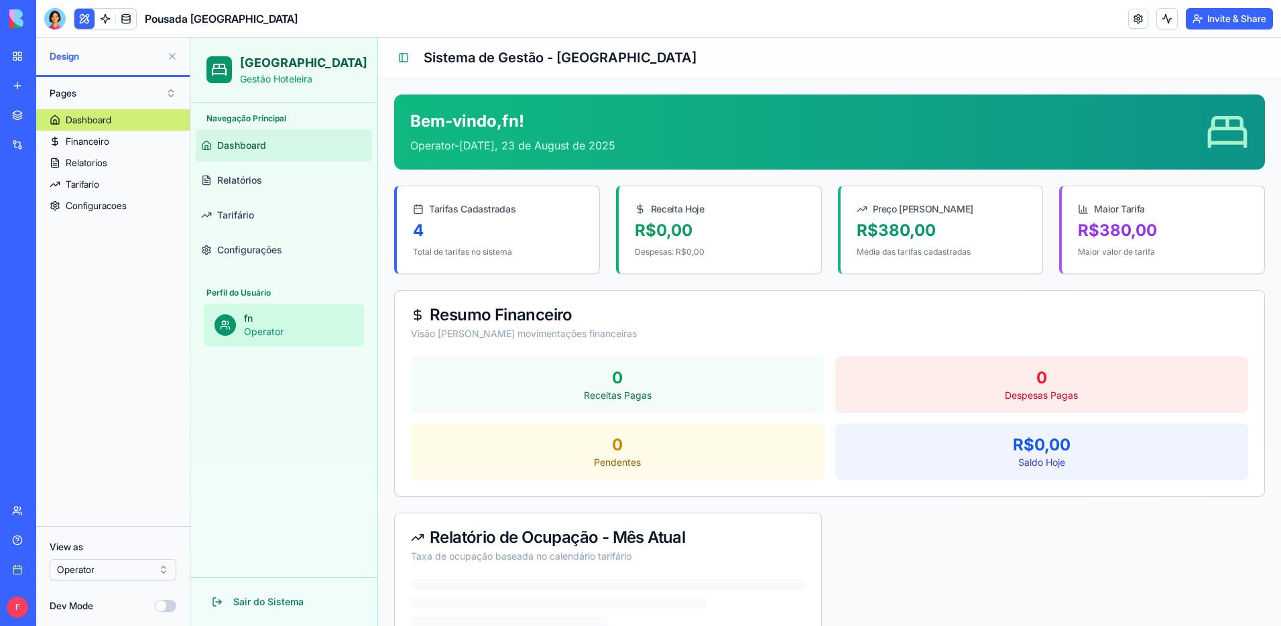
click at [113, 572] on html "BETA My Workspace New app Marketplace Integrations Recent Pousada Villa Verde W…" at bounding box center [640, 313] width 1281 height 626
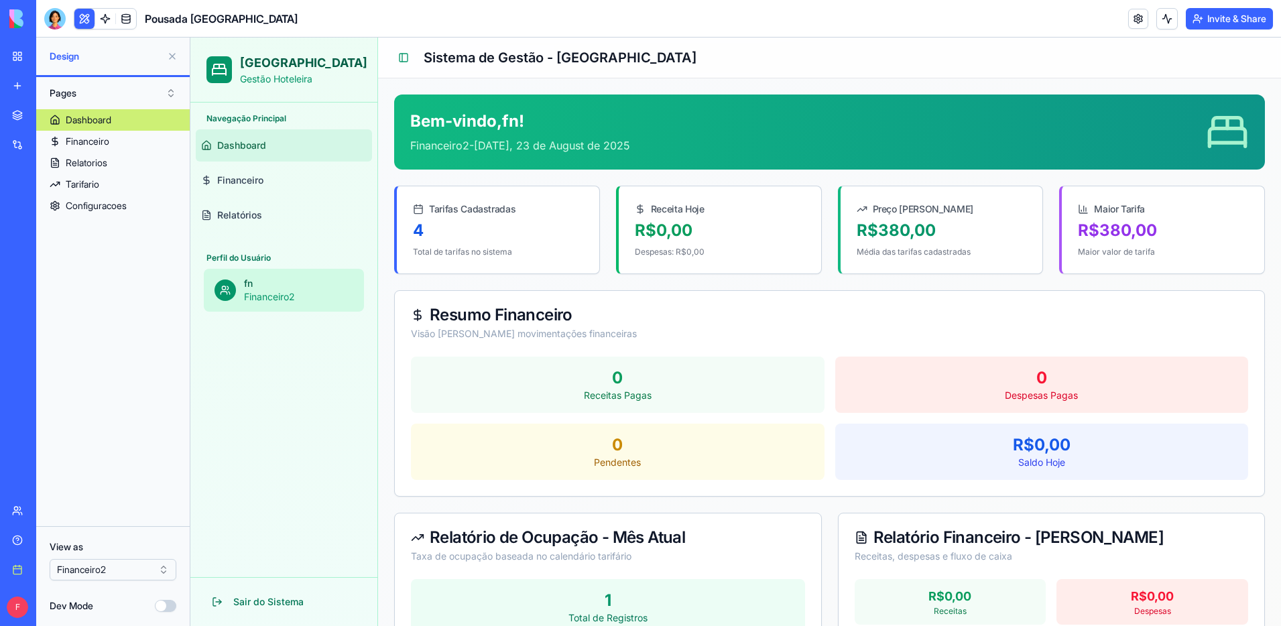
click at [111, 562] on html "BETA My Workspace New app Marketplace Integrations Recent Pousada Villa Verde W…" at bounding box center [640, 313] width 1281 height 626
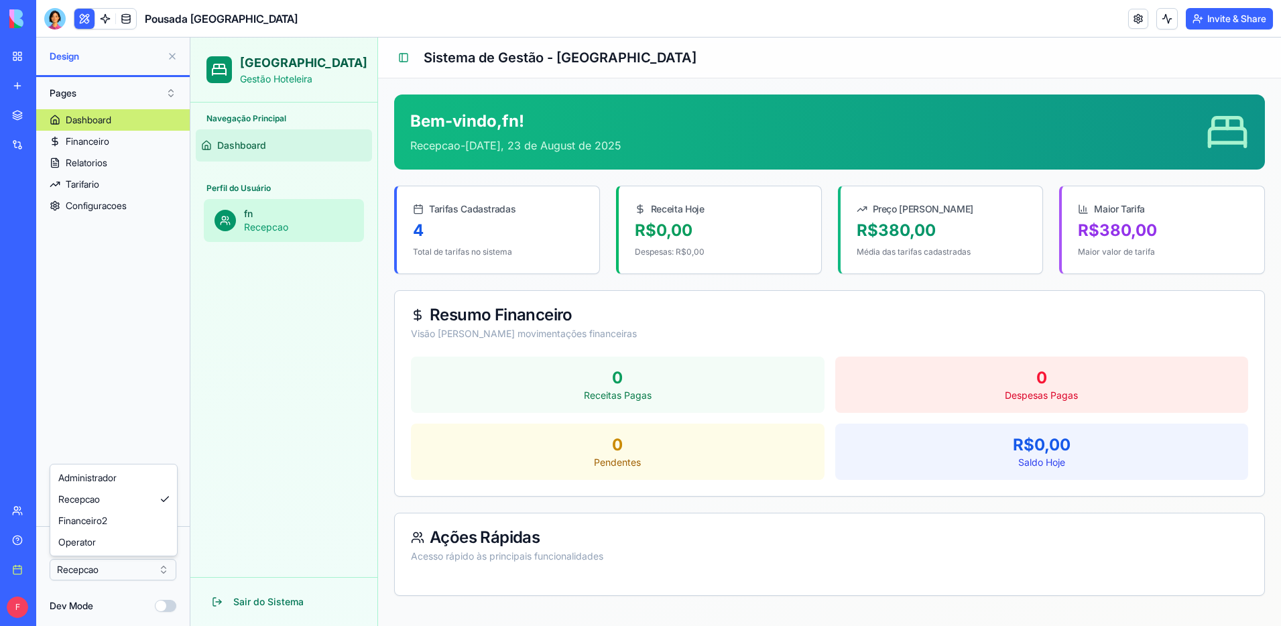
click at [115, 571] on html "BETA My Workspace New app Marketplace Integrations Recent Pousada Villa Verde W…" at bounding box center [640, 313] width 1281 height 626
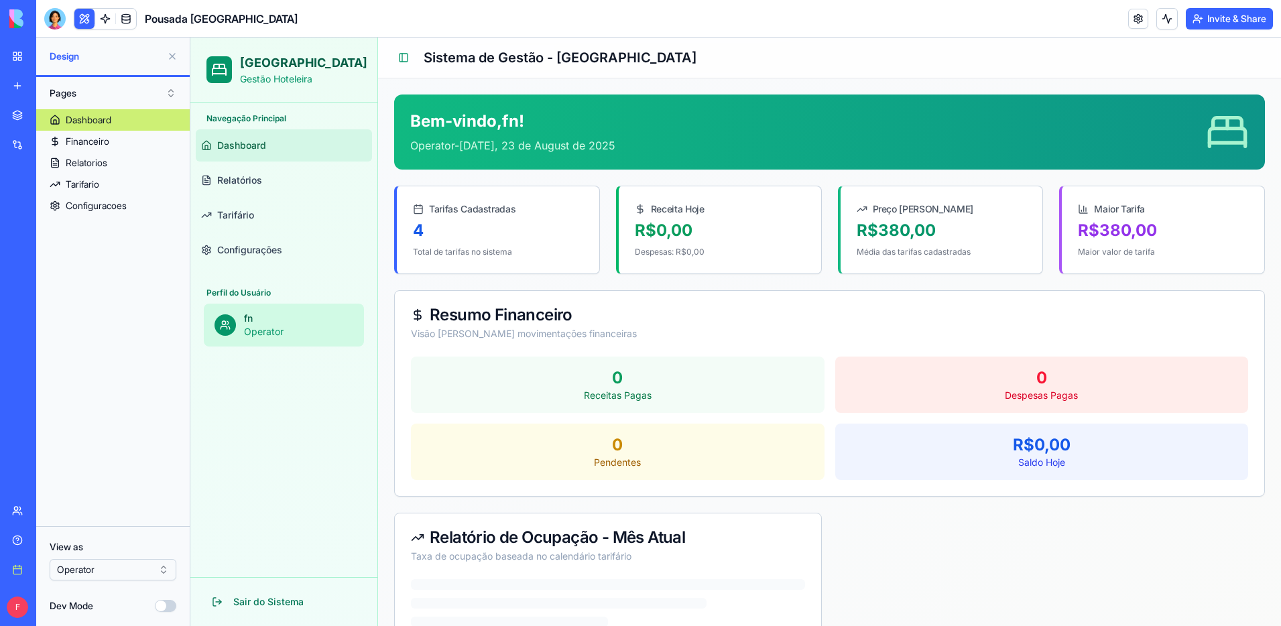
click at [130, 561] on html "BETA My Workspace New app Marketplace Integrations Recent Pousada Villa Verde W…" at bounding box center [640, 313] width 1281 height 626
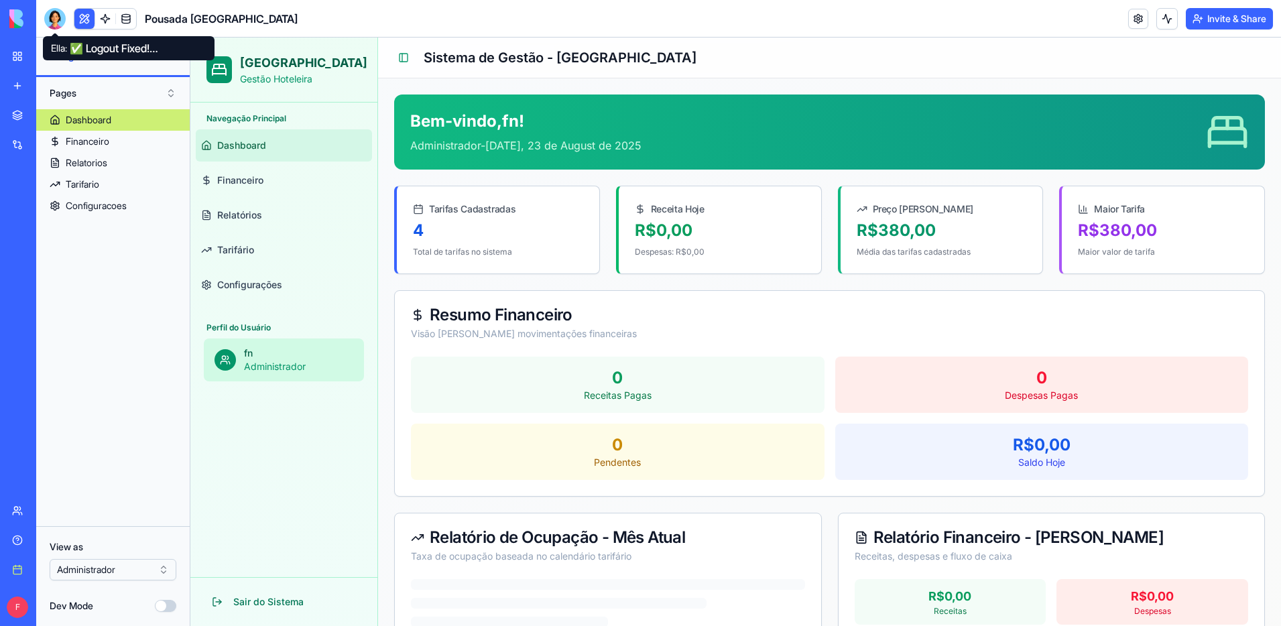
click at [52, 21] on div at bounding box center [54, 18] width 21 height 21
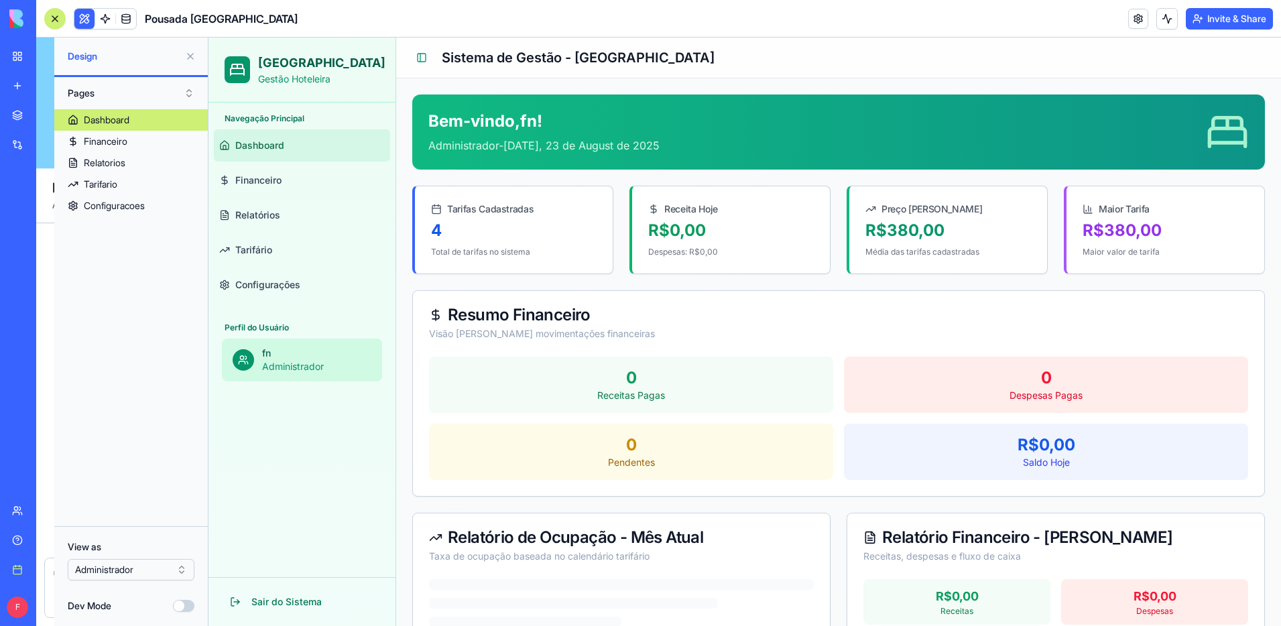
scroll to position [14911, 0]
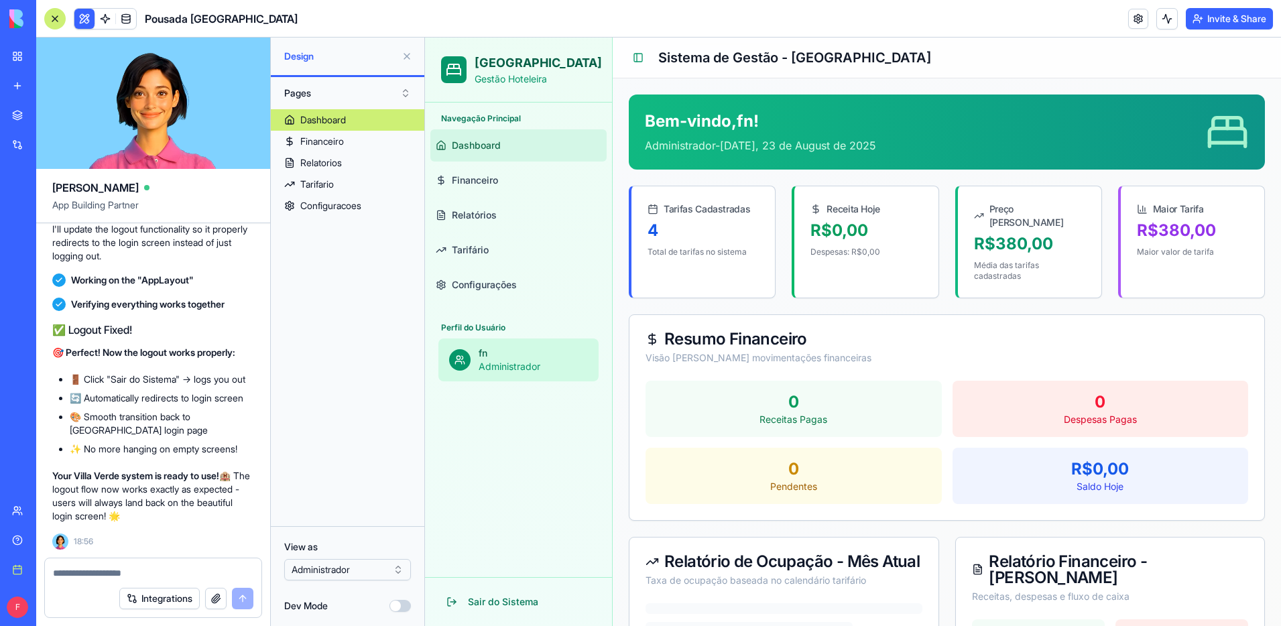
click at [152, 577] on textarea at bounding box center [153, 573] width 200 height 13
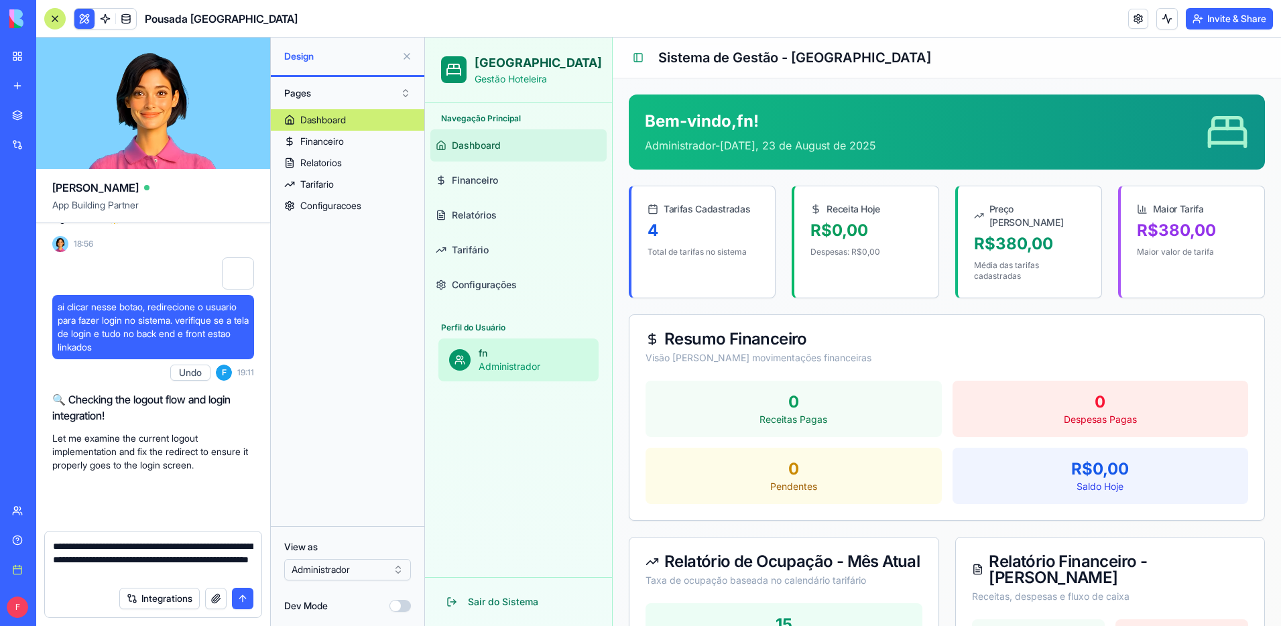
scroll to position [15209, 0]
type textarea "**********"
click at [249, 598] on button "submit" at bounding box center [242, 598] width 21 height 21
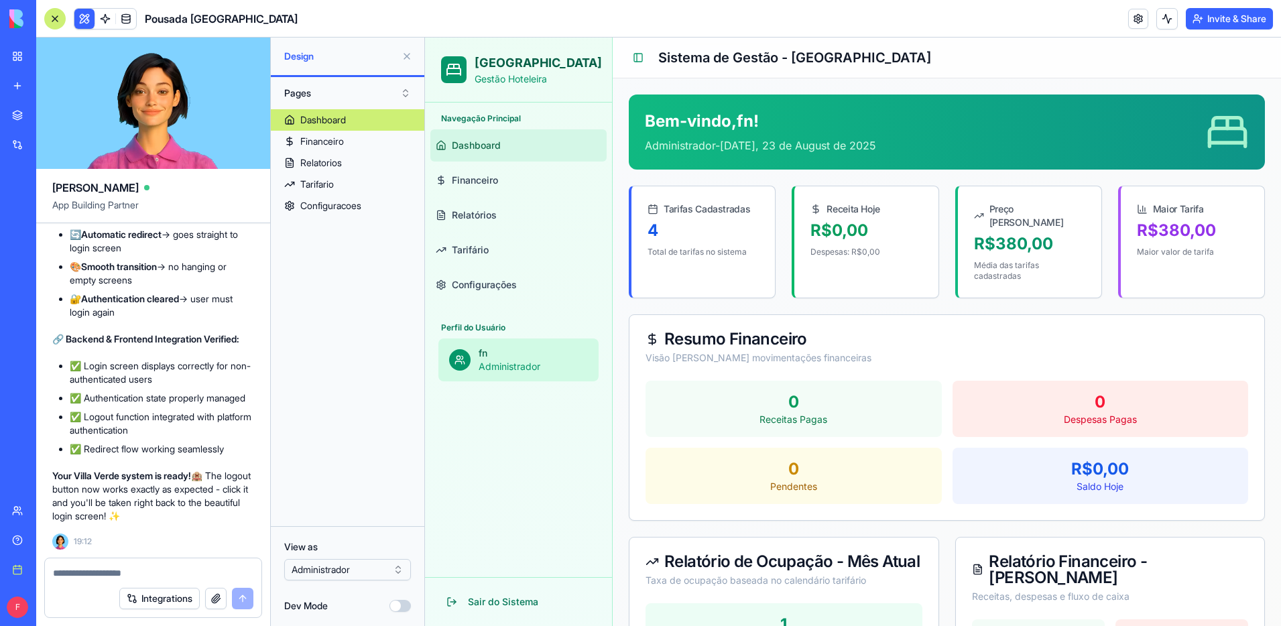
scroll to position [15978, 0]
click at [491, 599] on button "Sair do Sistema" at bounding box center [519, 602] width 166 height 27
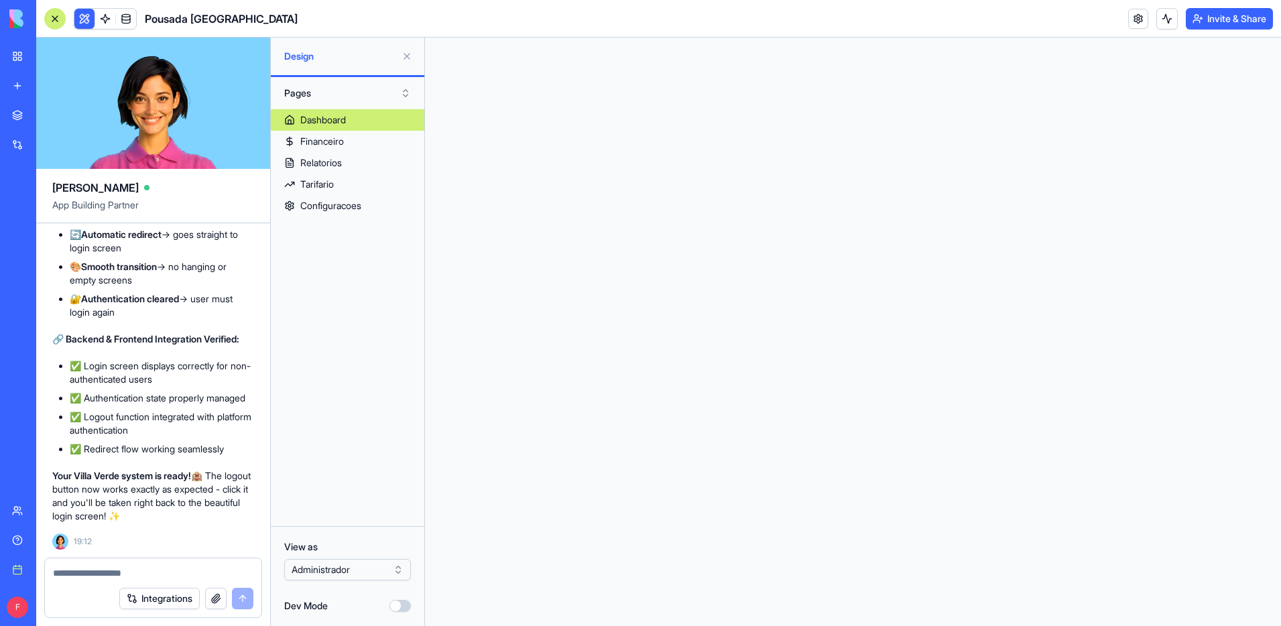
scroll to position [0, 0]
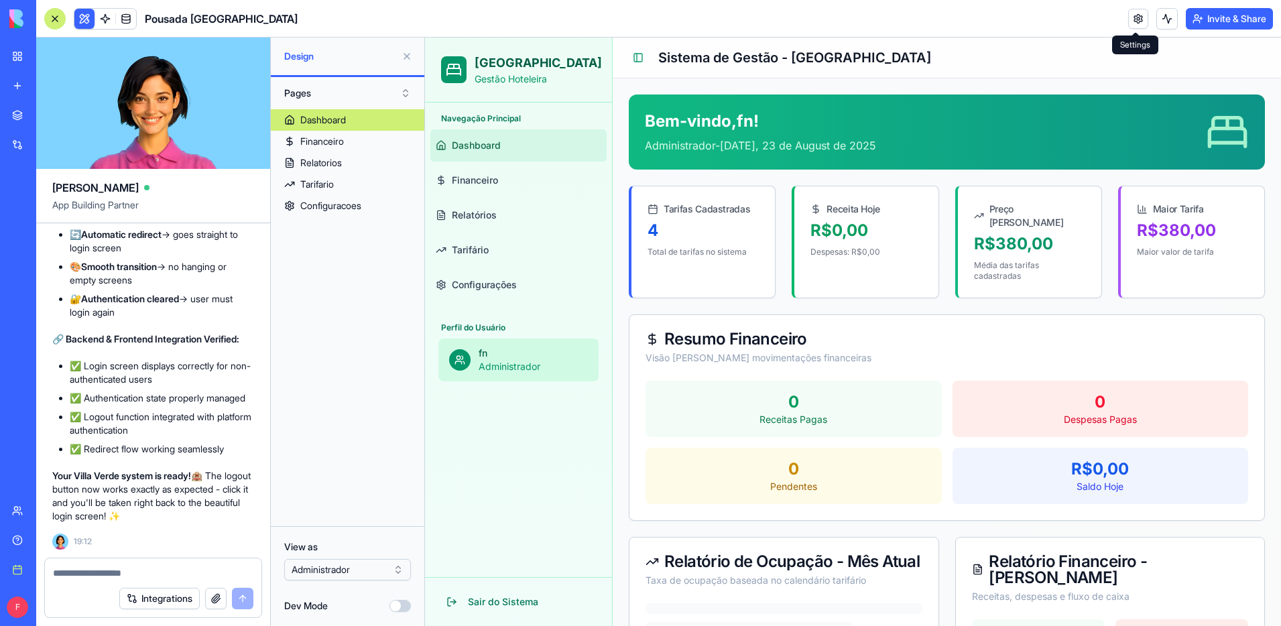
click at [1138, 21] on link at bounding box center [1138, 19] width 20 height 20
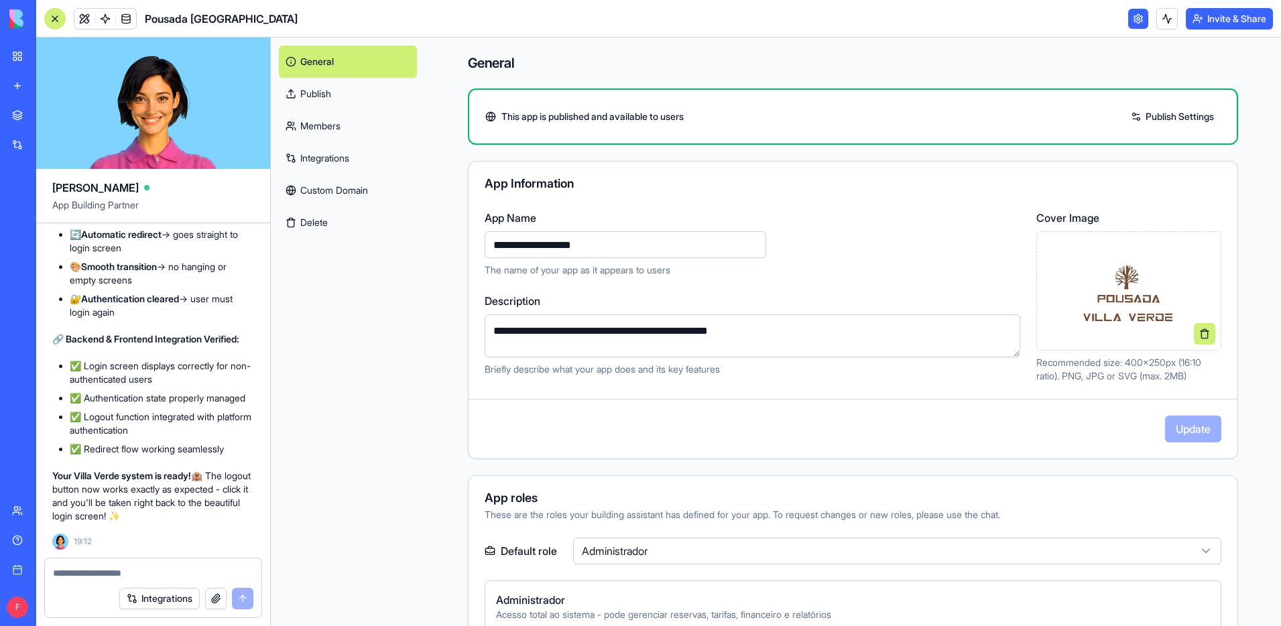
click at [330, 92] on link "Publish" at bounding box center [348, 94] width 138 height 32
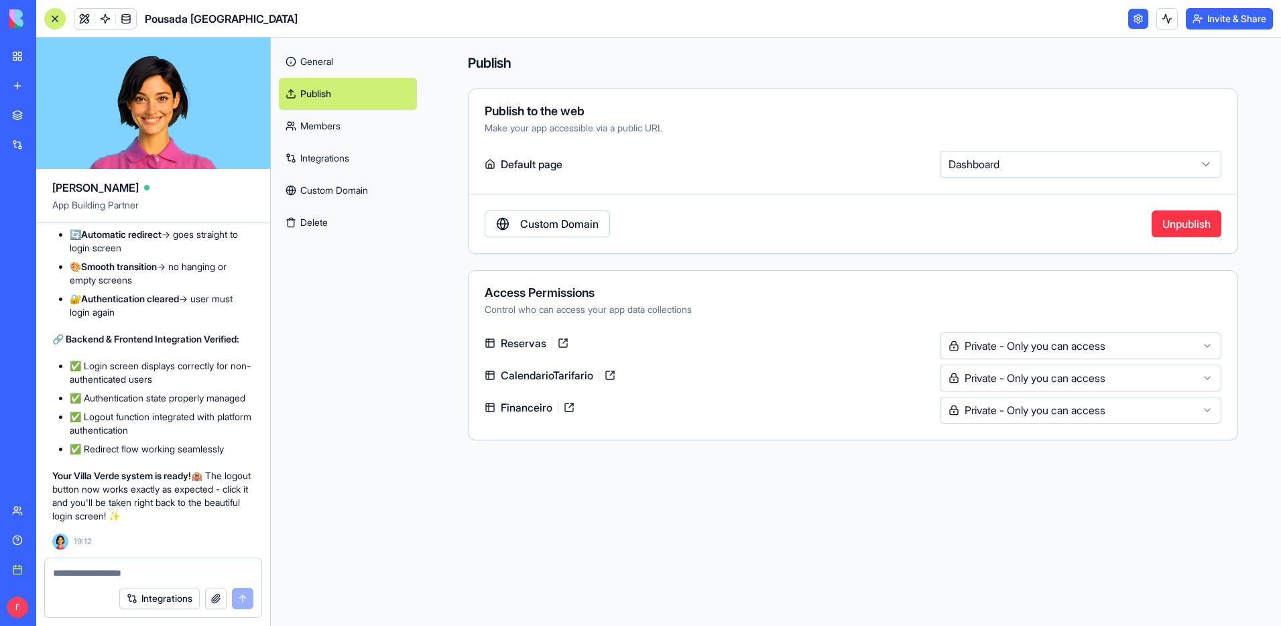
scroll to position [16150, 0]
click at [125, 575] on textarea at bounding box center [153, 573] width 200 height 13
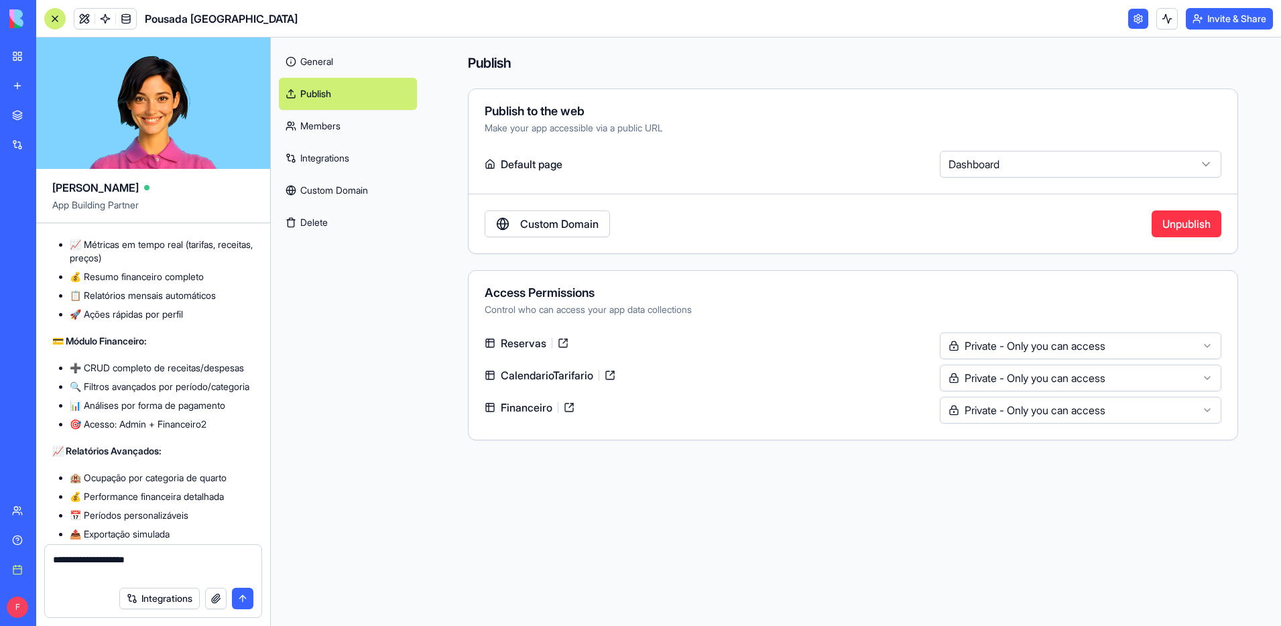
scroll to position [8933, 0]
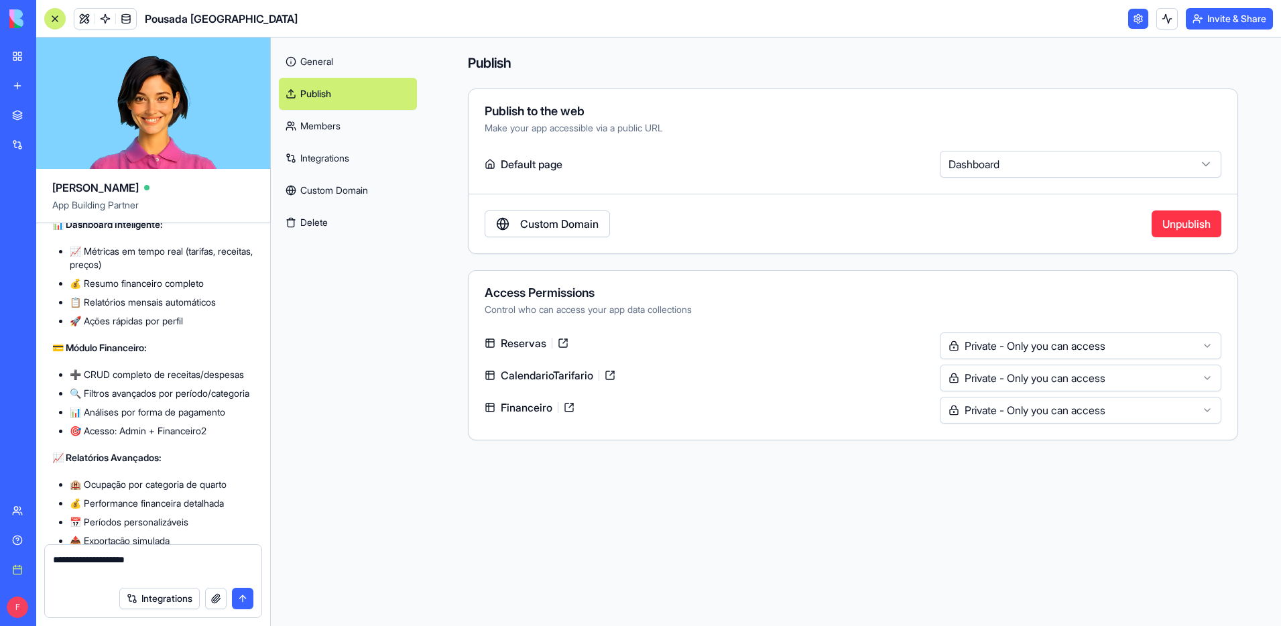
type textarea "**********"
click at [70, 139] on li "👤 Usuário: operator1 | Senha: Villa2025* (Operator)" at bounding box center [162, 125] width 184 height 28
drag, startPoint x: 56, startPoint y: 302, endPoint x: 172, endPoint y: 358, distance: 128.9
click at [166, 204] on ul "👤 Usuário: operator1 | Senha: Villa2025* (Operator) 👑 Usuário: admin | Senha: F…" at bounding box center [153, 158] width 202 height 94
copy ul "👤 Usuário: operator1 | Senha: Villa2025* (Operator) 👑 Usuário: admin | Senha: F…"
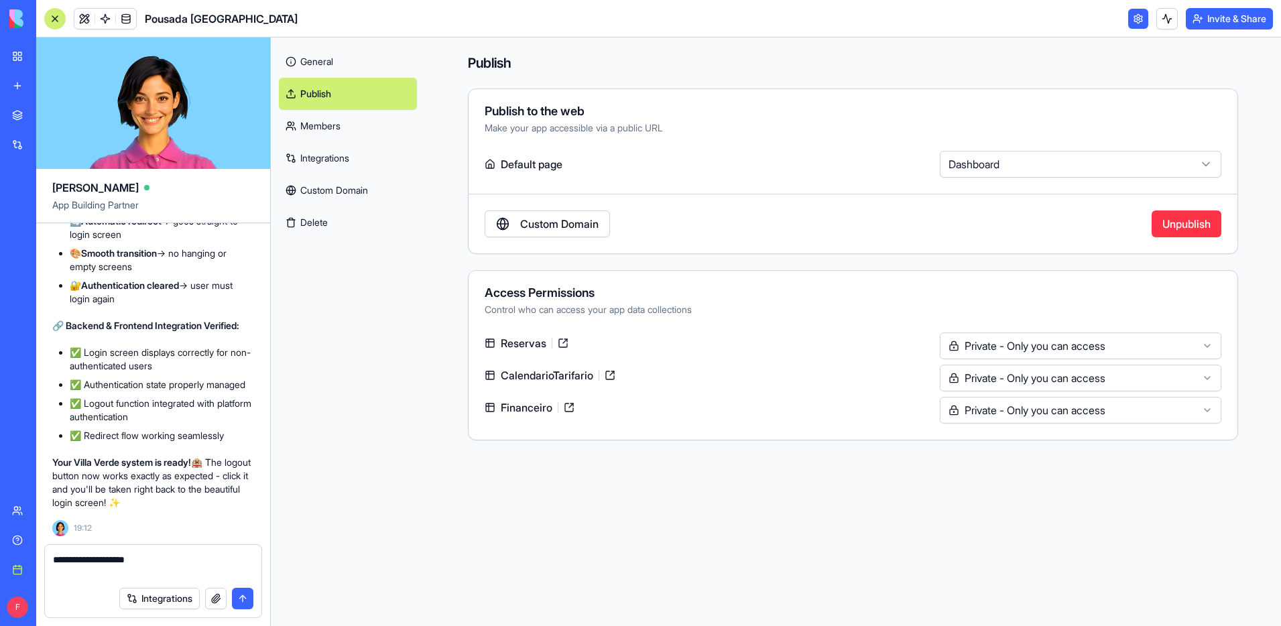
scroll to position [16163, 0]
click at [90, 22] on link at bounding box center [84, 19] width 20 height 20
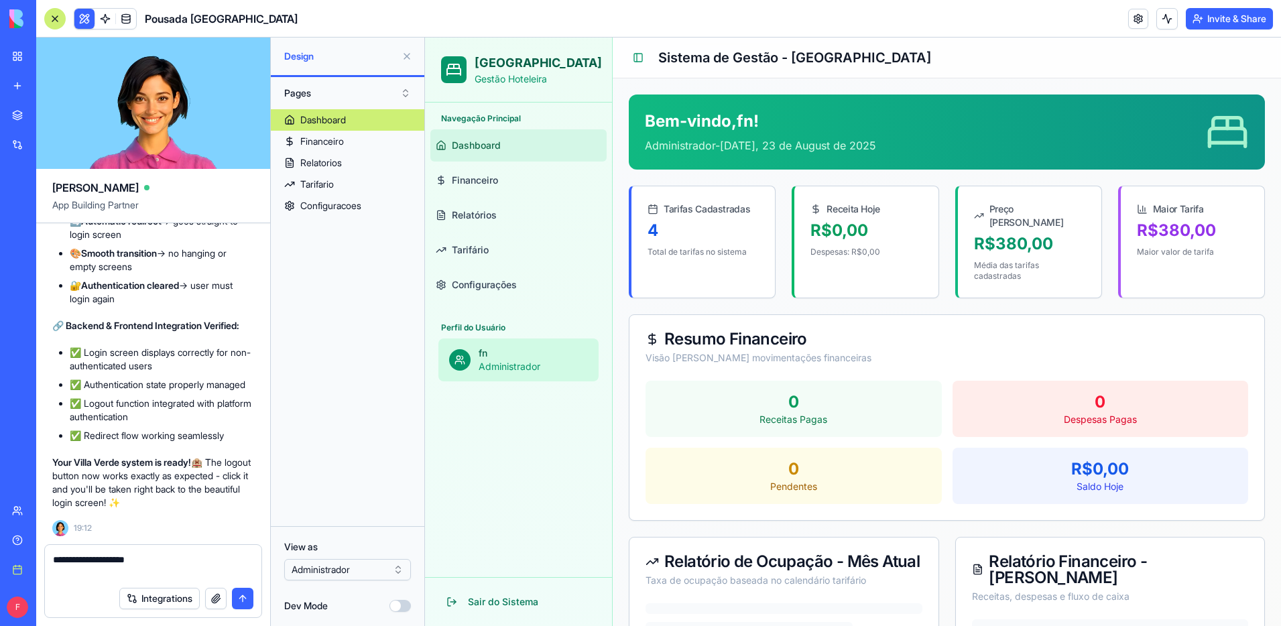
click at [408, 56] on button at bounding box center [406, 56] width 21 height 21
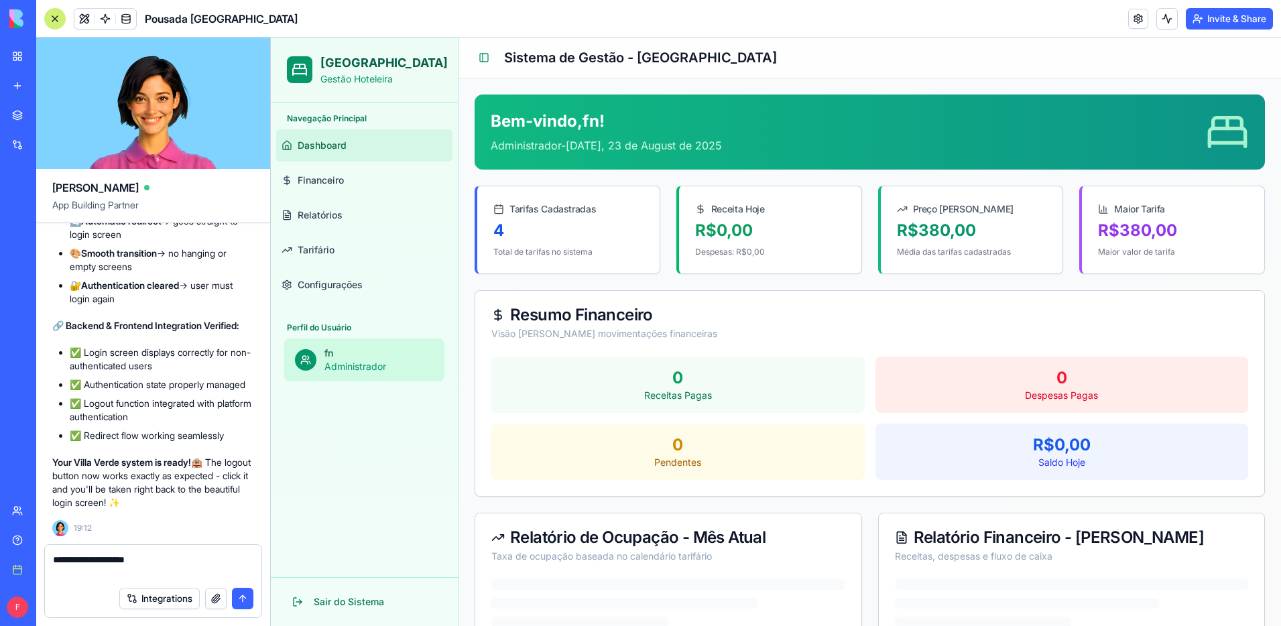
click at [59, 18] on div at bounding box center [54, 18] width 21 height 21
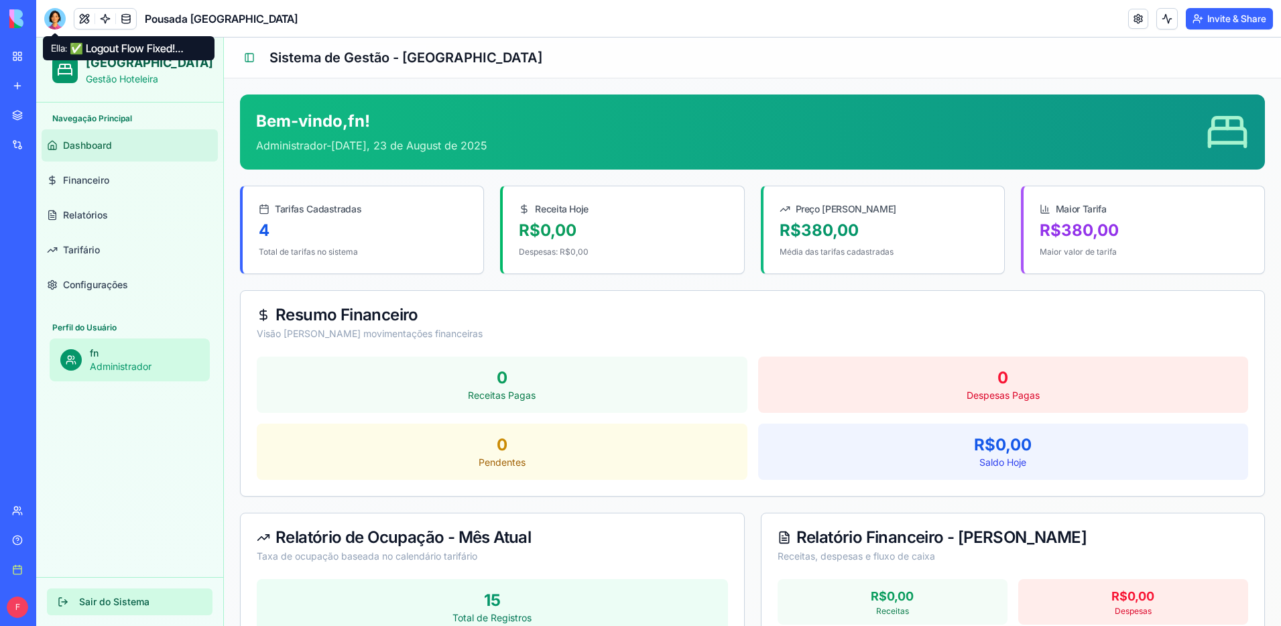
click at [133, 603] on button "Sair do Sistema" at bounding box center [130, 602] width 166 height 27
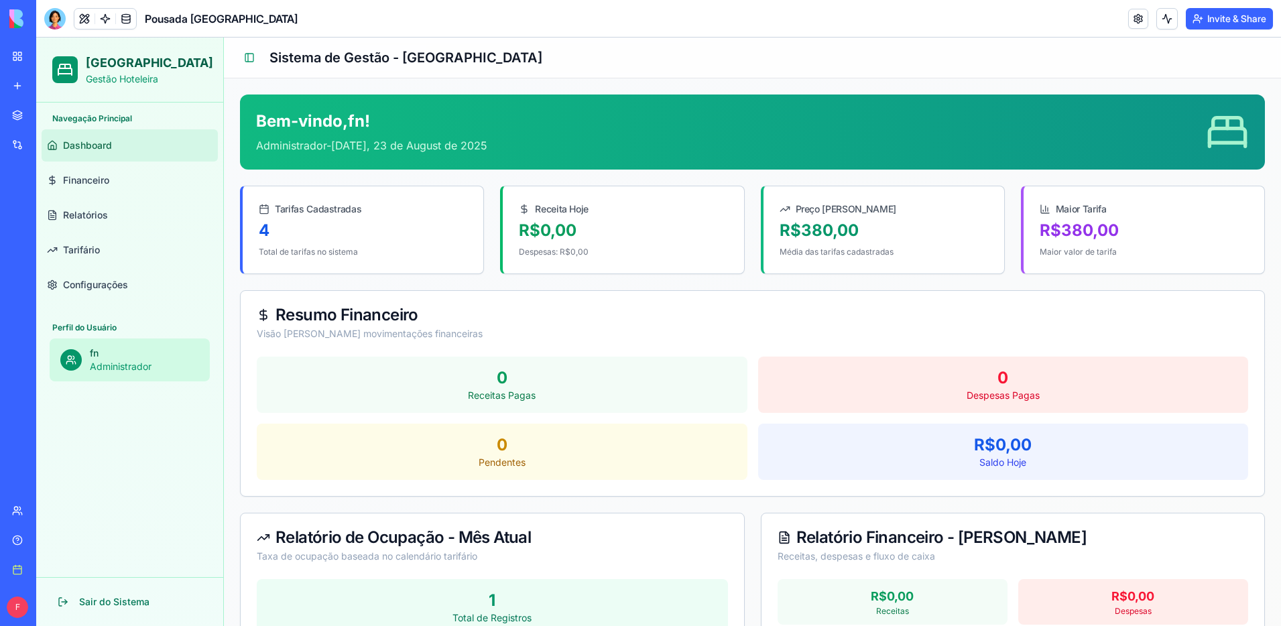
click at [13, 56] on link "My Workspace" at bounding box center [31, 56] width 54 height 27
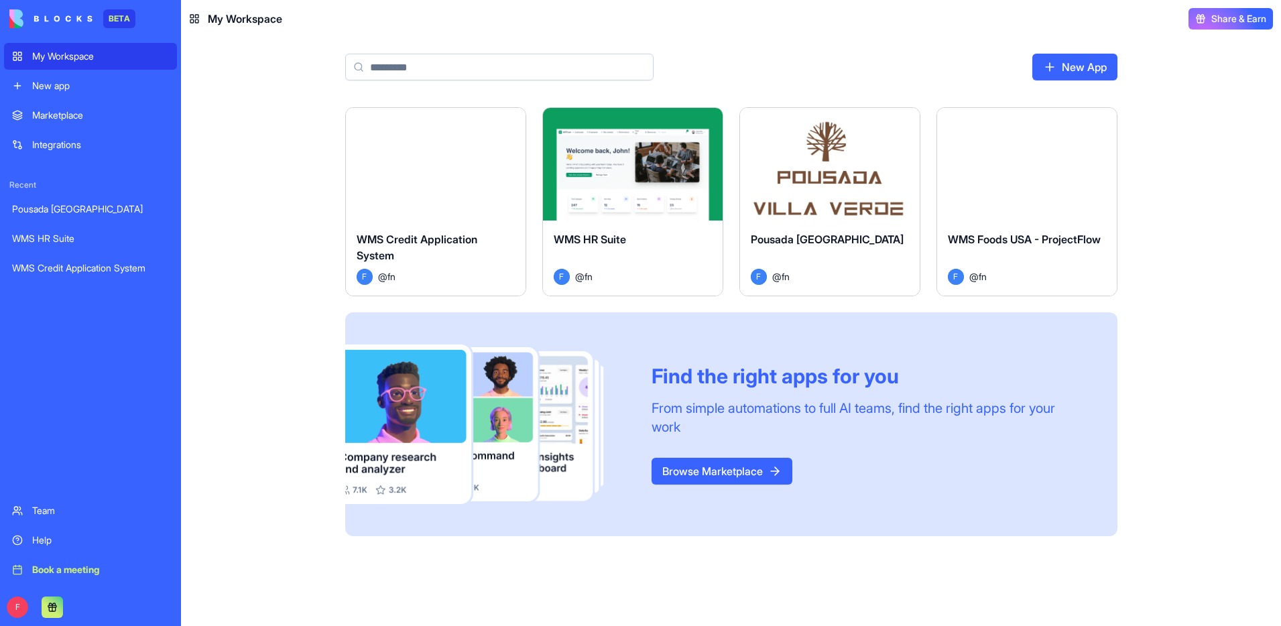
click at [438, 202] on div "Launch" at bounding box center [436, 164] width 180 height 113
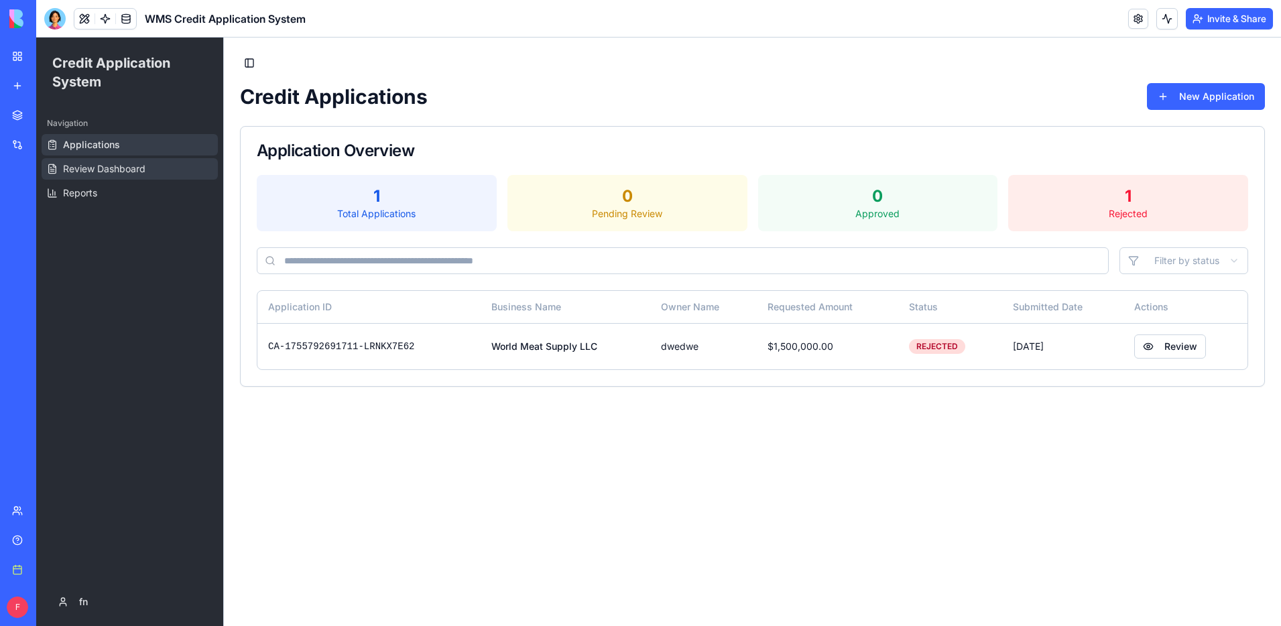
click at [108, 166] on span "Review Dashboard" at bounding box center [104, 168] width 82 height 13
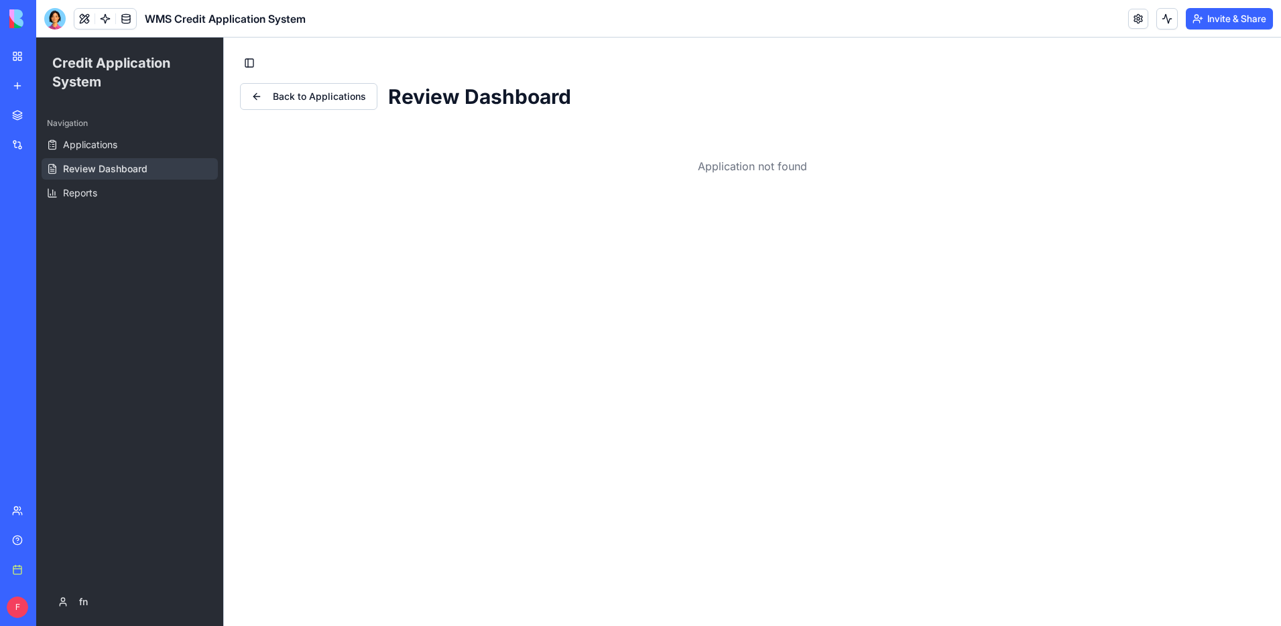
click at [16, 61] on link "My Workspace" at bounding box center [31, 56] width 54 height 27
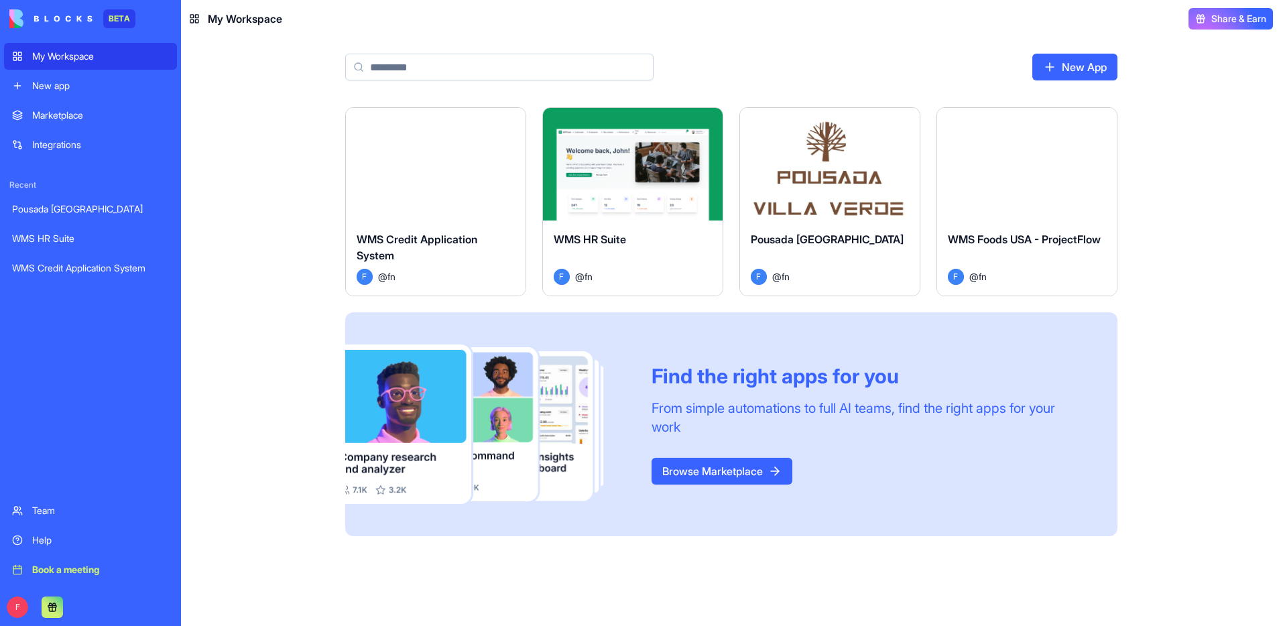
click at [39, 119] on div "Marketplace" at bounding box center [100, 115] width 137 height 13
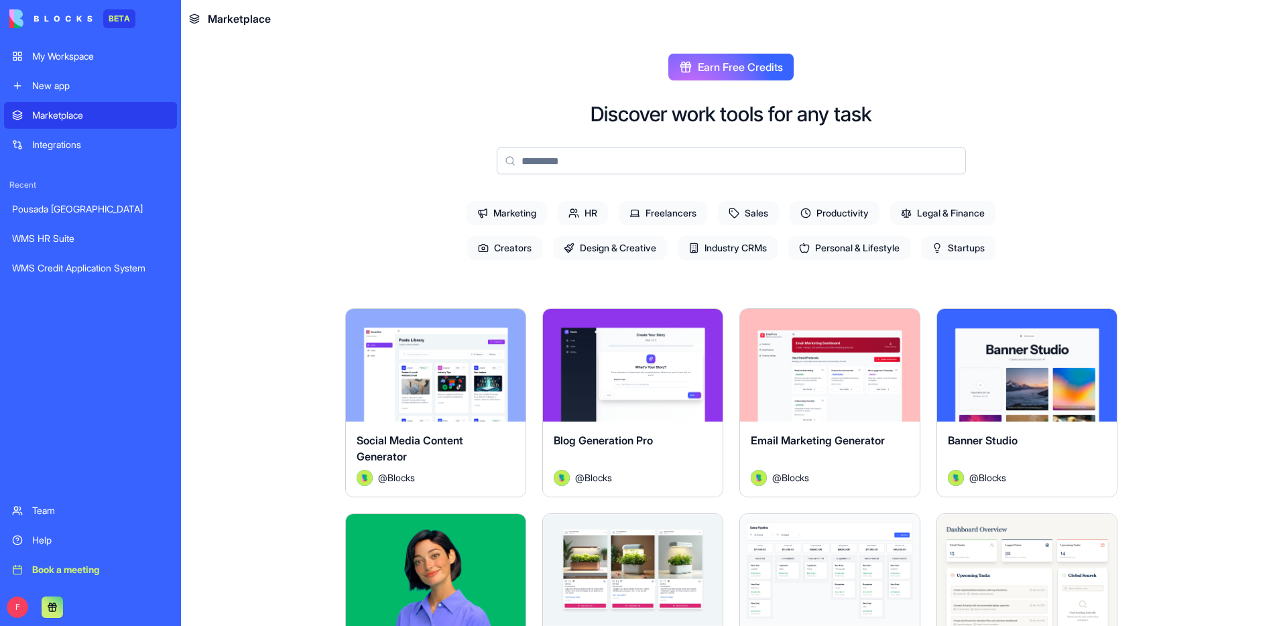
click at [46, 203] on div "Pousada [GEOGRAPHIC_DATA]" at bounding box center [90, 208] width 157 height 13
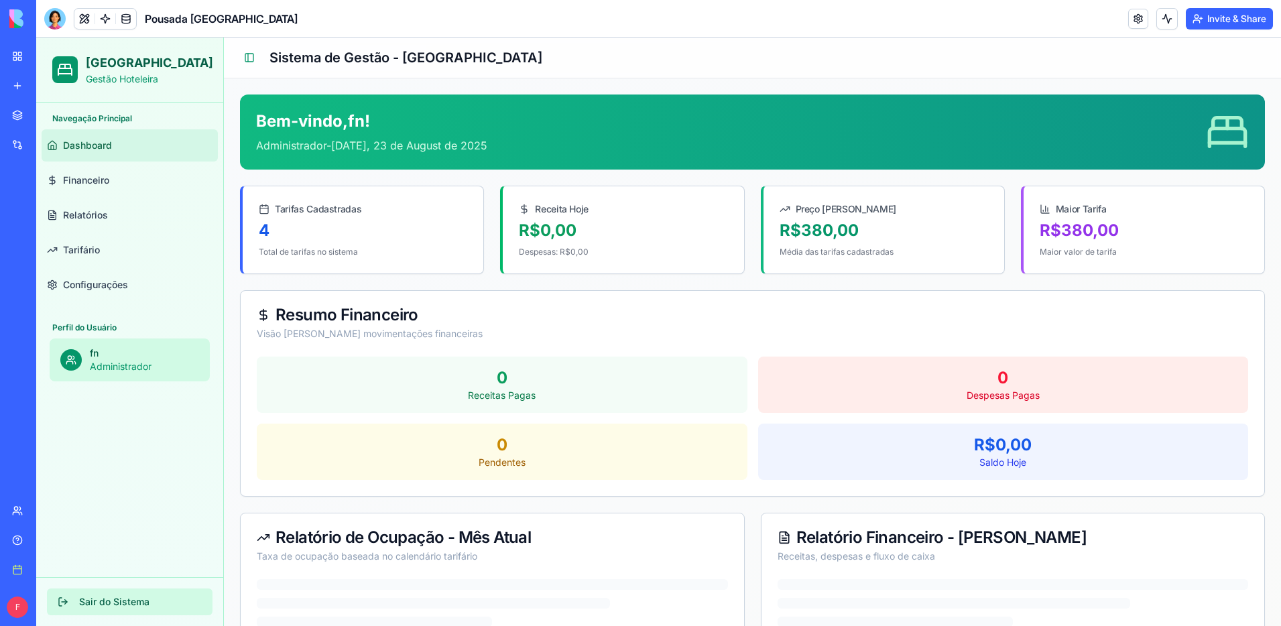
click at [140, 598] on button "Sair do Sistema" at bounding box center [130, 602] width 166 height 27
click at [114, 286] on span "Configurações" at bounding box center [95, 284] width 65 height 13
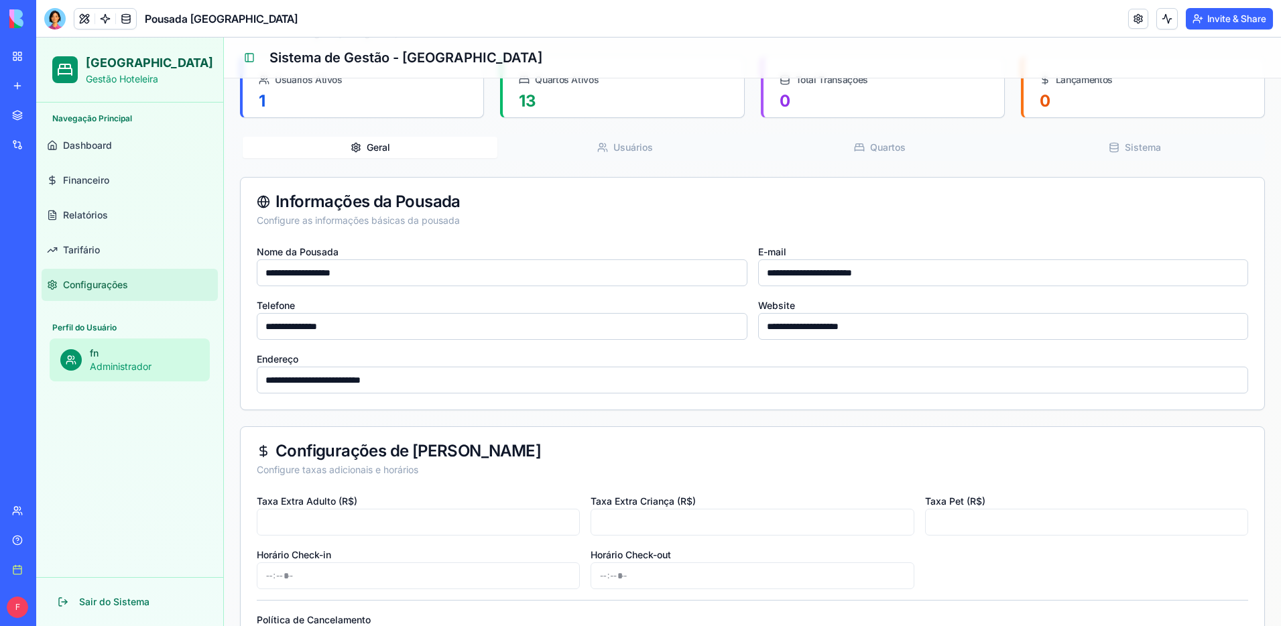
scroll to position [17, 0]
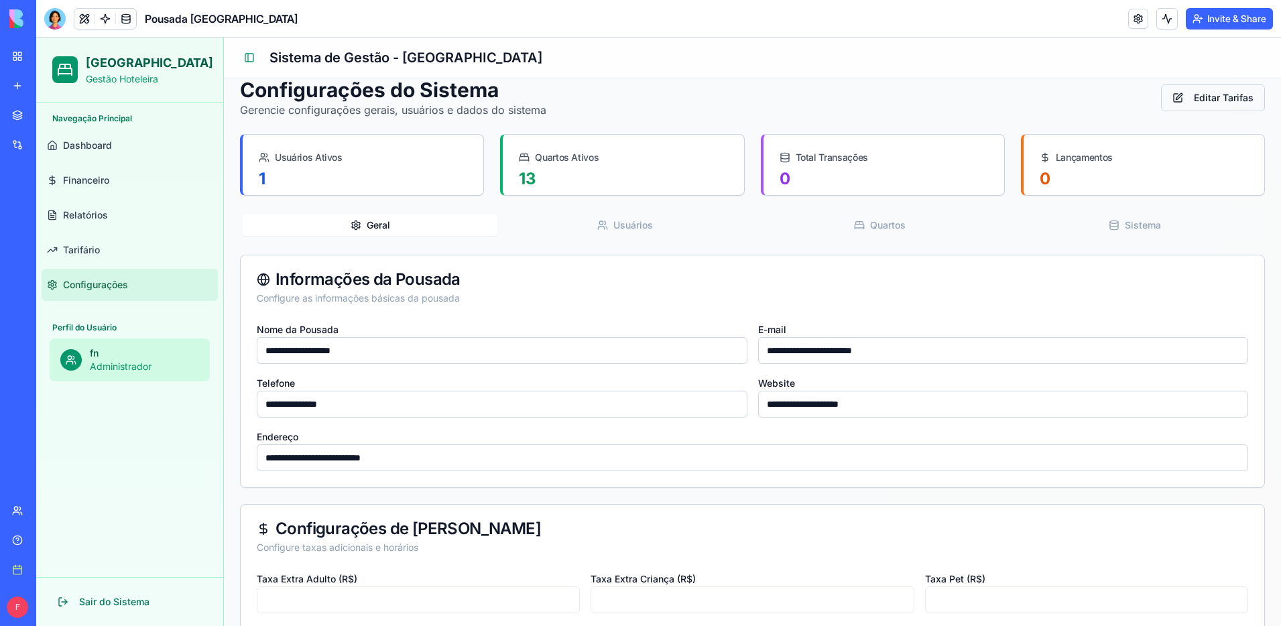
click at [1238, 107] on button "Editar Tarifas" at bounding box center [1213, 97] width 104 height 27
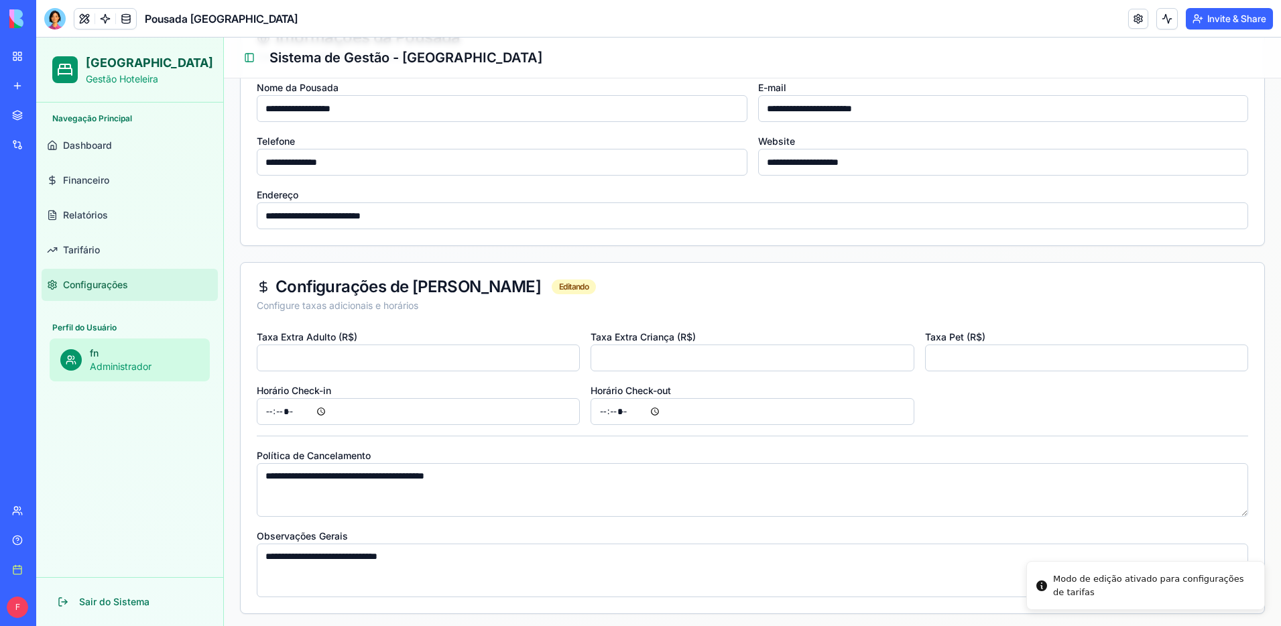
scroll to position [263, 0]
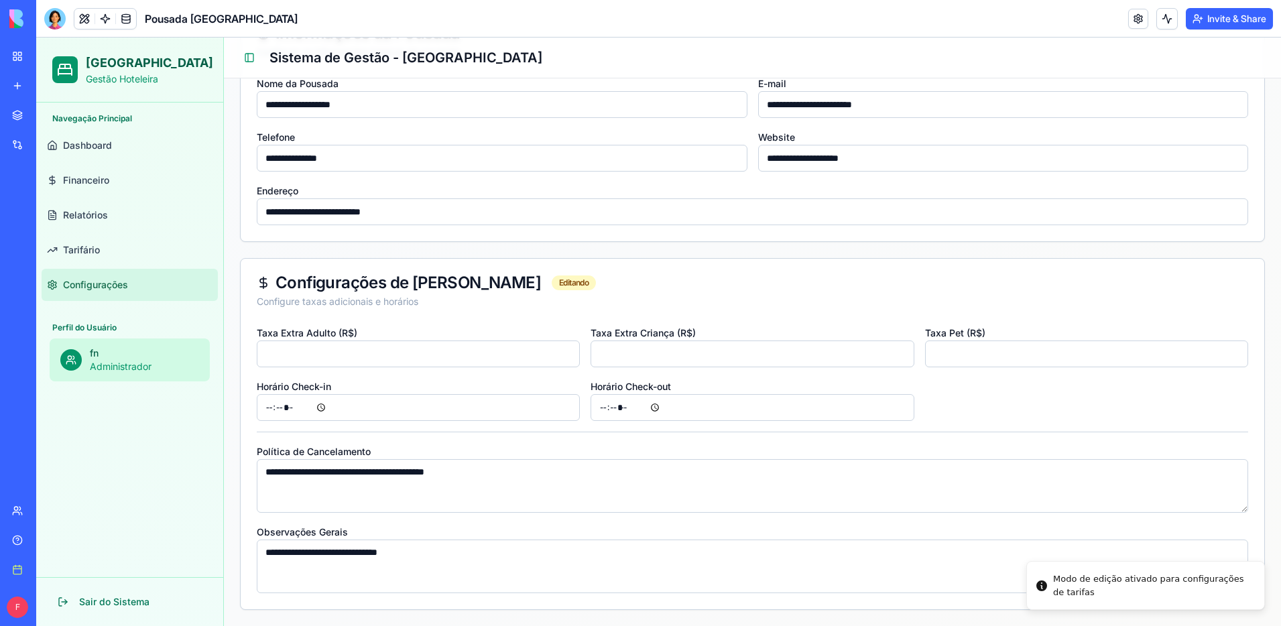
click at [452, 360] on input "**" at bounding box center [418, 354] width 323 height 27
click at [452, 359] on input "**" at bounding box center [418, 354] width 323 height 27
type input "***"
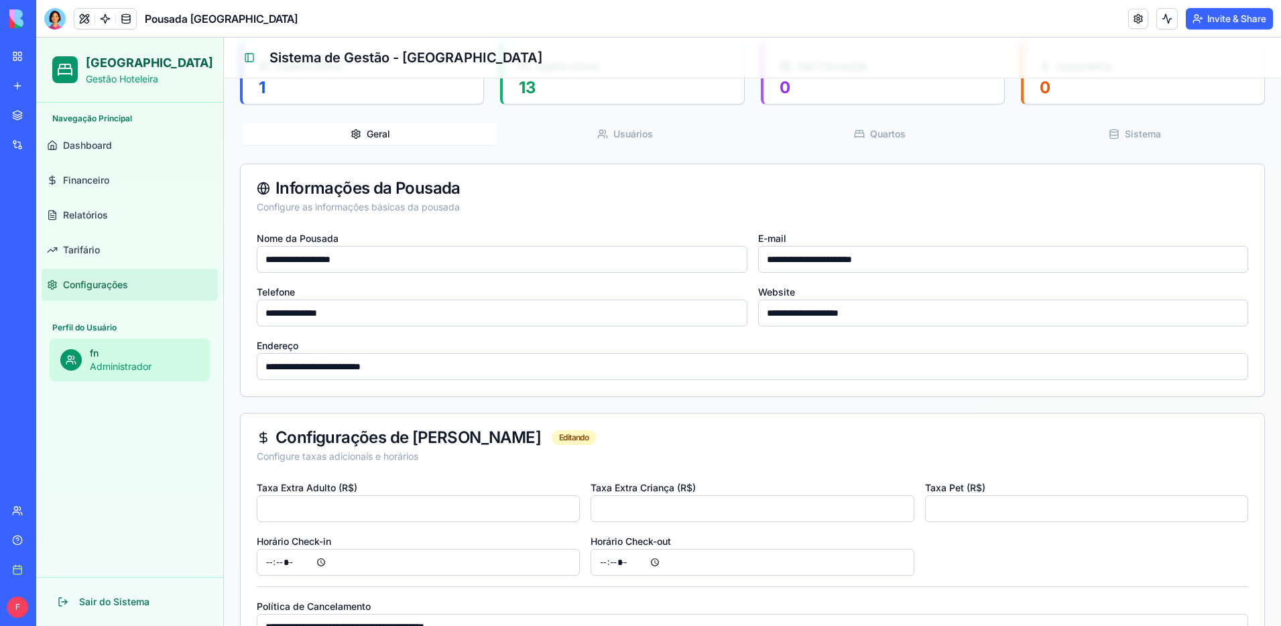
scroll to position [0, 0]
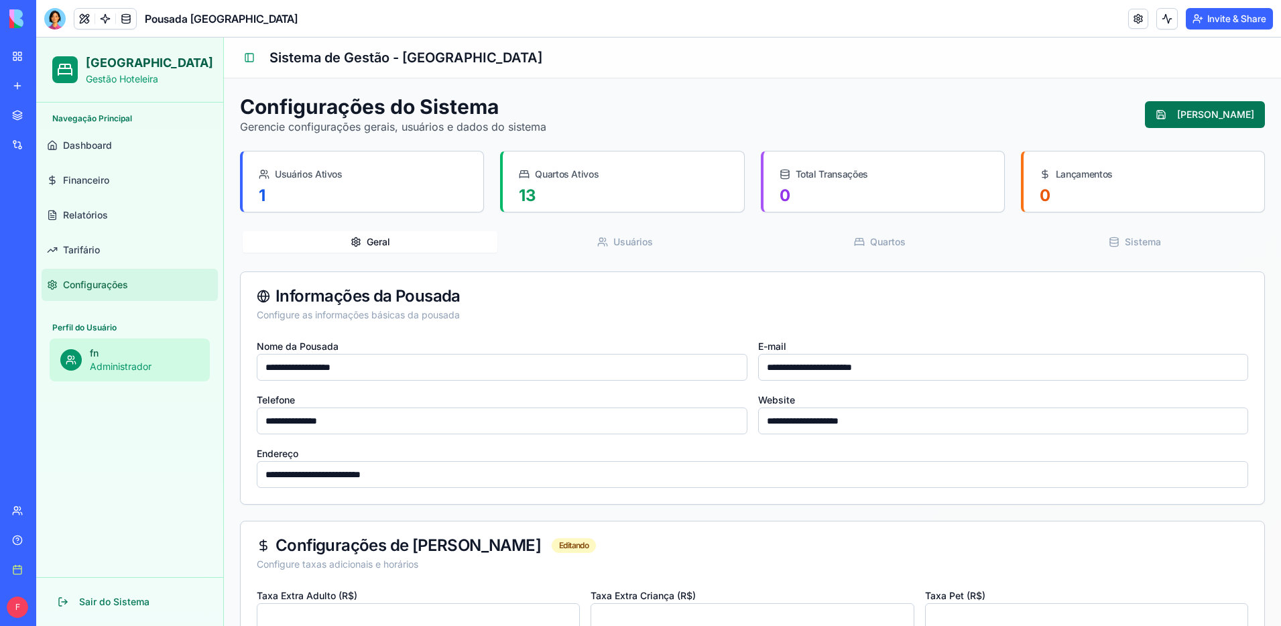
type input "**"
click at [1191, 115] on button "[PERSON_NAME]" at bounding box center [1205, 114] width 120 height 27
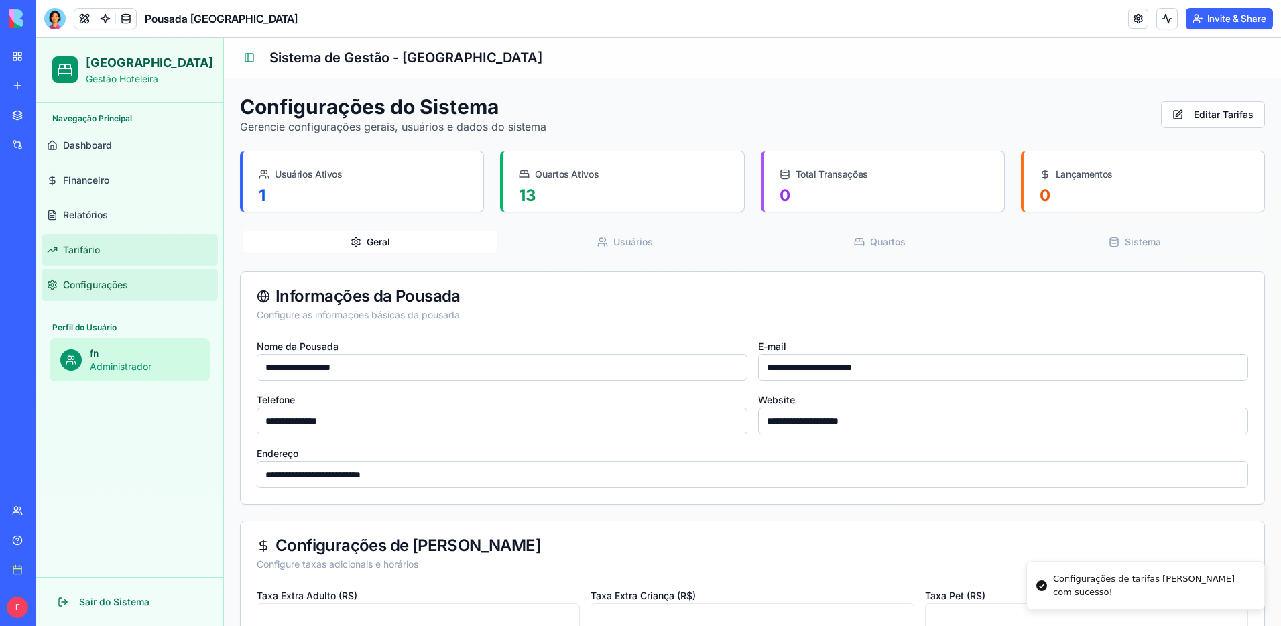
click at [106, 239] on link "Tarifário" at bounding box center [130, 250] width 176 height 32
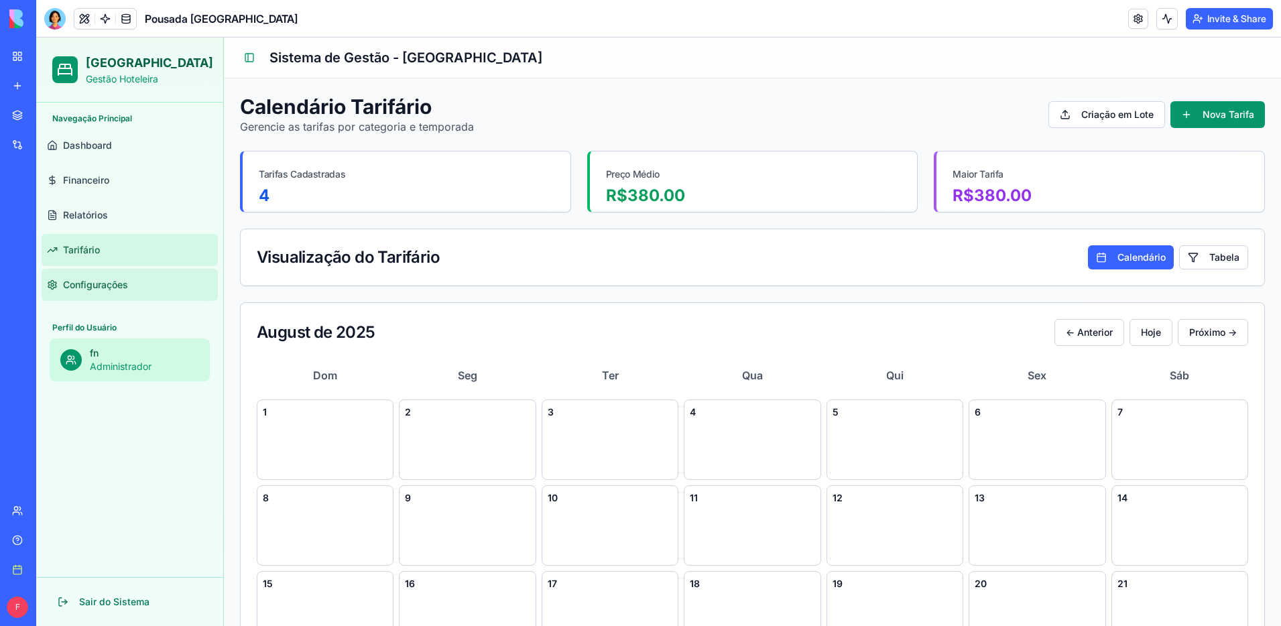
click at [106, 280] on span "Configurações" at bounding box center [95, 284] width 65 height 13
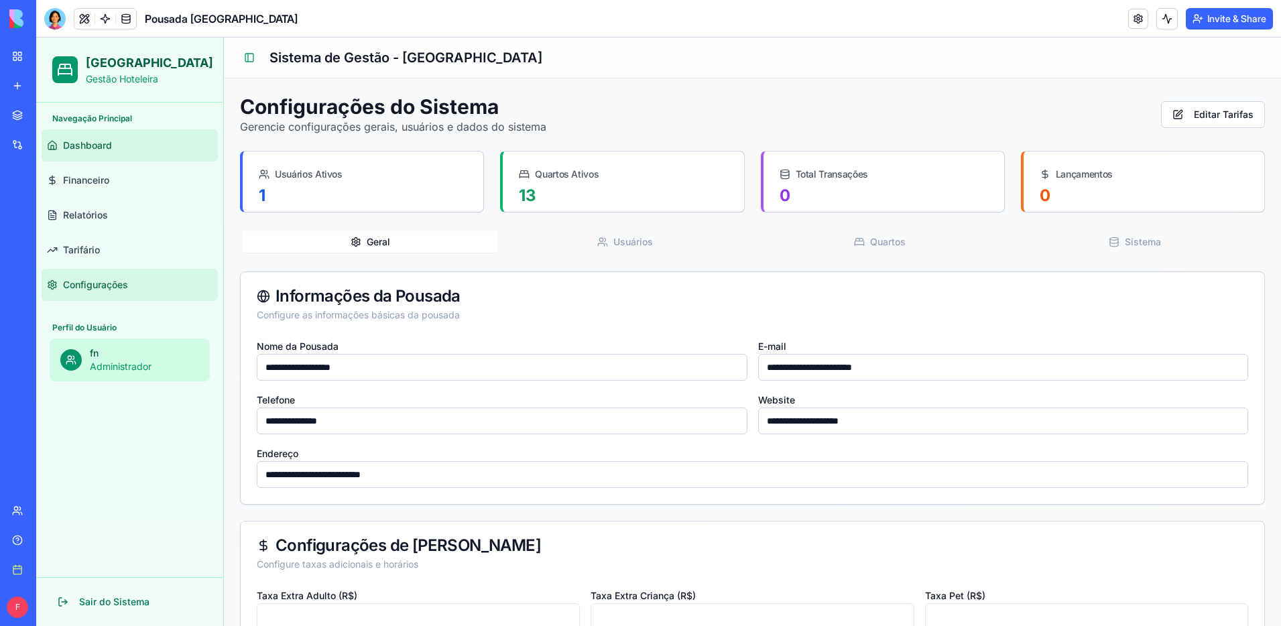
click at [101, 148] on span "Dashboard" at bounding box center [87, 145] width 49 height 13
